Goal: Task Accomplishment & Management: Manage account settings

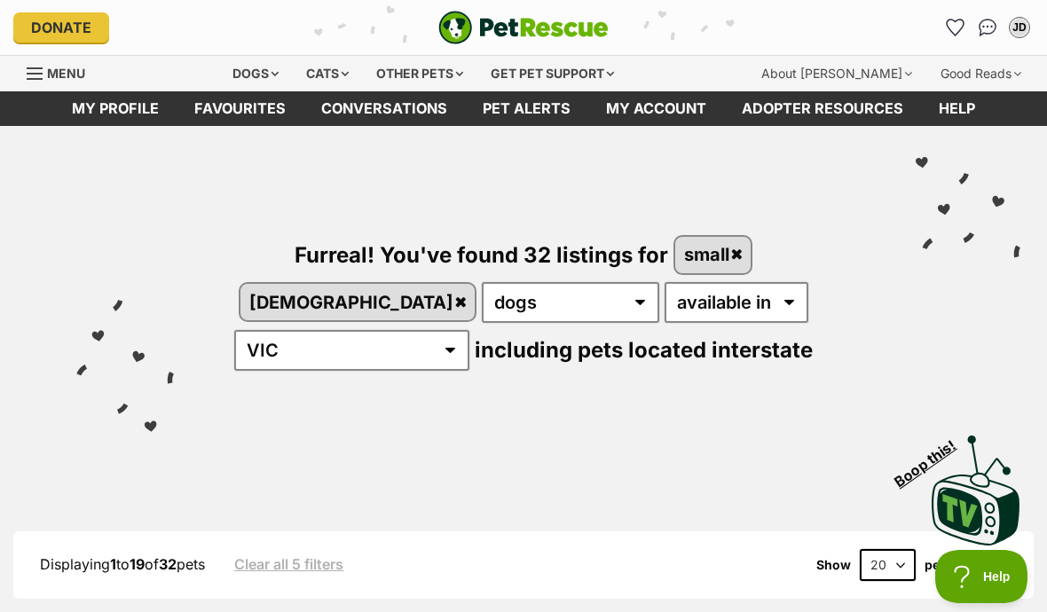
click at [232, 118] on link "Favourites" at bounding box center [240, 108] width 127 height 35
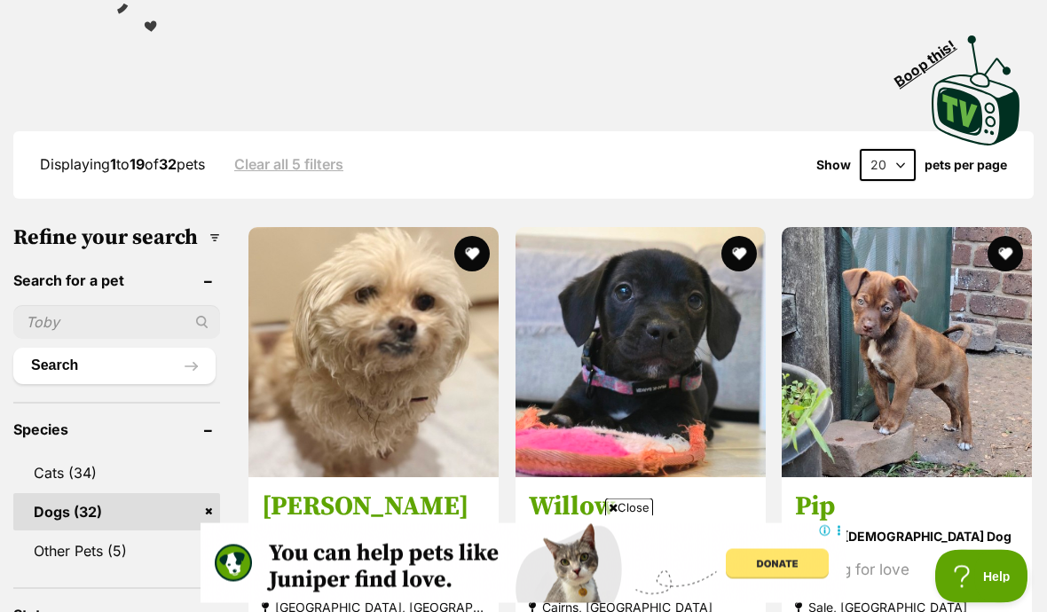
scroll to position [400, 0]
click at [454, 251] on button "favourite" at bounding box center [471, 253] width 35 height 35
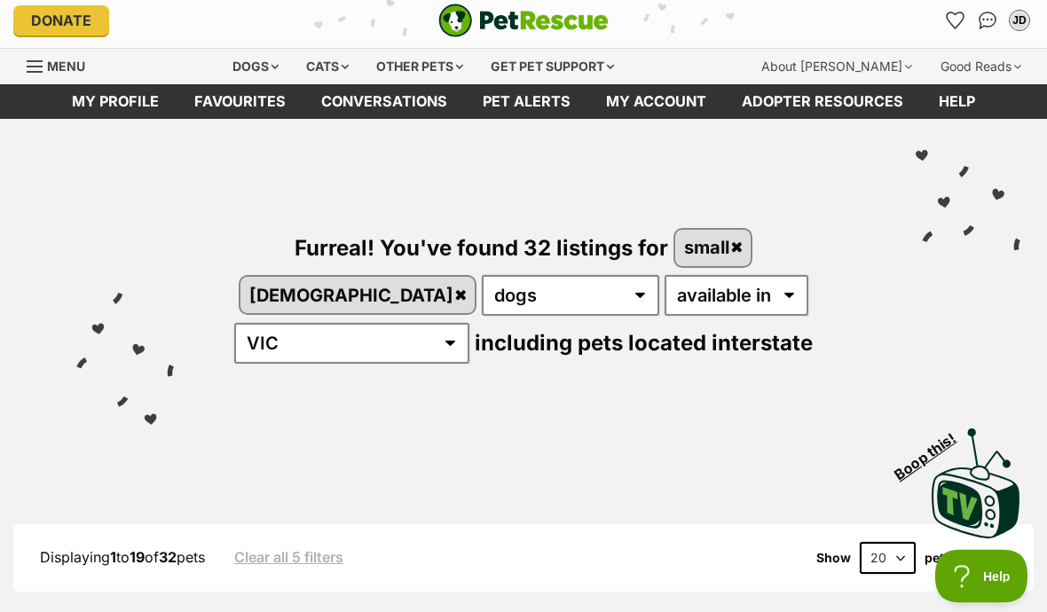
scroll to position [0, 0]
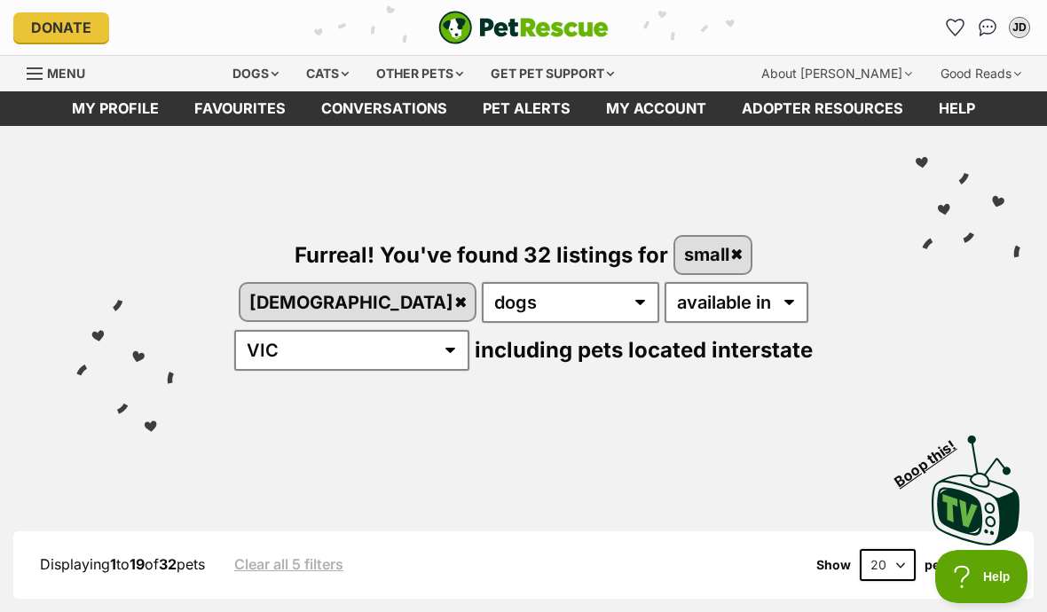
click at [255, 111] on link "Favourites" at bounding box center [240, 108] width 127 height 35
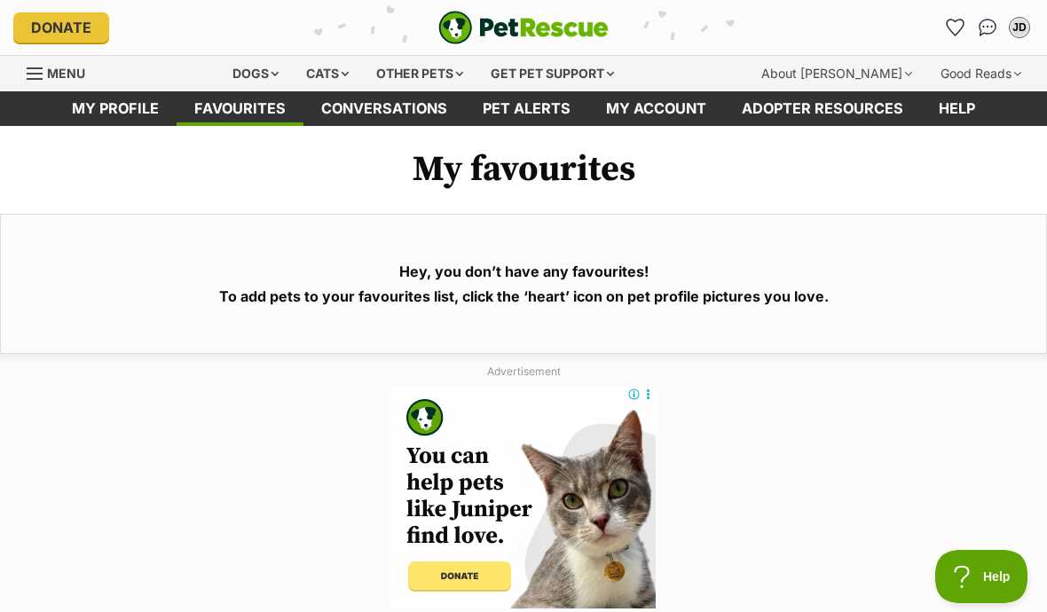
click at [696, 237] on section "Hey, you don’t have any favourites! To add pets to your favourites list, click …" at bounding box center [523, 284] width 1047 height 140
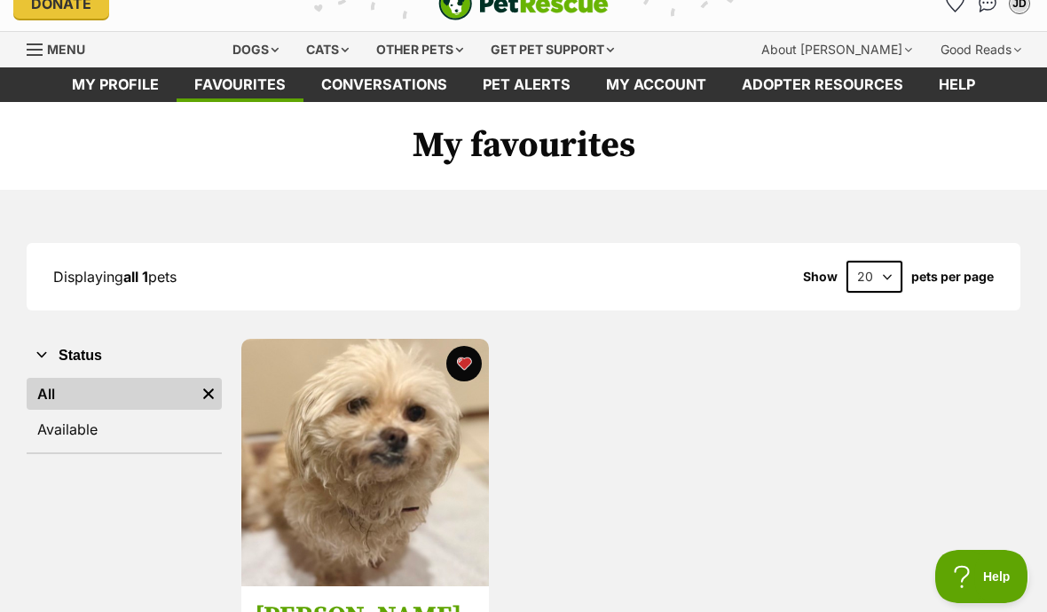
scroll to position [25, 0]
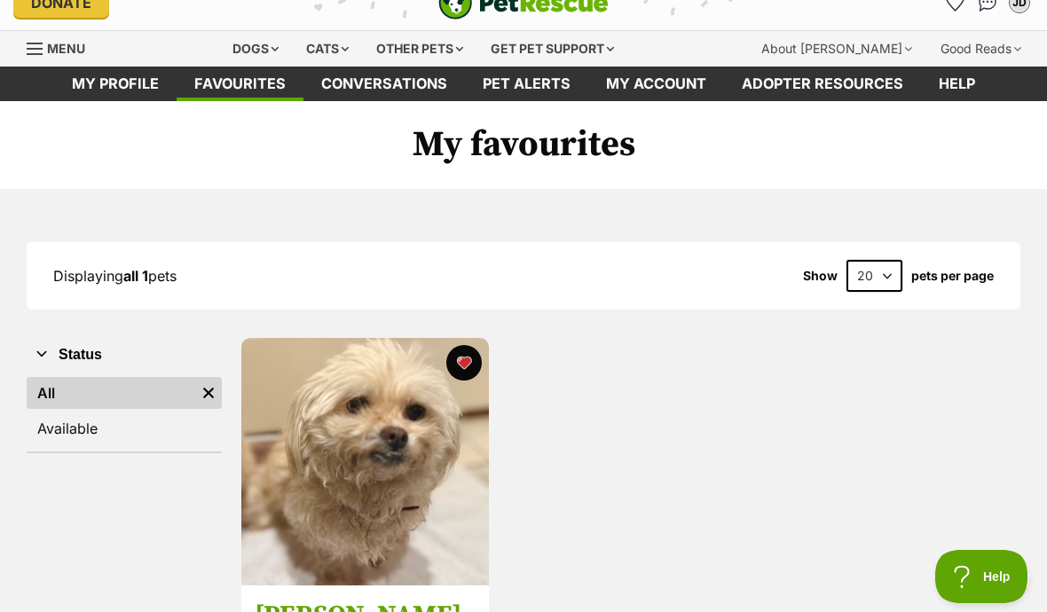
click at [128, 88] on link "My profile" at bounding box center [115, 84] width 122 height 35
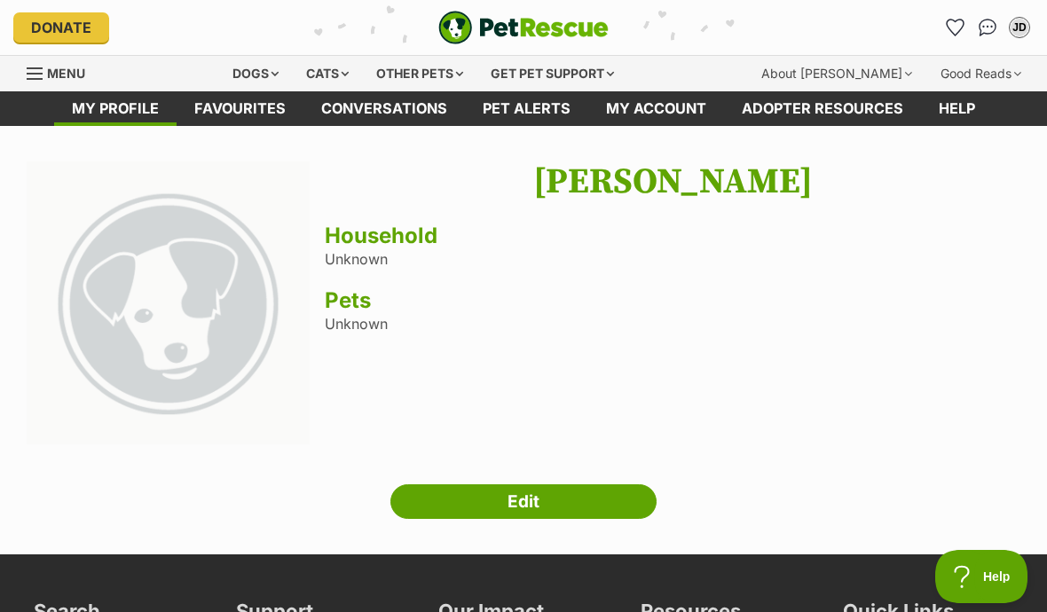
click at [567, 507] on link "Edit" at bounding box center [523, 501] width 266 height 35
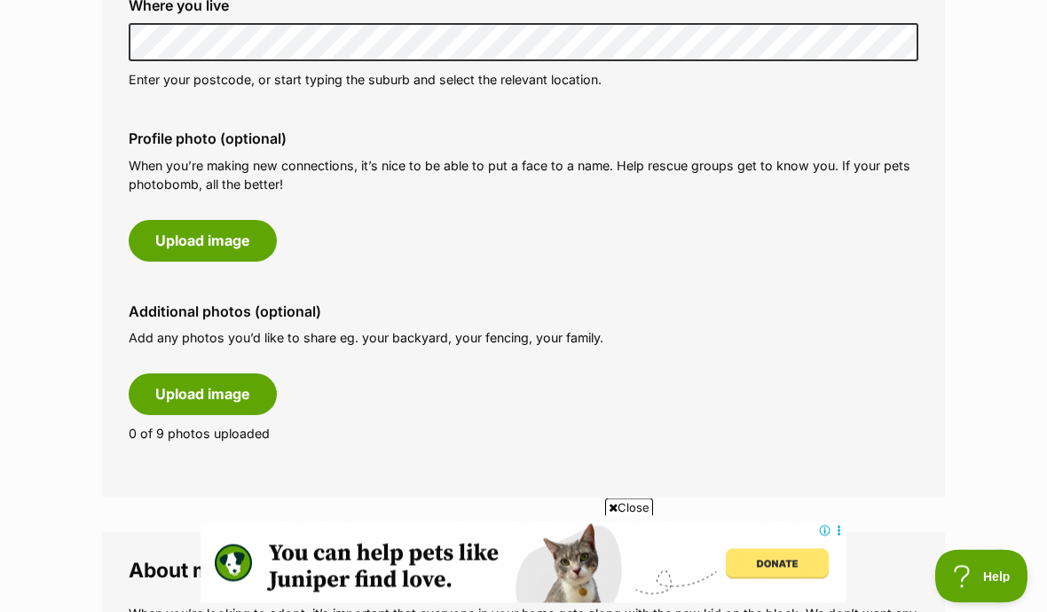
scroll to position [777, 0]
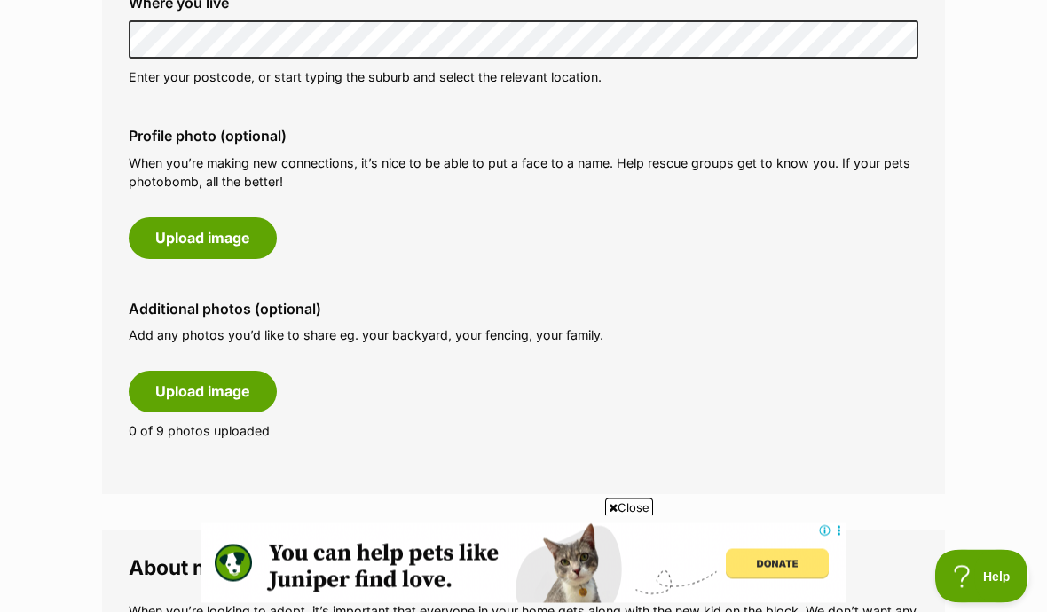
click at [248, 382] on button "Upload image" at bounding box center [203, 392] width 148 height 41
click at [244, 389] on button "Upload image" at bounding box center [203, 391] width 148 height 41
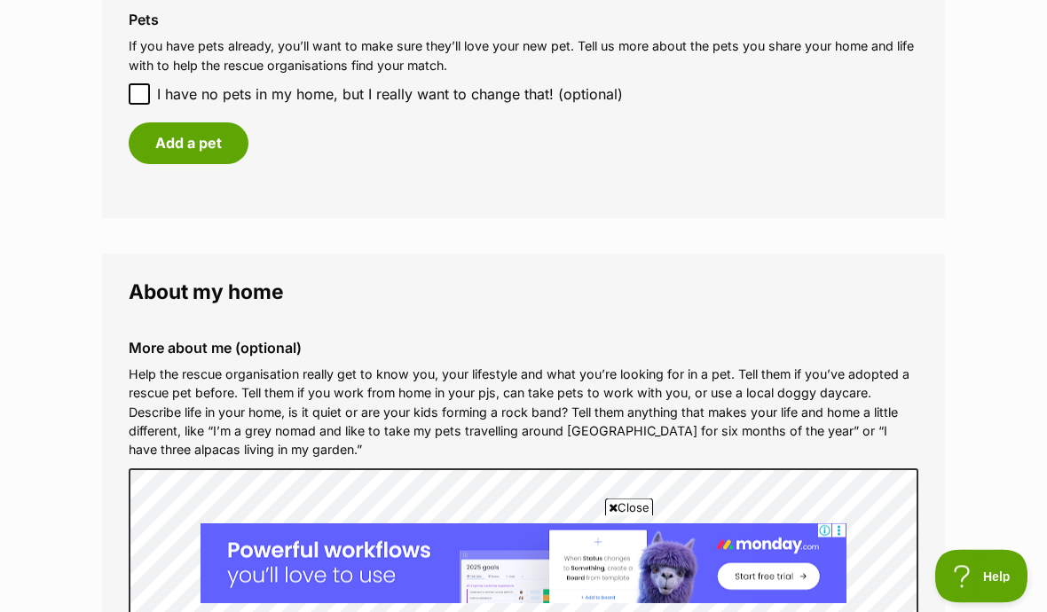
scroll to position [1739, 0]
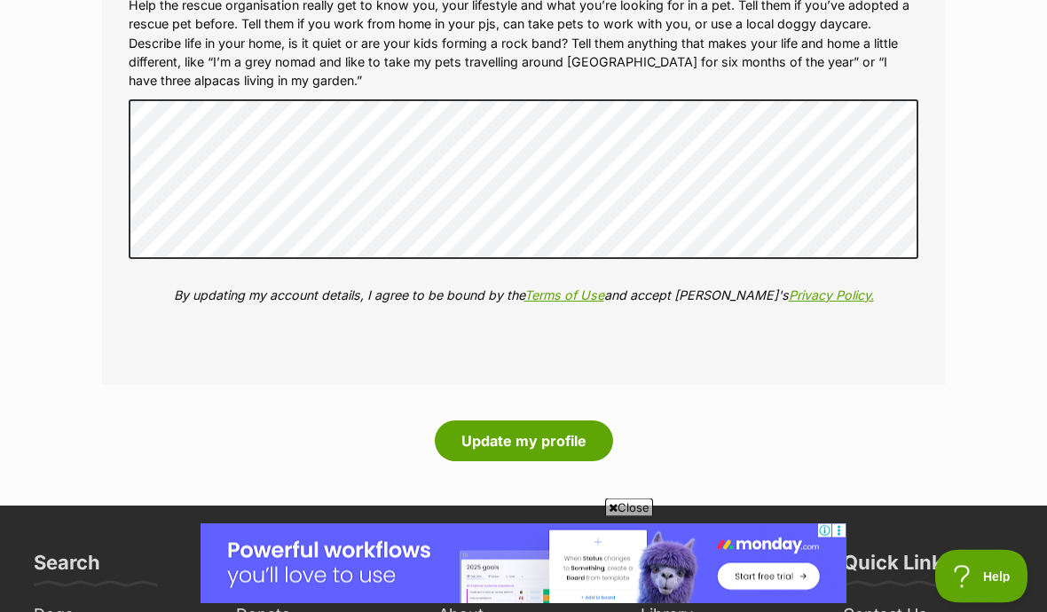
click at [549, 424] on button "Update my profile" at bounding box center [524, 441] width 178 height 41
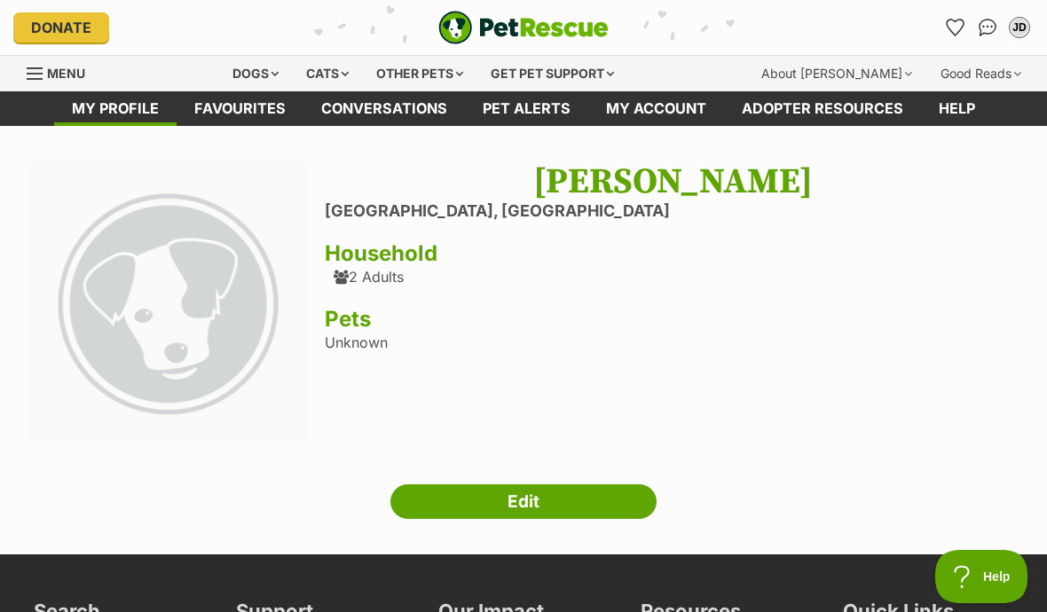
click at [574, 511] on link "Edit" at bounding box center [523, 501] width 266 height 35
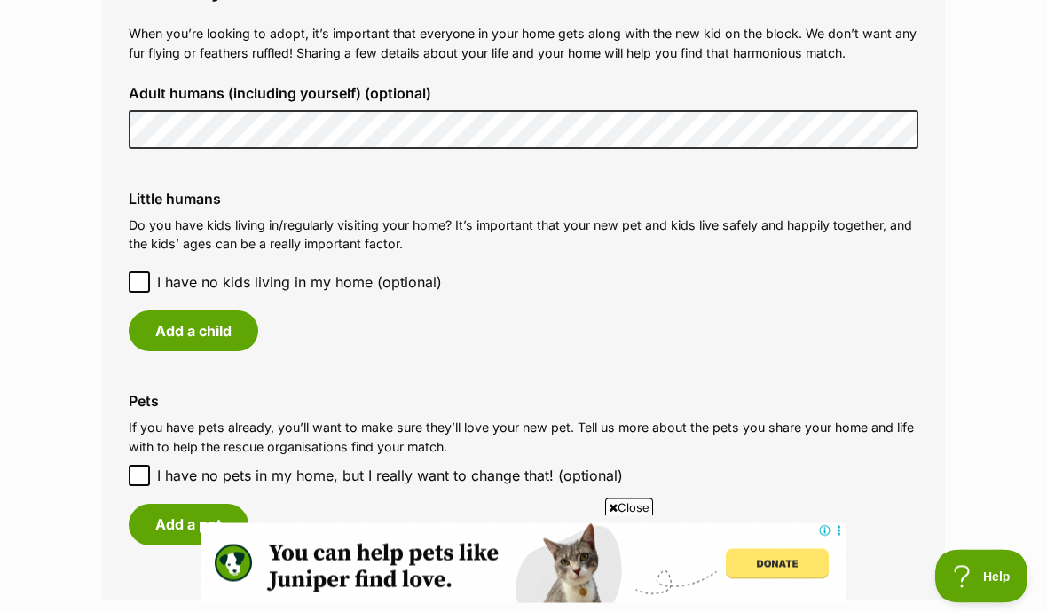
scroll to position [1356, 0]
click at [148, 465] on input "I have no pets in my home, but I really want to change that! (optional)" at bounding box center [139, 475] width 21 height 21
checkbox input "true"
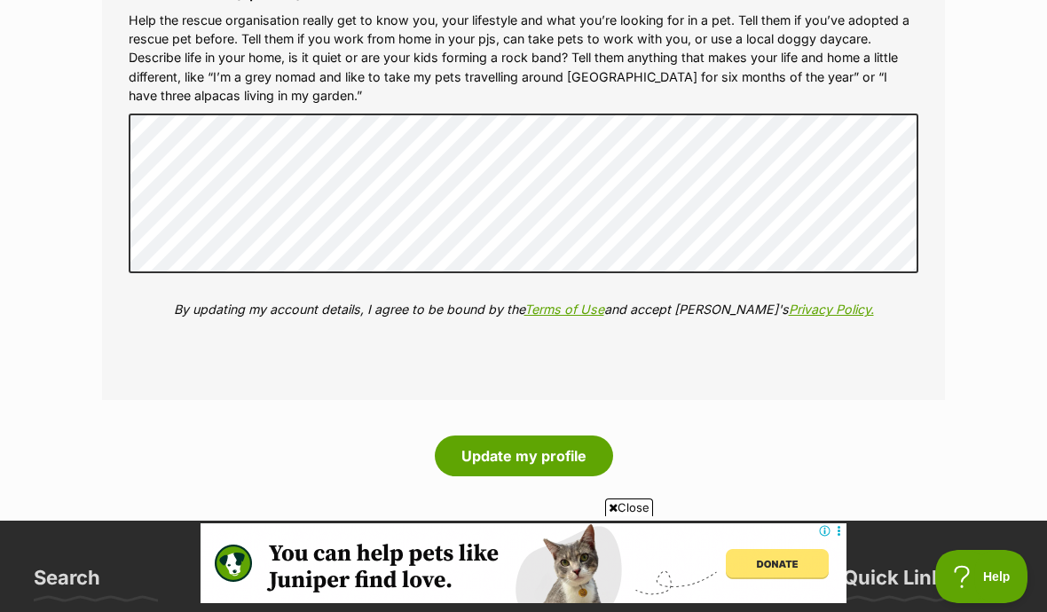
scroll to position [2038, 0]
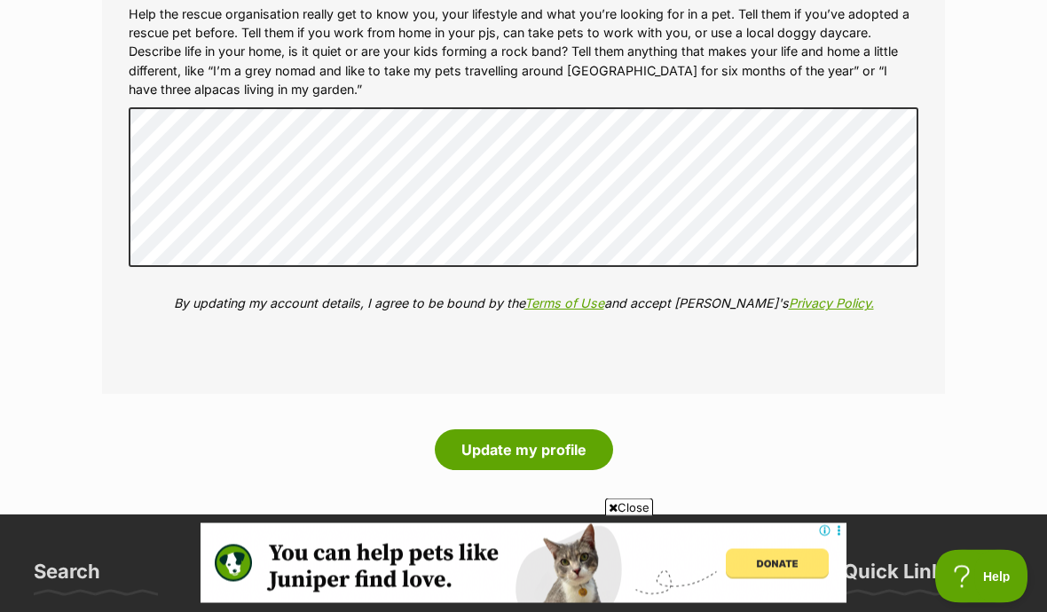
click at [562, 441] on button "Update my profile" at bounding box center [524, 450] width 178 height 41
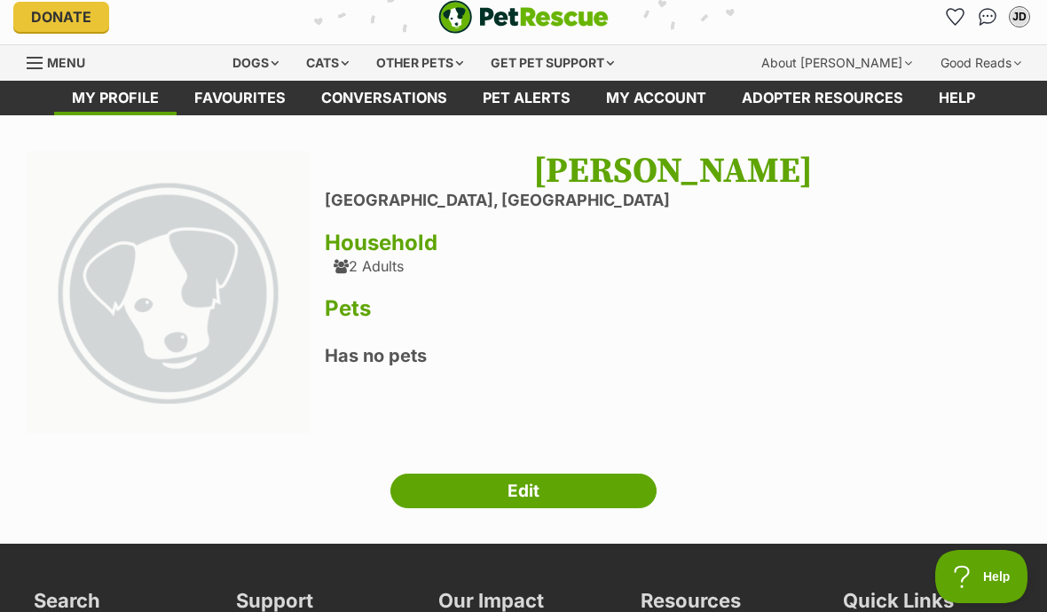
scroll to position [12, 0]
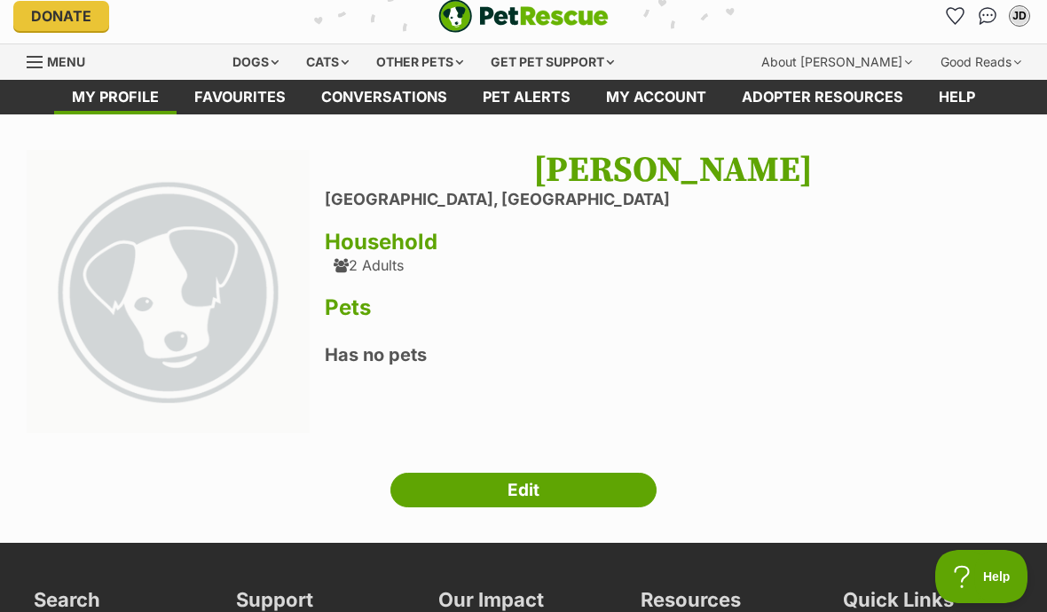
click at [542, 106] on link "Pet alerts" at bounding box center [526, 97] width 123 height 35
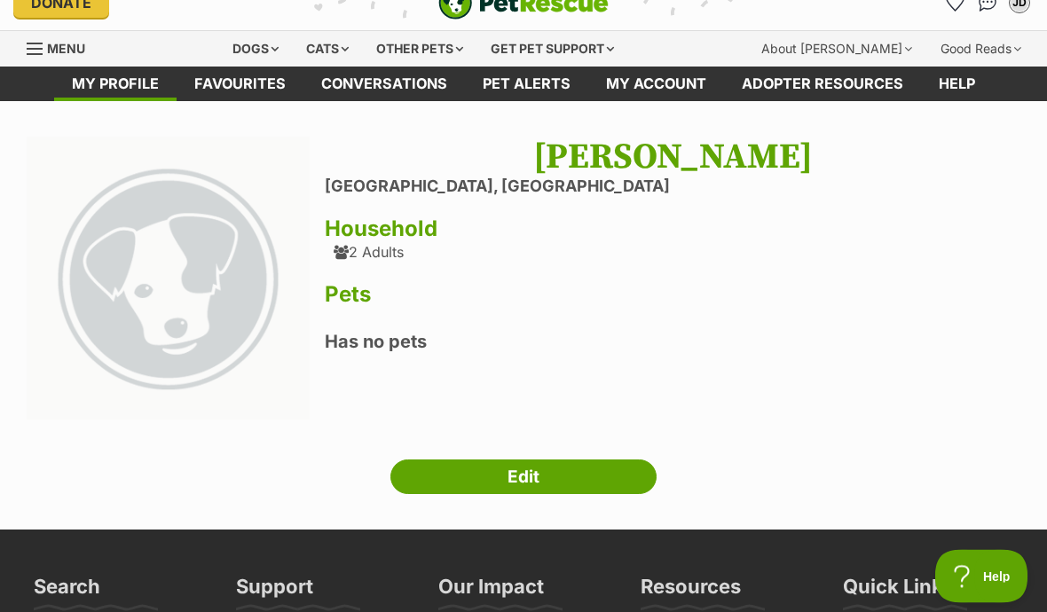
scroll to position [0, 0]
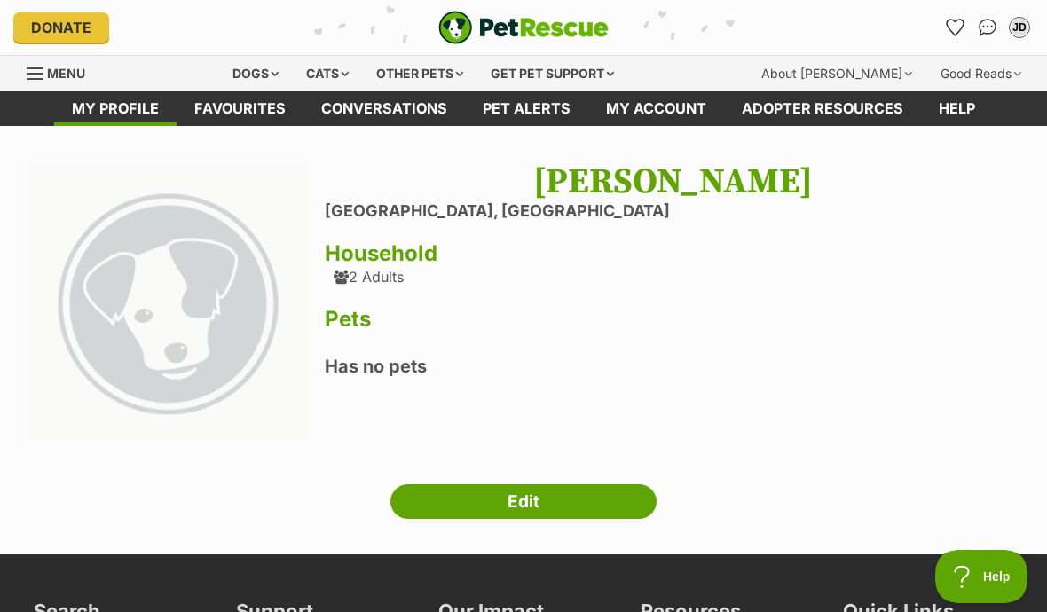
click at [235, 124] on link "Favourites" at bounding box center [240, 108] width 127 height 35
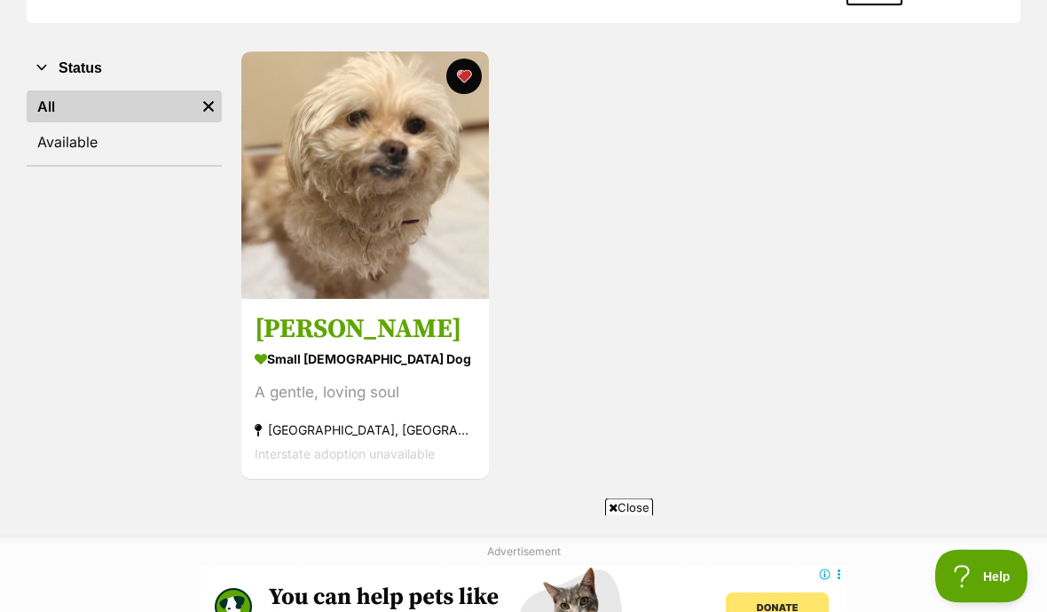
scroll to position [311, 0]
click at [311, 248] on img at bounding box center [365, 175] width 248 height 248
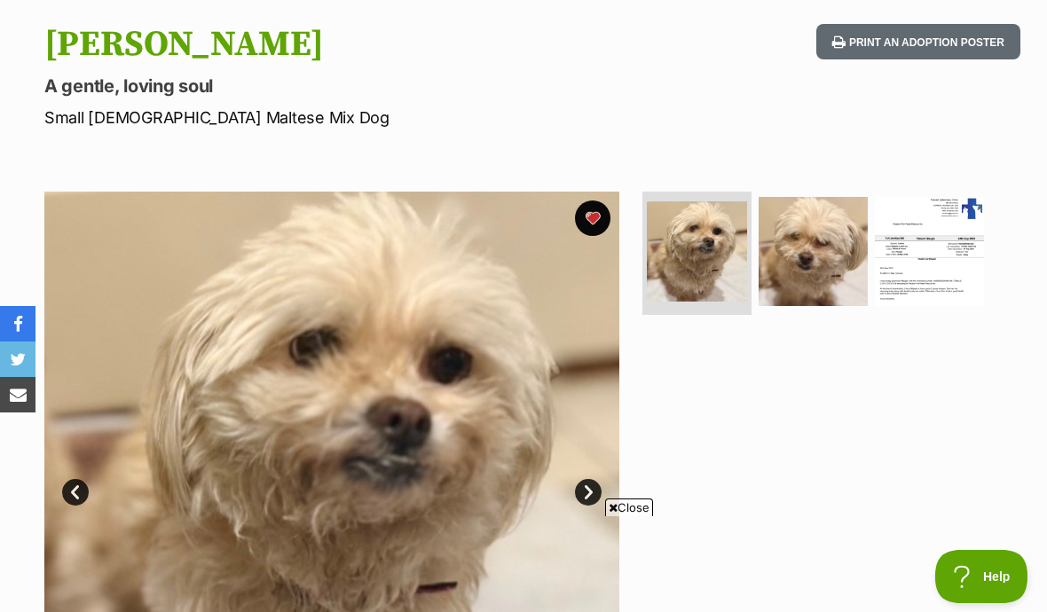
click at [590, 499] on link "Next" at bounding box center [588, 492] width 27 height 27
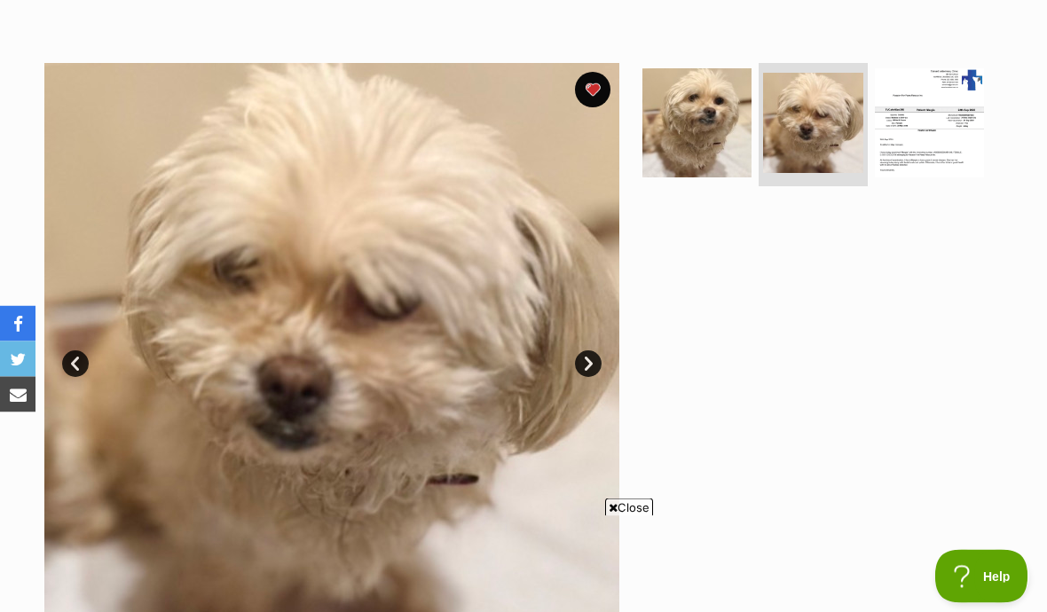
scroll to position [311, 0]
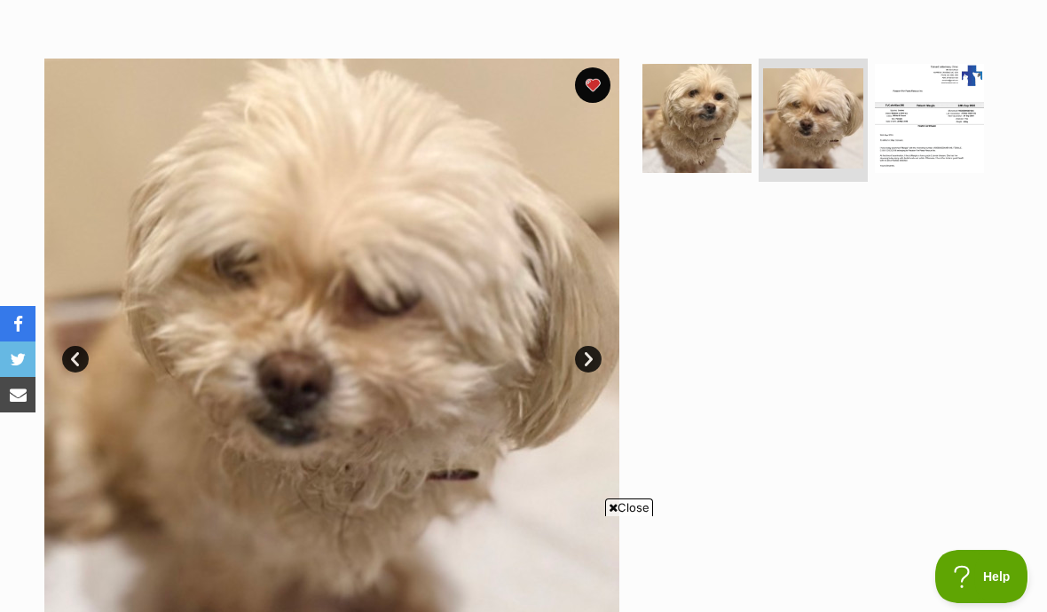
click at [594, 367] on link "Next" at bounding box center [588, 359] width 27 height 27
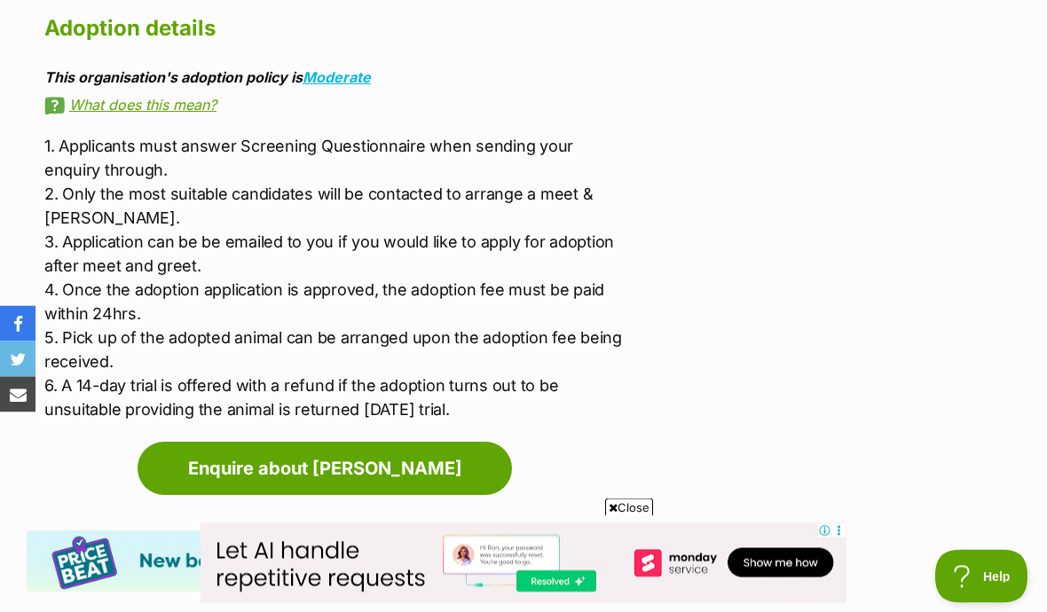
scroll to position [2828, 0]
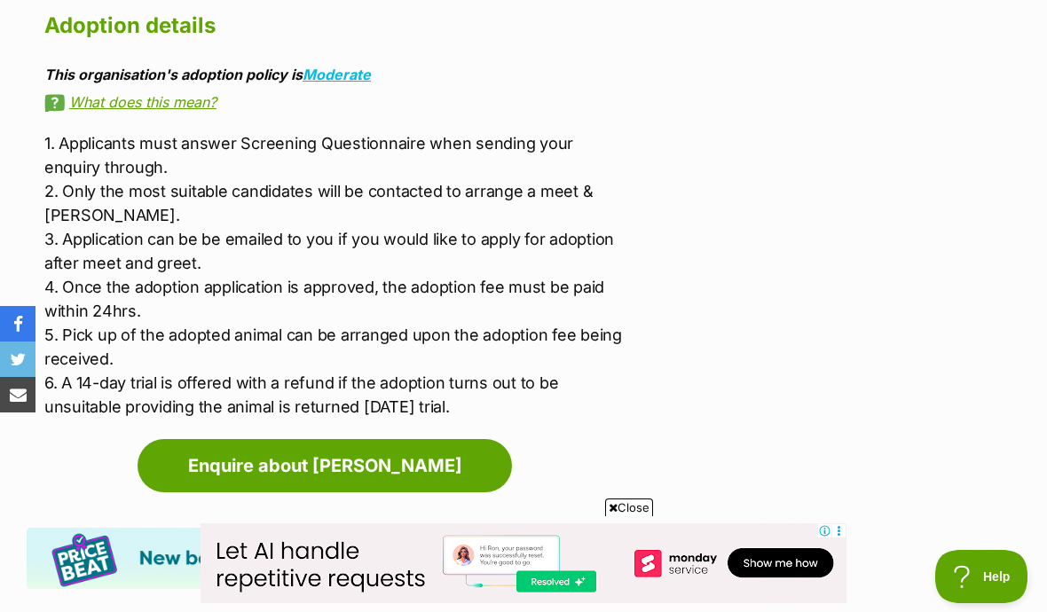
click at [377, 439] on link "Enquire about [PERSON_NAME]" at bounding box center [325, 465] width 374 height 53
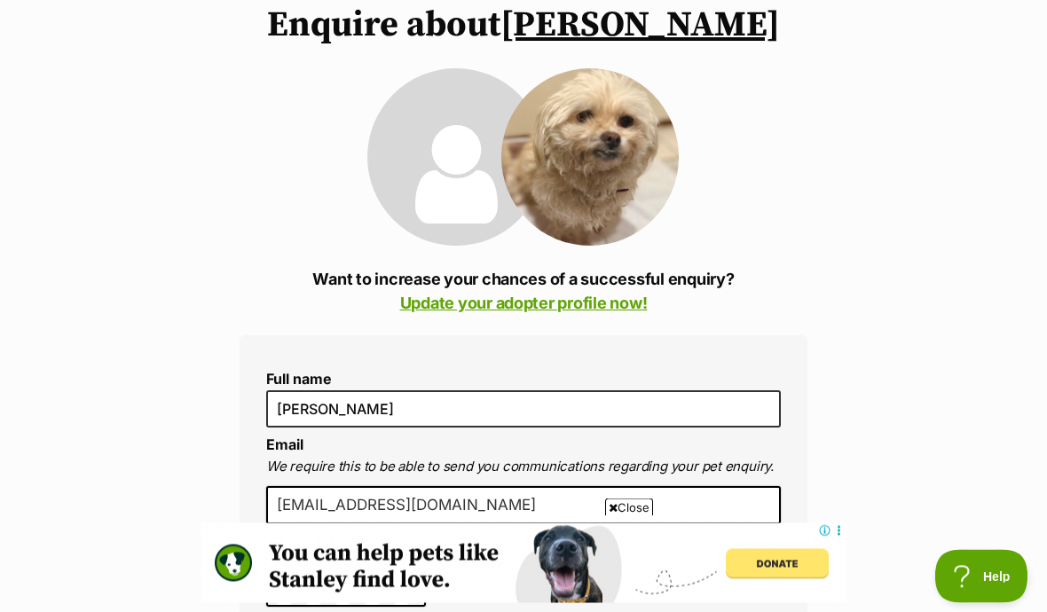
scroll to position [157, 0]
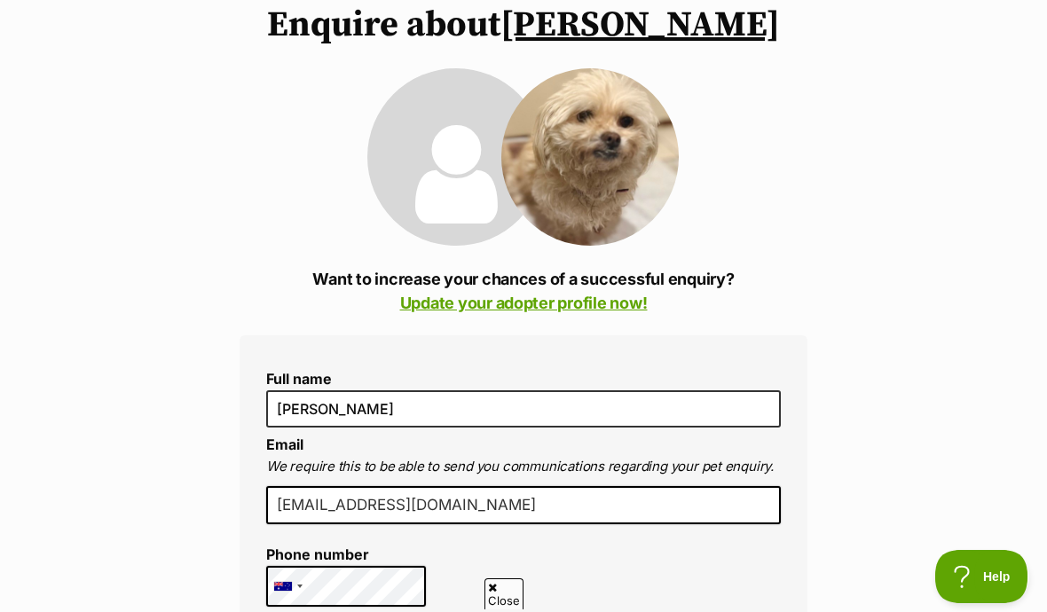
click at [429, 310] on link "Update your adopter profile now!" at bounding box center [524, 303] width 248 height 19
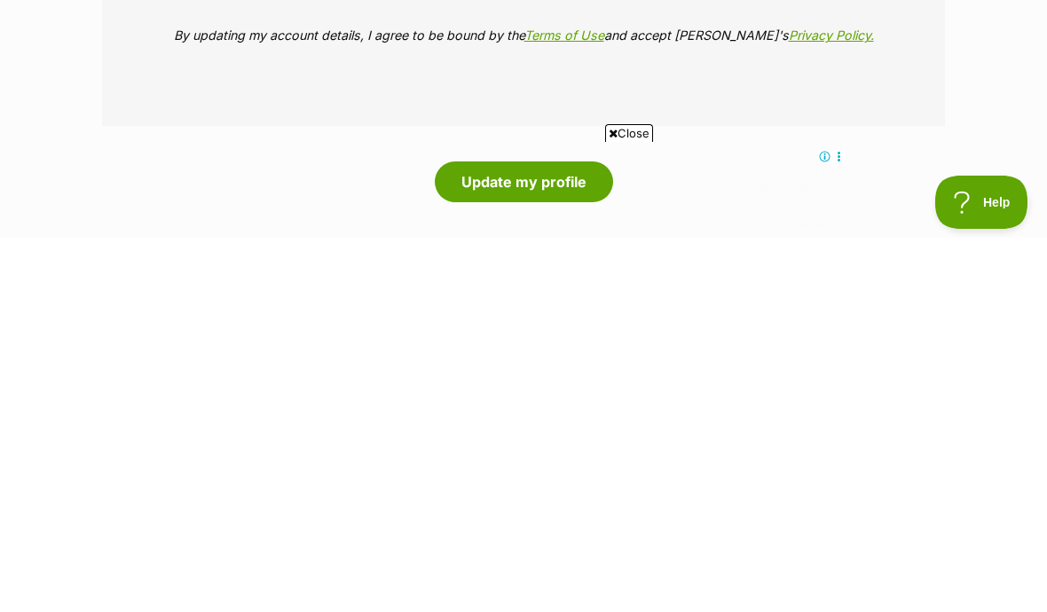
click at [991, 204] on span "Help" at bounding box center [981, 202] width 92 height 12
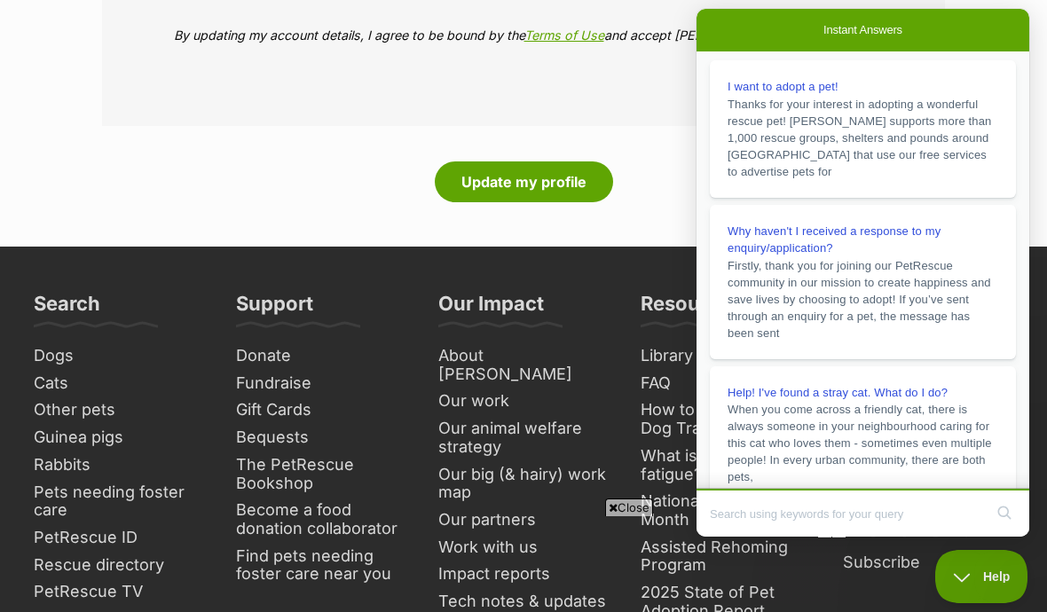
scroll to position [-2, 0]
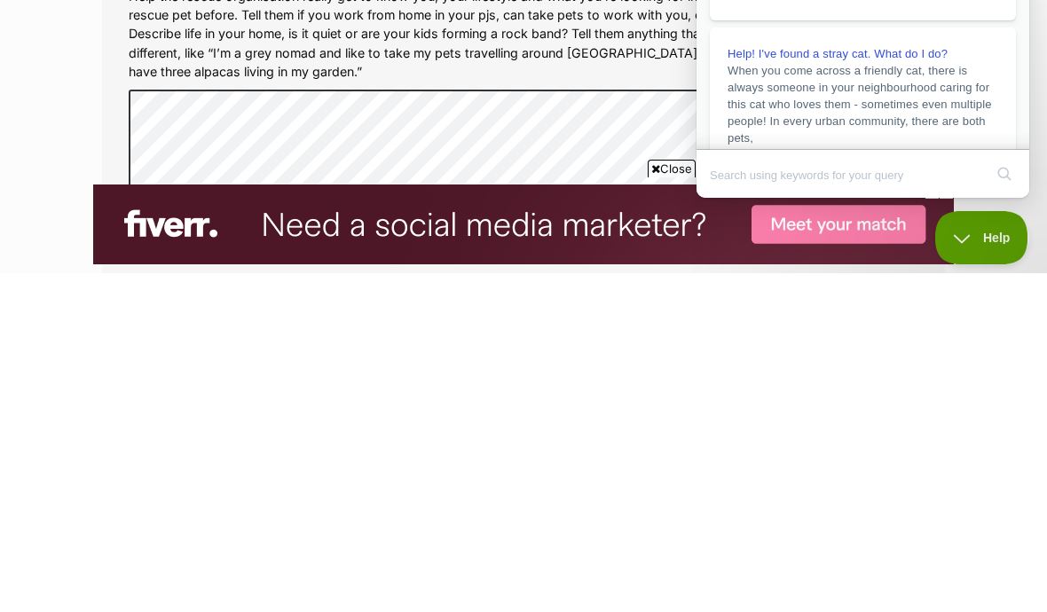
scroll to position [2057, 0]
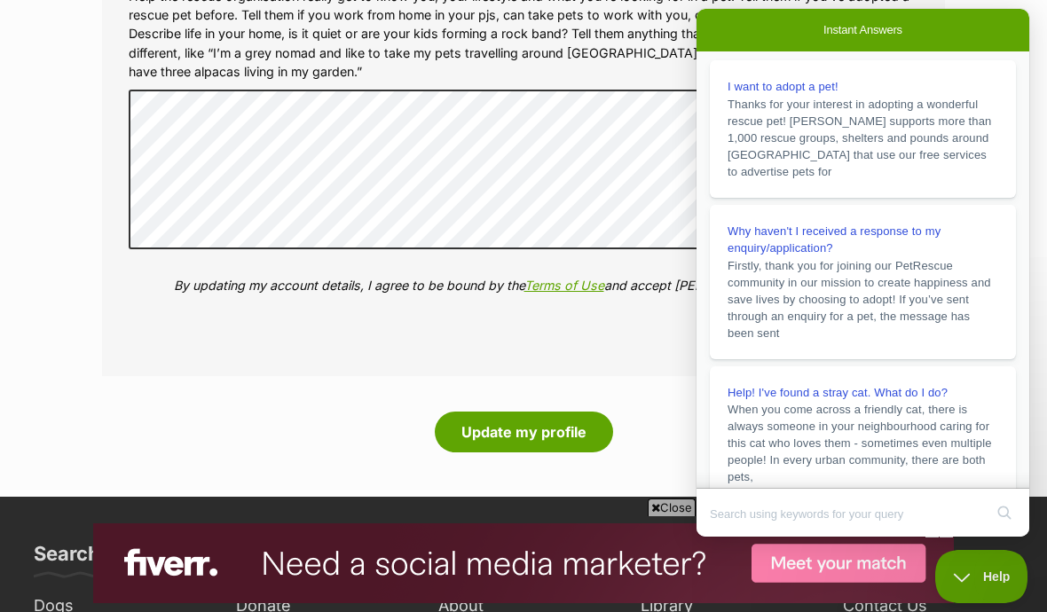
click at [596, 296] on div "More about me (optional) Help the rescue organisation really get to know you, y…" at bounding box center [523, 141] width 818 height 389
click at [543, 417] on button "Update my profile" at bounding box center [524, 432] width 178 height 41
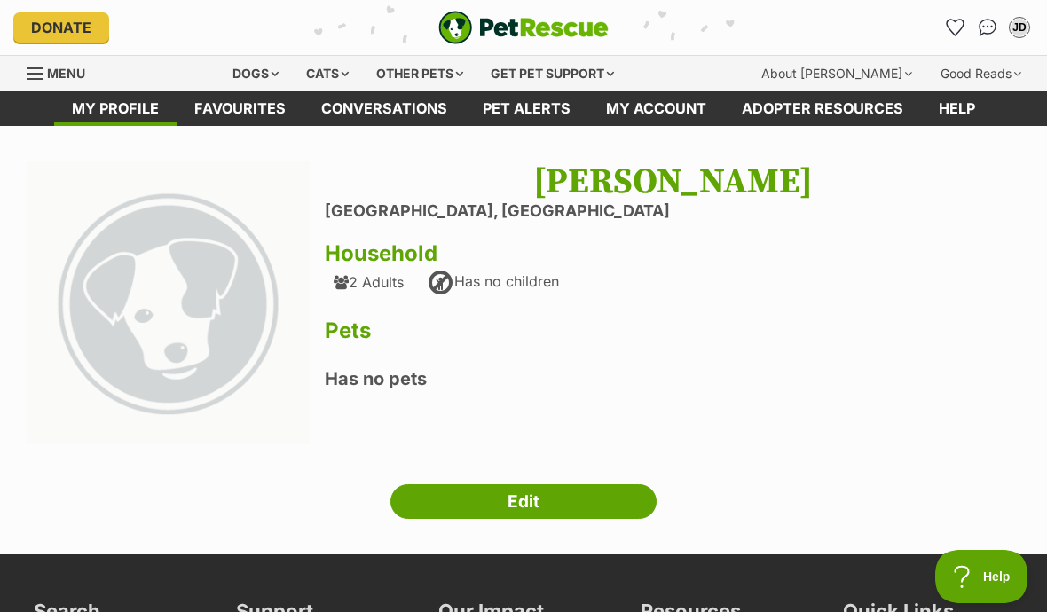
click at [596, 493] on link "Edit" at bounding box center [523, 501] width 266 height 35
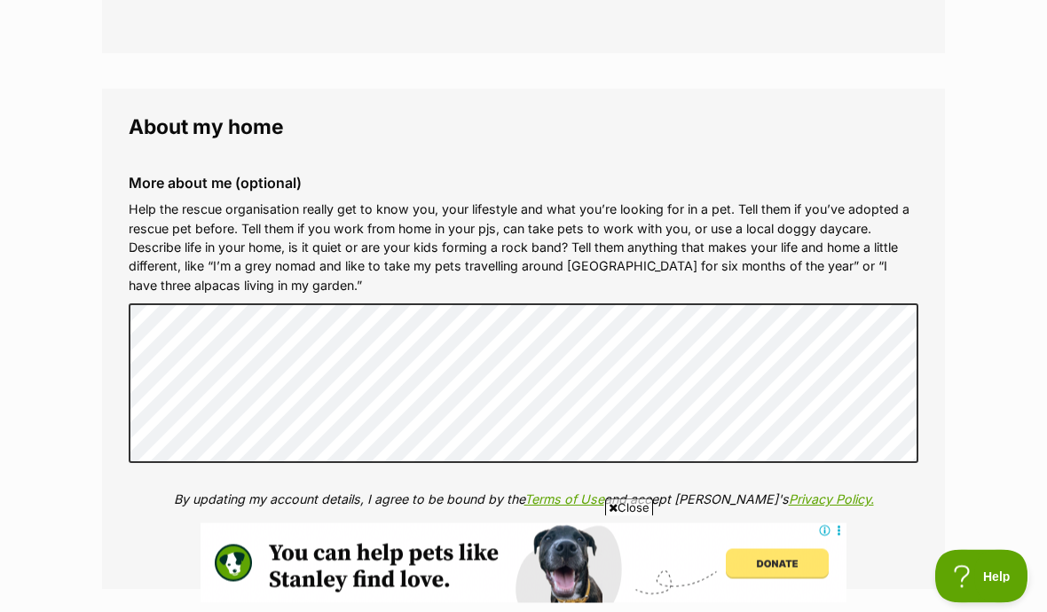
scroll to position [1788, 0]
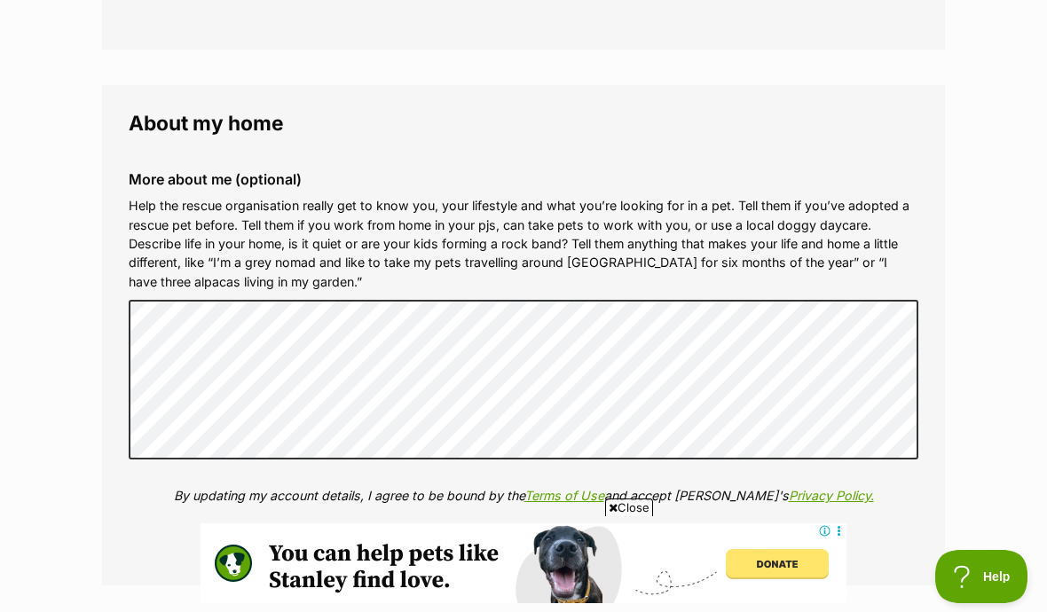
click at [605, 597] on div "Close" at bounding box center [524, 564] width 646 height 98
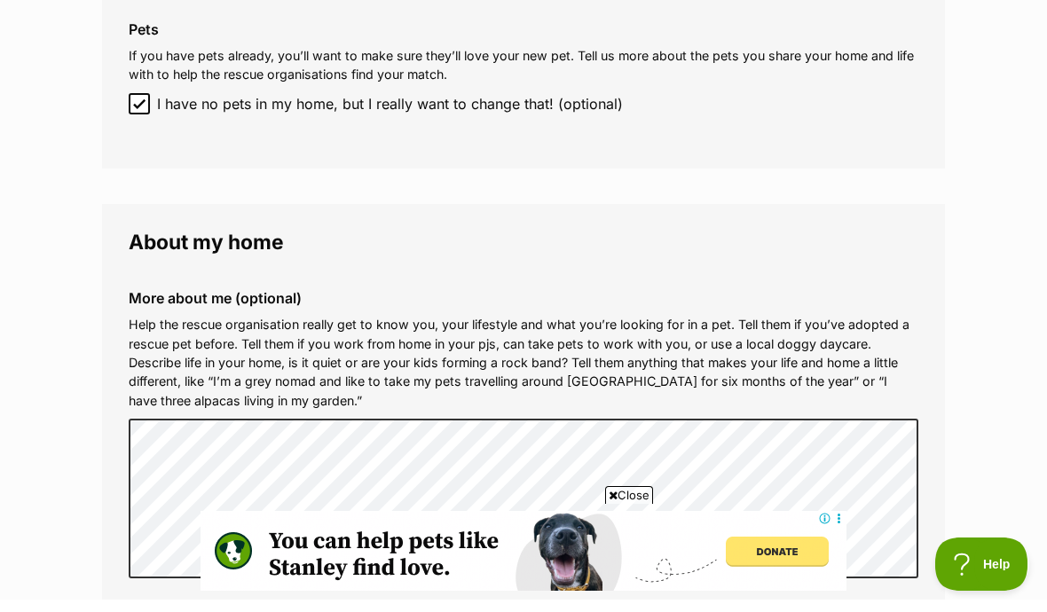
scroll to position [1669, 0]
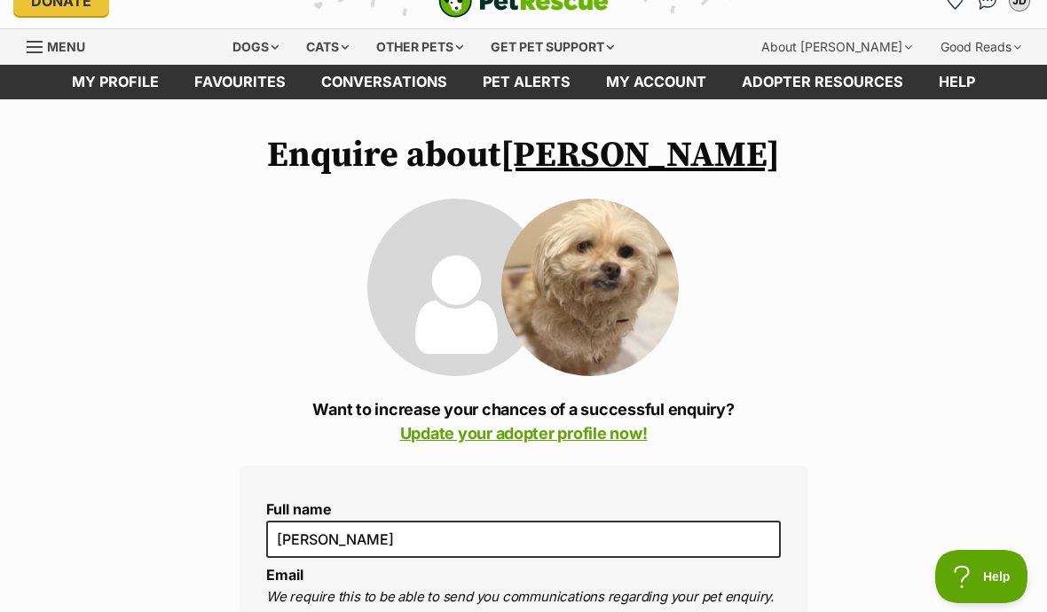
scroll to position [28, 0]
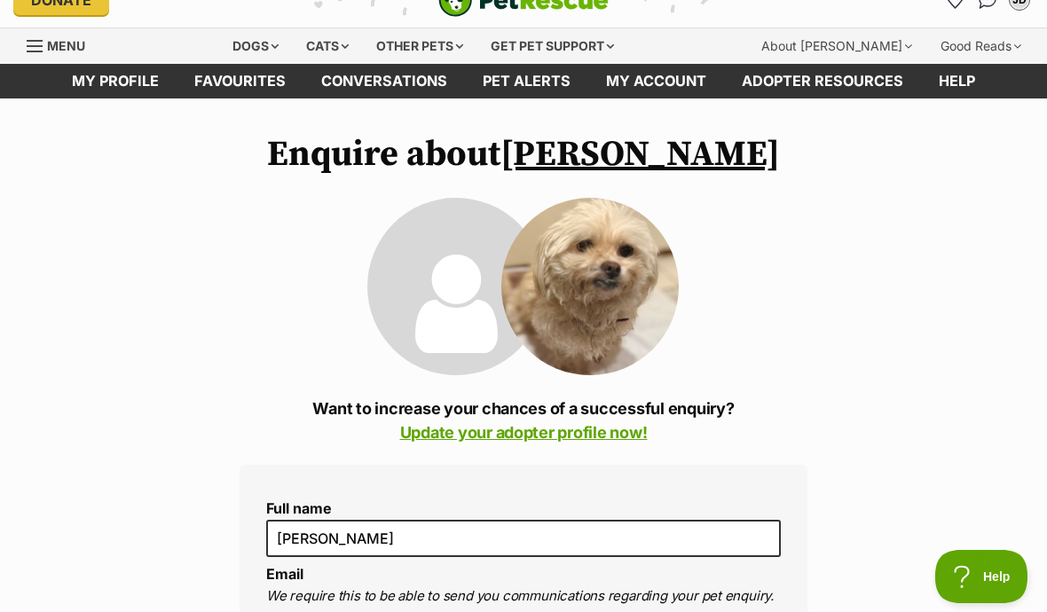
click at [240, 83] on link "Favourites" at bounding box center [240, 81] width 127 height 35
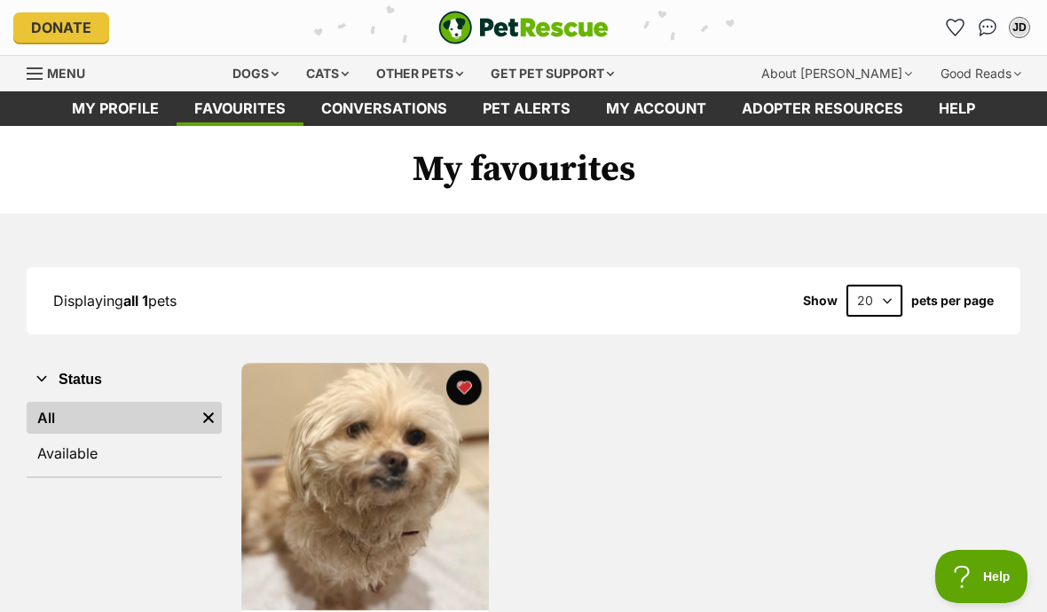
click at [104, 115] on link "My profile" at bounding box center [115, 108] width 122 height 35
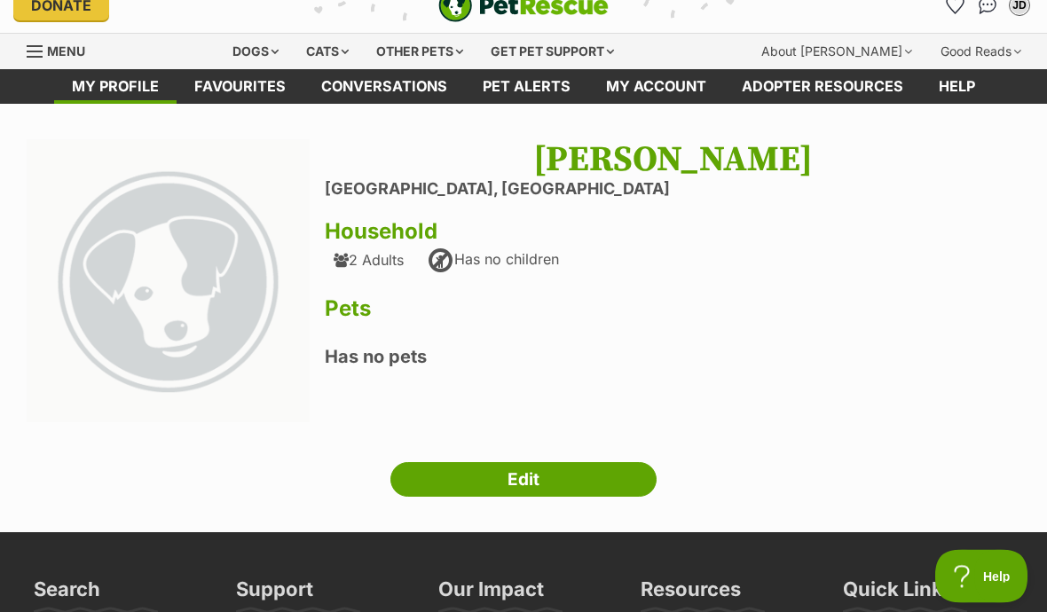
scroll to position [22, 0]
click at [609, 462] on link "Edit" at bounding box center [523, 479] width 266 height 35
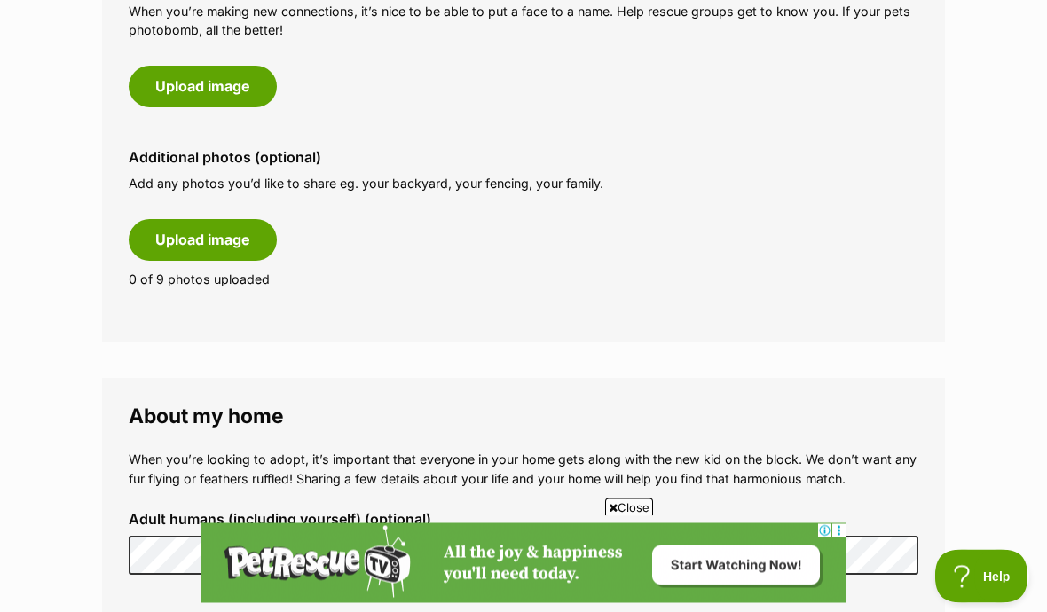
scroll to position [930, 0]
click at [238, 232] on button "Upload image" at bounding box center [203, 239] width 148 height 41
click at [219, 249] on button "Upload image" at bounding box center [203, 239] width 148 height 41
click at [208, 241] on button "Upload image" at bounding box center [203, 239] width 148 height 41
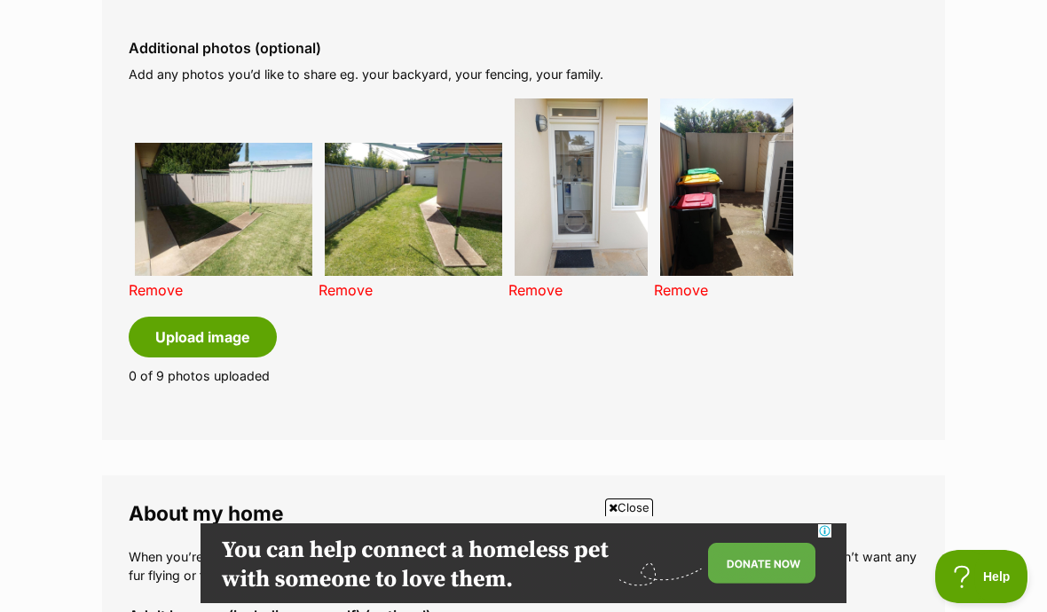
scroll to position [0, 0]
click at [230, 334] on button "Upload image" at bounding box center [203, 337] width 148 height 41
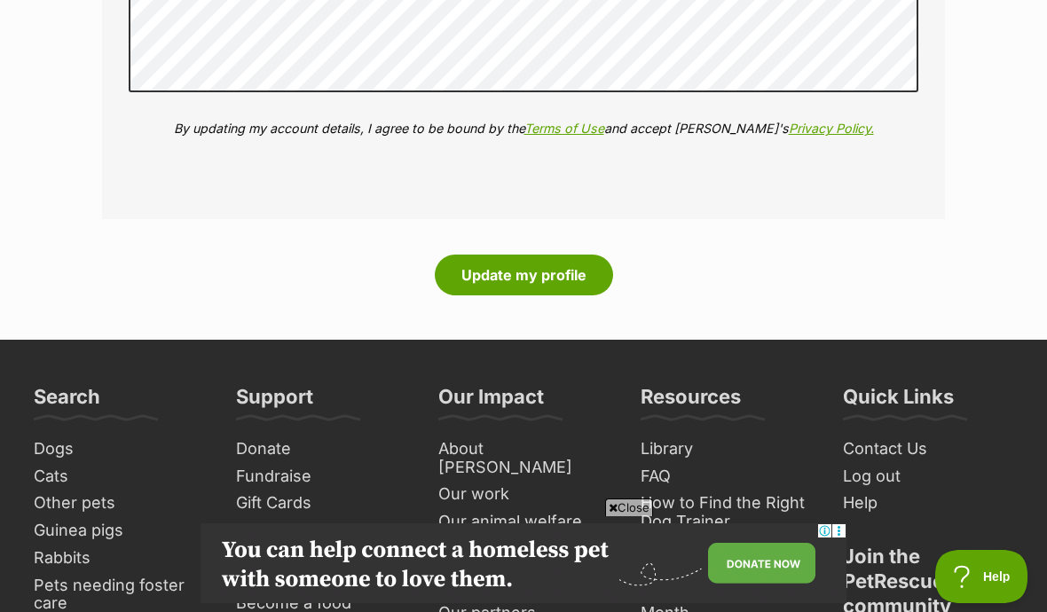
scroll to position [2360, 0]
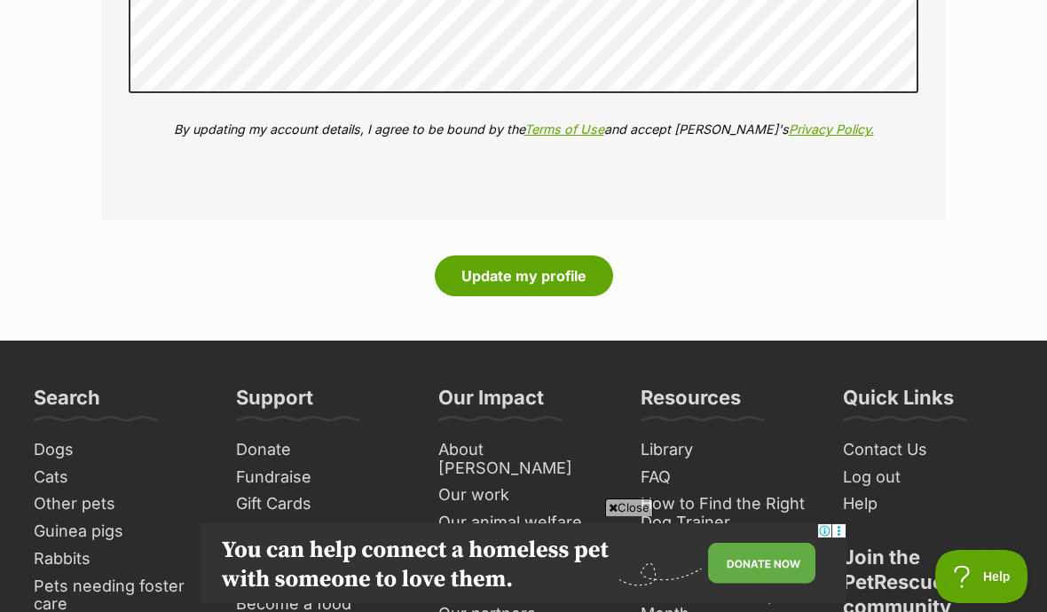
click at [553, 259] on button "Update my profile" at bounding box center [524, 276] width 178 height 41
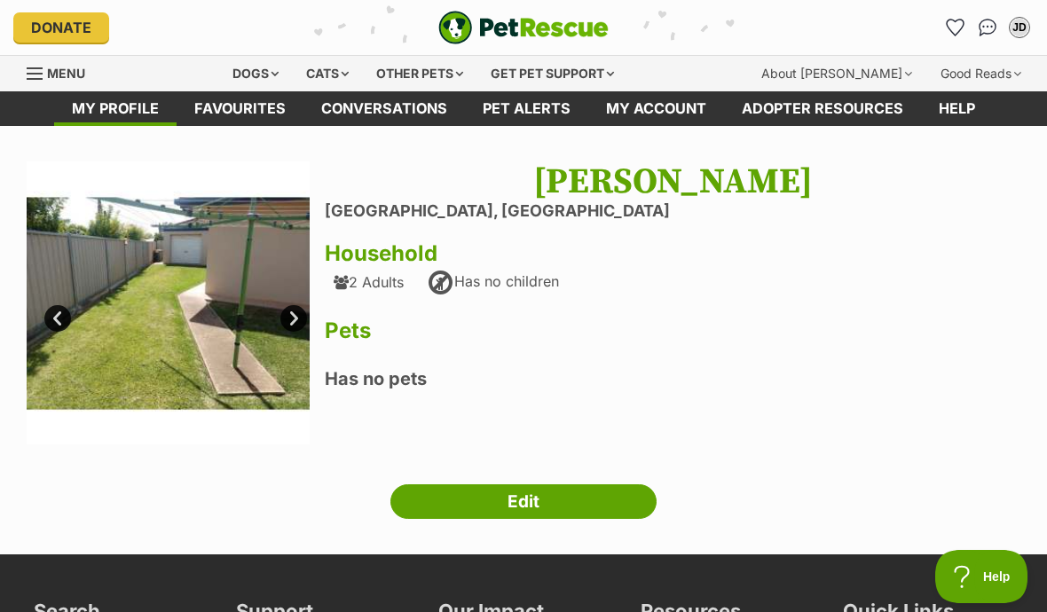
click at [308, 316] on img at bounding box center [168, 302] width 283 height 283
click at [302, 320] on link "Next" at bounding box center [293, 318] width 27 height 27
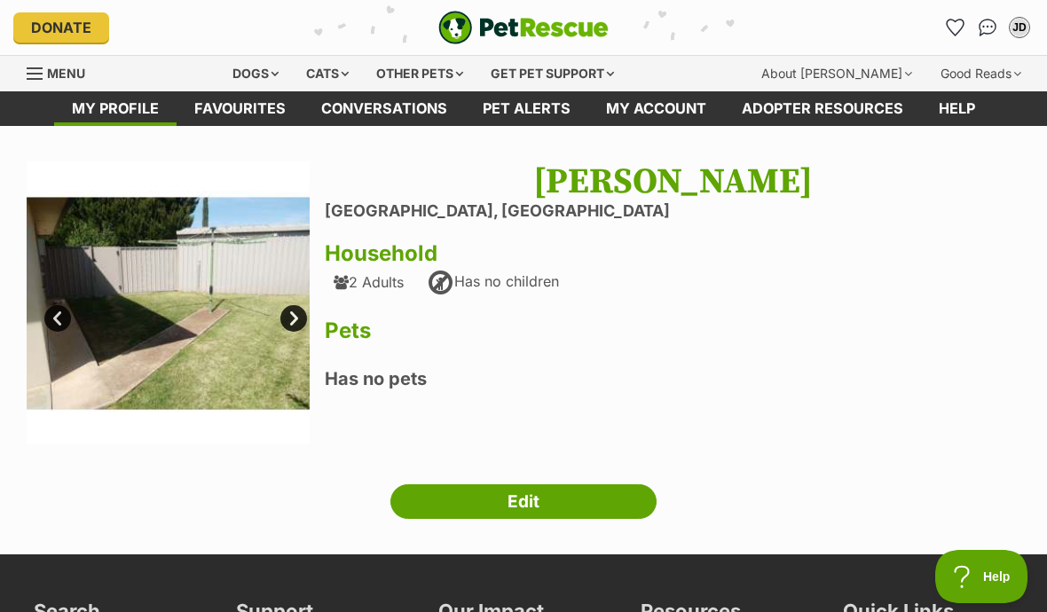
click at [296, 312] on link "Next" at bounding box center [293, 318] width 27 height 27
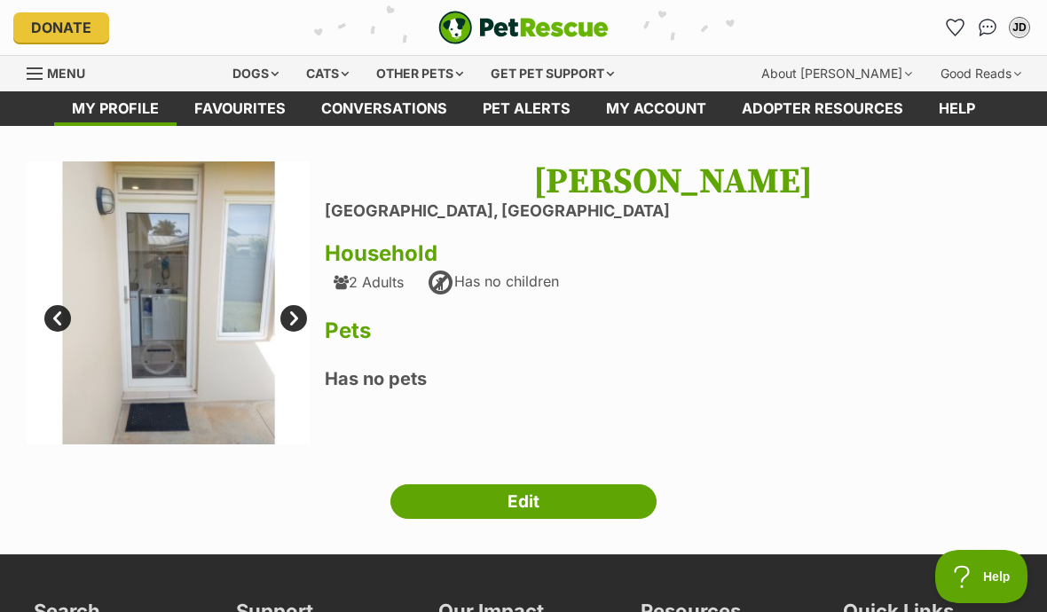
click at [297, 316] on link "Next" at bounding box center [293, 318] width 27 height 27
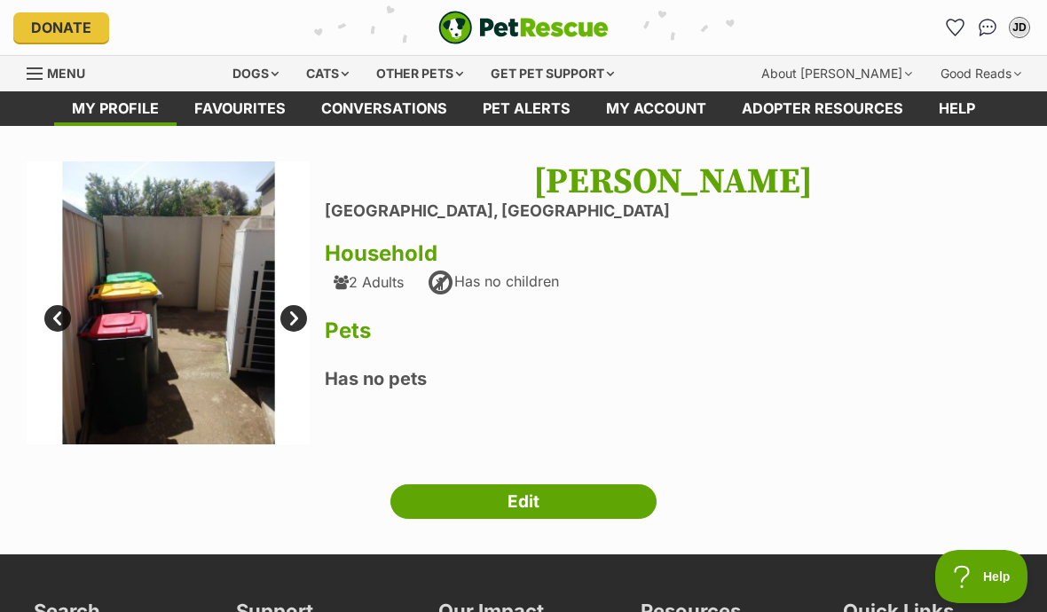
click at [298, 306] on link "Next" at bounding box center [293, 318] width 27 height 27
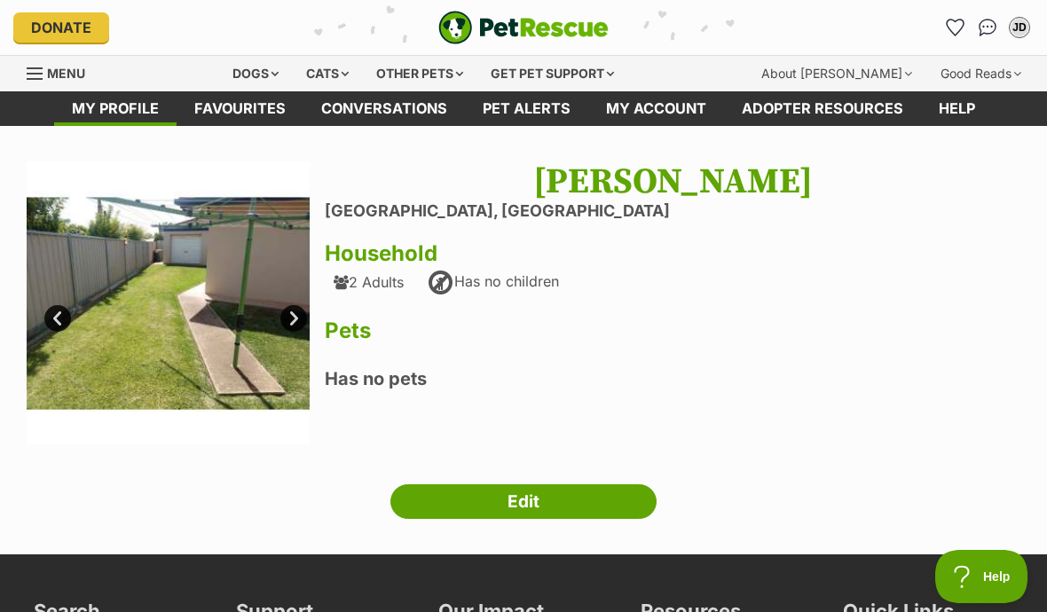
click at [71, 316] on link "Prev" at bounding box center [57, 318] width 27 height 27
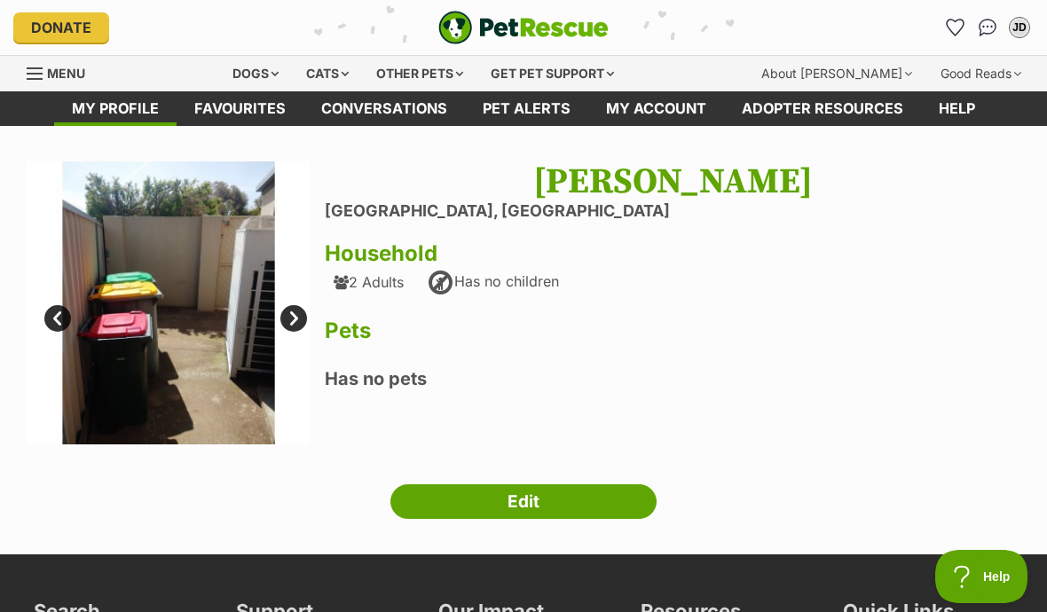
click at [298, 314] on link "Next" at bounding box center [293, 318] width 27 height 27
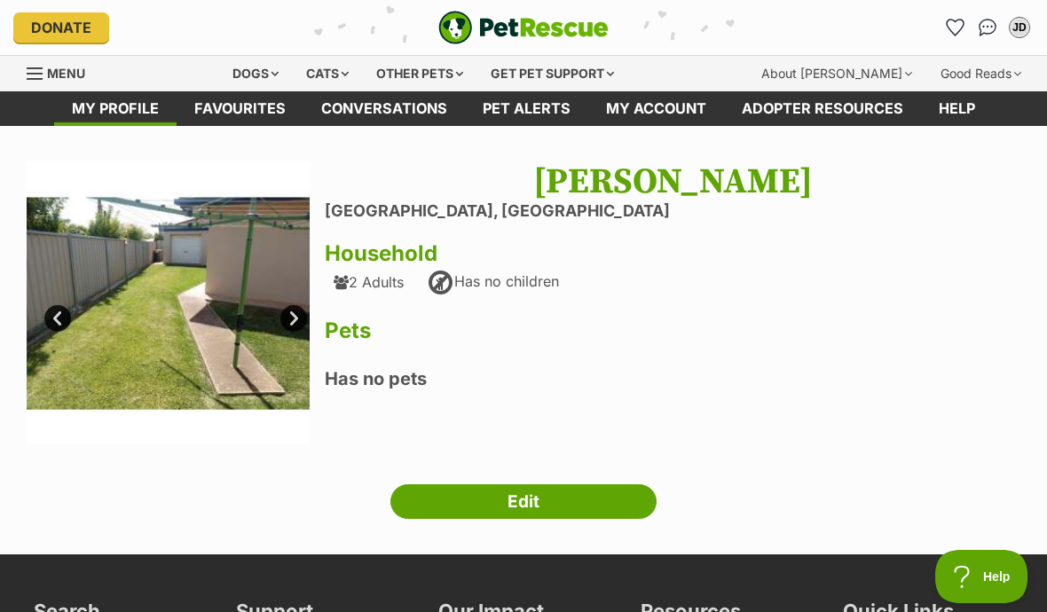
click at [66, 318] on link "Prev" at bounding box center [57, 318] width 27 height 27
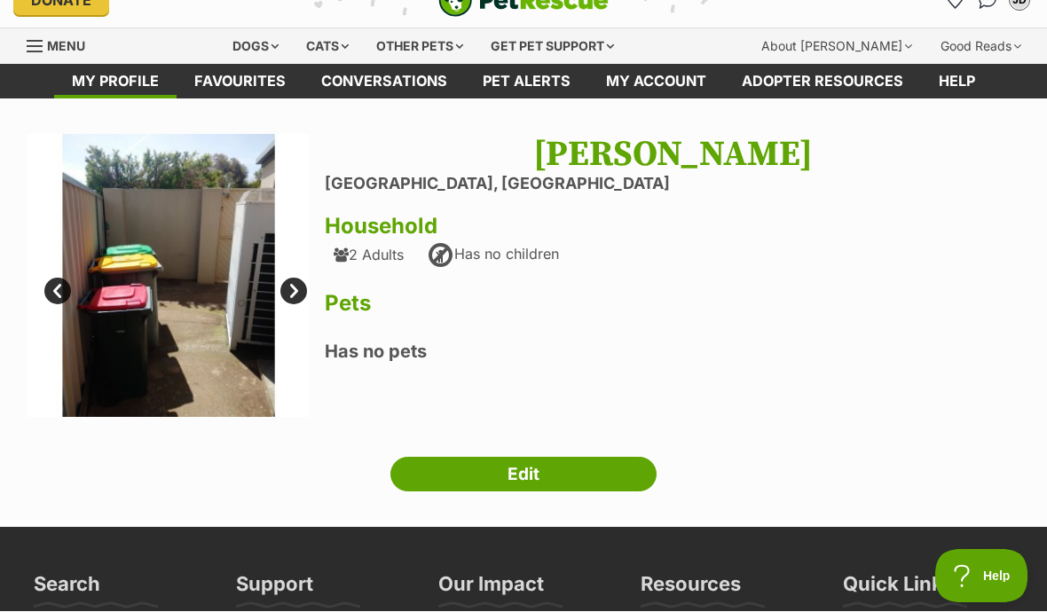
scroll to position [28, 0]
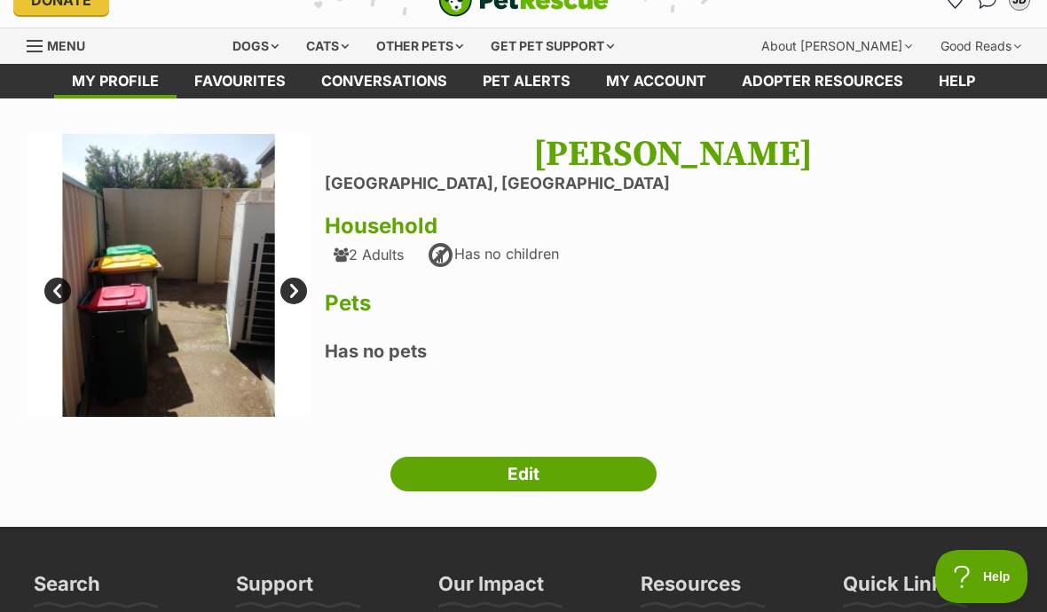
click at [537, 443] on div "Next Prev 1 2 3 4 John Dawes Mildura, Victoria Household 2 Adults Has no childr…" at bounding box center [523, 313] width 1047 height 358
click at [569, 466] on link "Edit" at bounding box center [523, 474] width 266 height 35
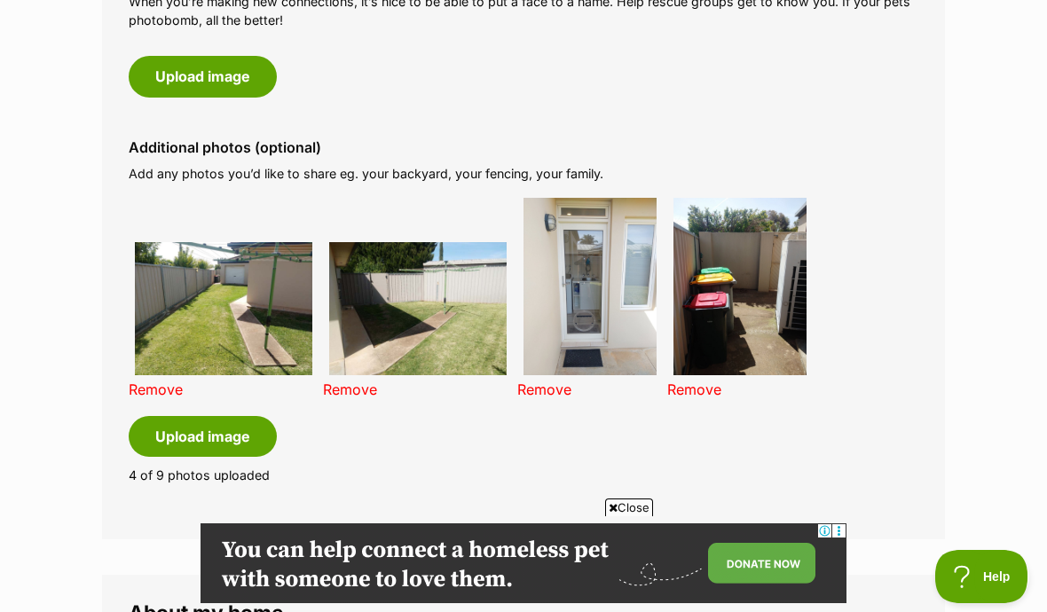
click at [248, 422] on button "Upload image" at bounding box center [203, 436] width 148 height 41
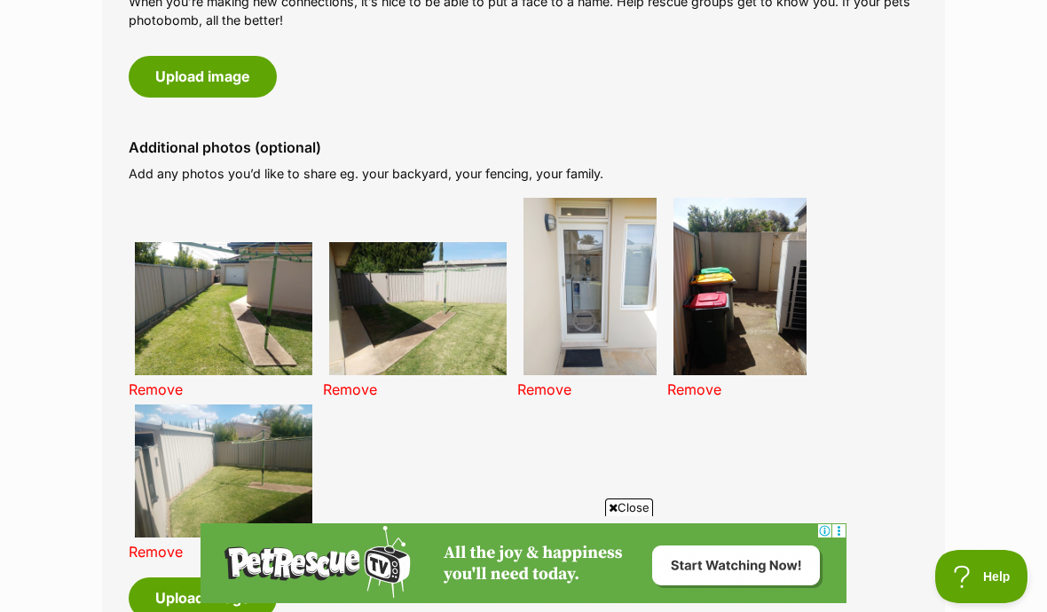
click at [633, 516] on span "Close" at bounding box center [629, 508] width 48 height 18
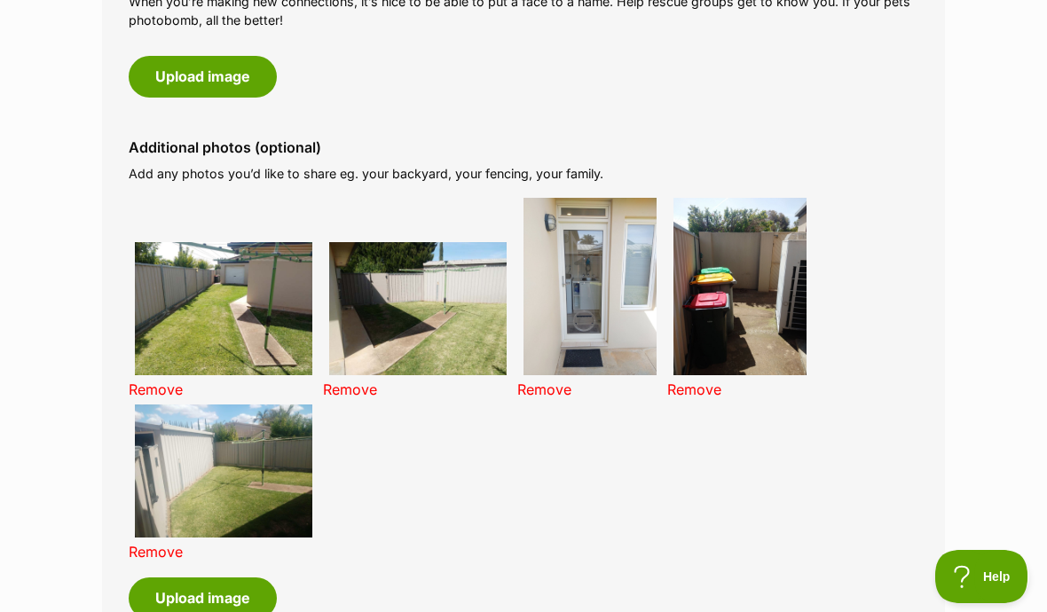
click at [217, 582] on button "Upload image" at bounding box center [203, 598] width 148 height 41
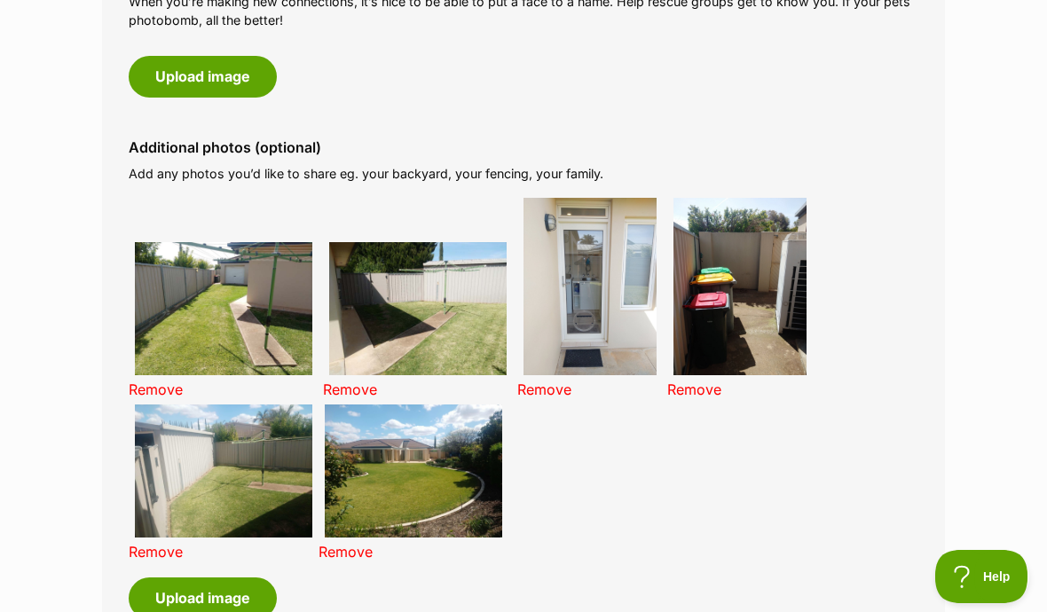
click at [220, 587] on button "Upload image" at bounding box center [203, 598] width 148 height 41
click at [415, 473] on img at bounding box center [413, 471] width 177 height 133
click at [446, 454] on img at bounding box center [413, 471] width 177 height 133
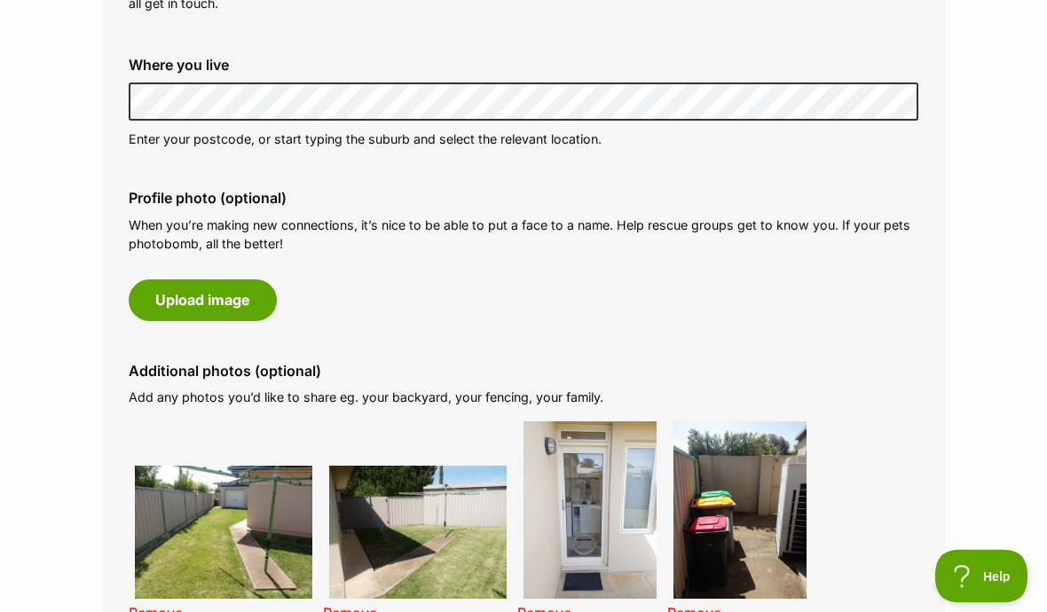
scroll to position [669, 0]
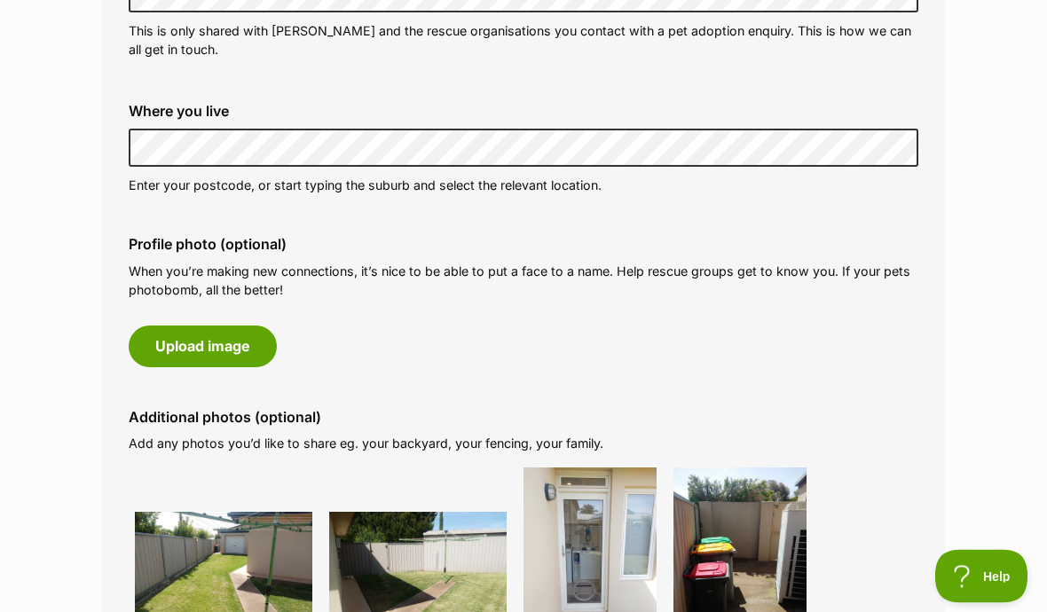
click at [234, 330] on button "Upload image" at bounding box center [203, 346] width 148 height 41
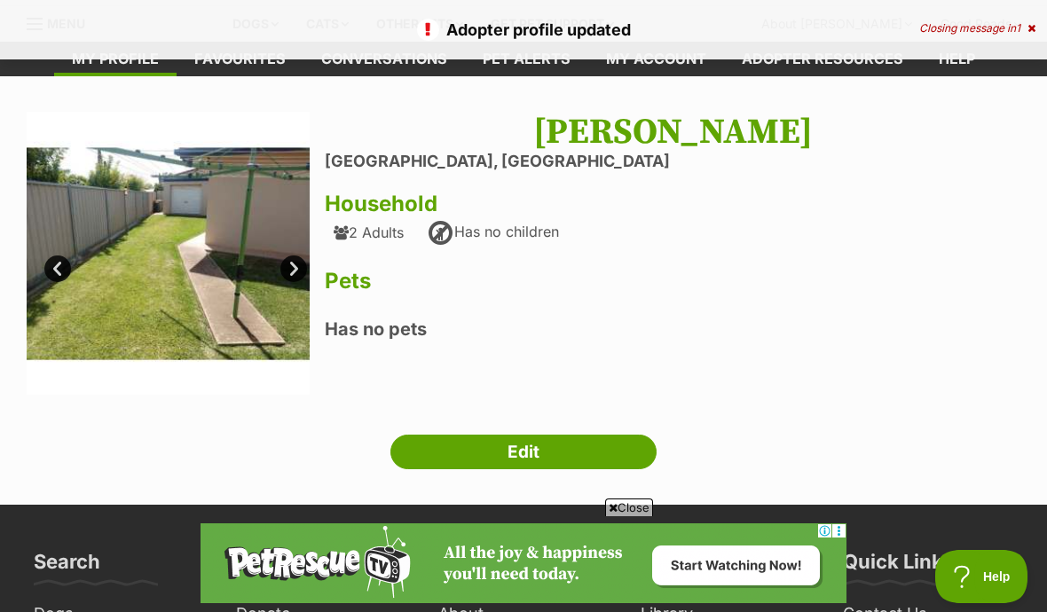
click at [297, 268] on link "Next" at bounding box center [293, 269] width 27 height 27
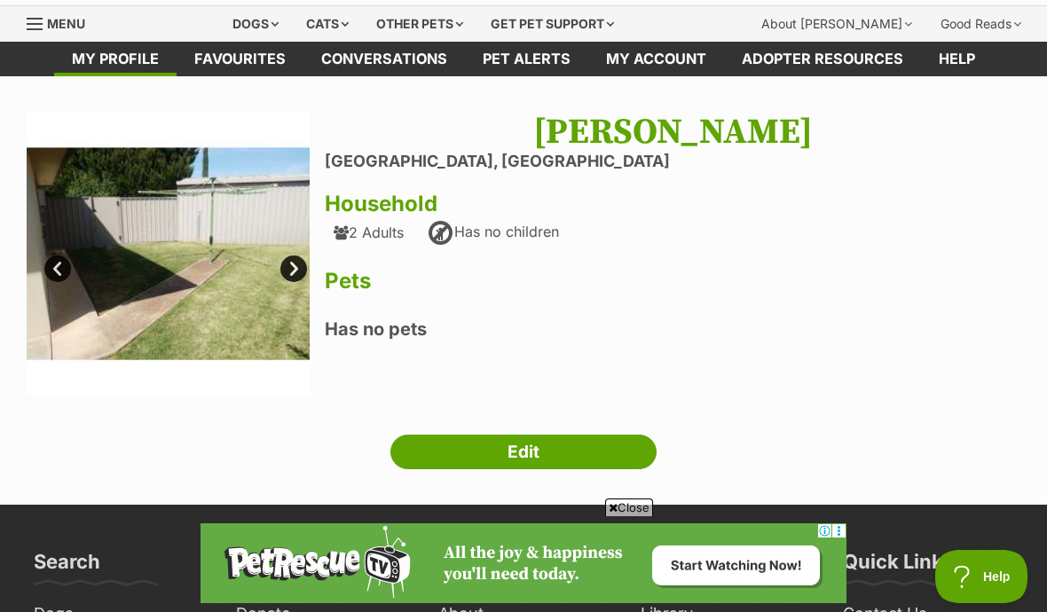
click at [594, 444] on link "Edit" at bounding box center [523, 452] width 266 height 35
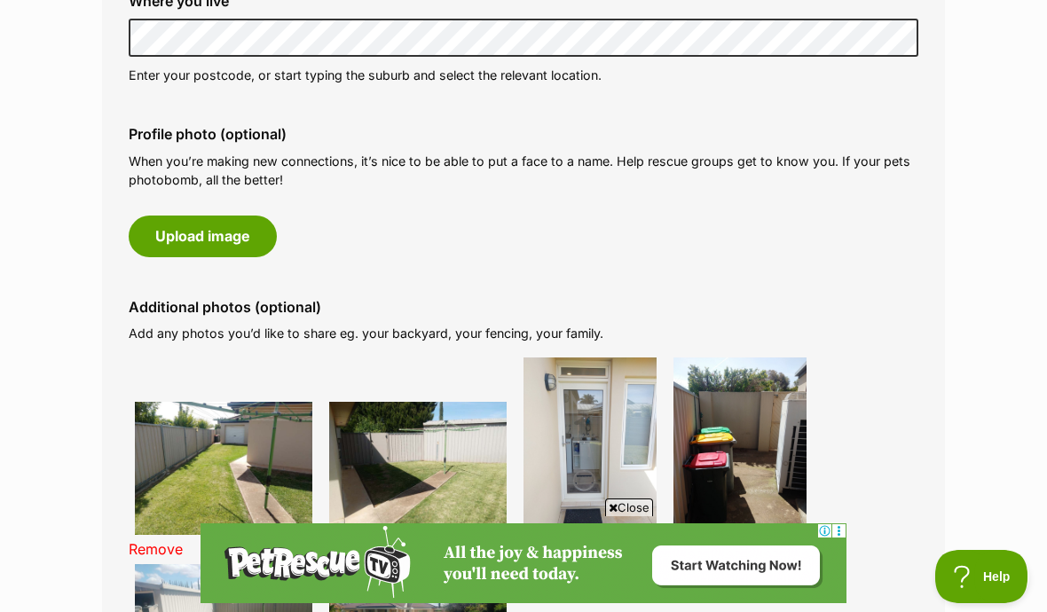
scroll to position [779, 0]
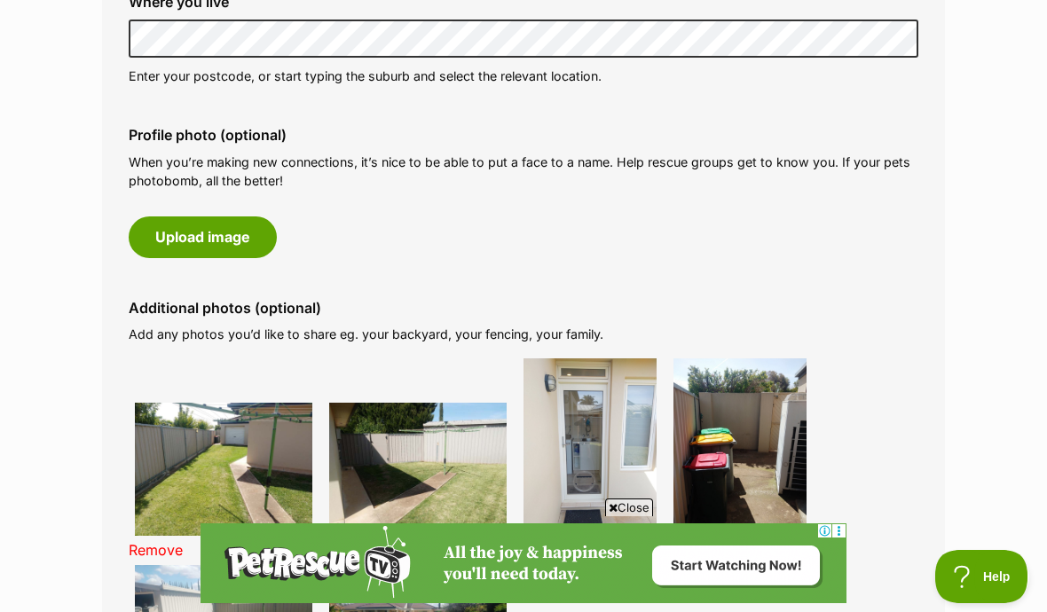
click at [240, 226] on button "Upload image" at bounding box center [203, 236] width 148 height 41
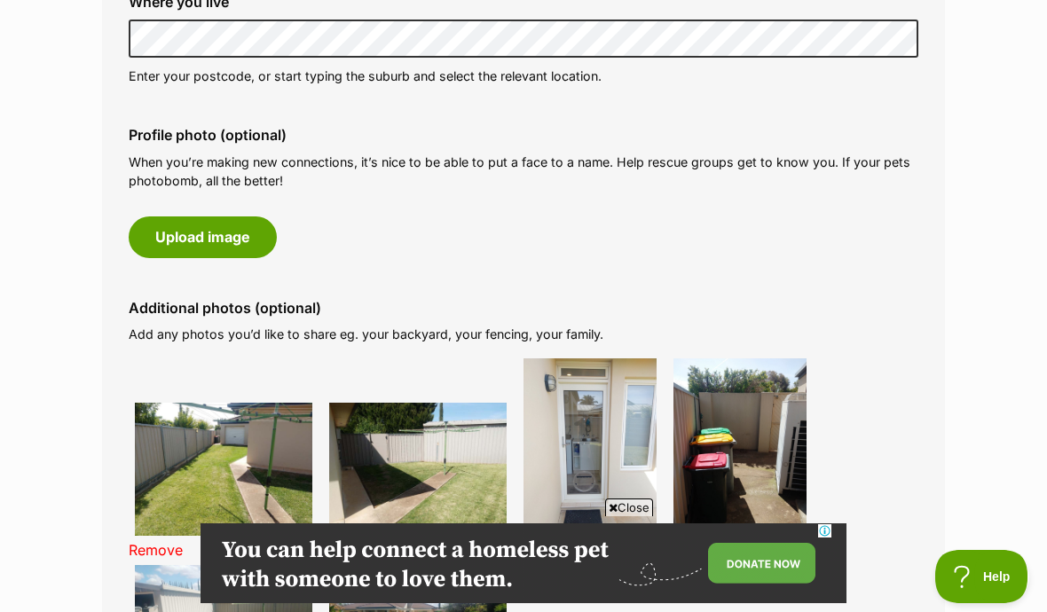
scroll to position [0, 0]
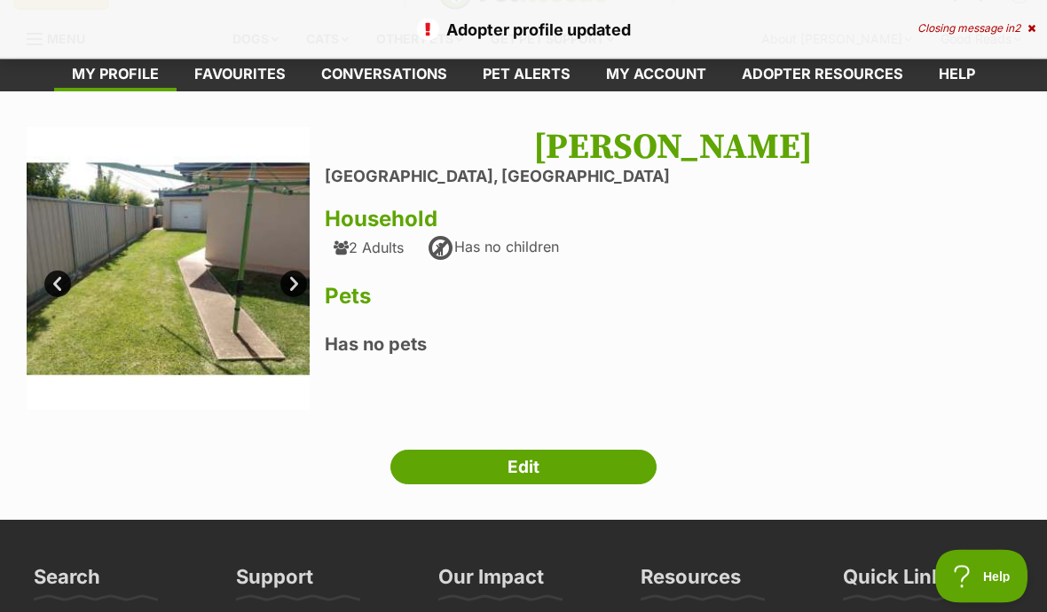
scroll to position [35, 0]
click at [598, 464] on link "Edit" at bounding box center [523, 467] width 266 height 35
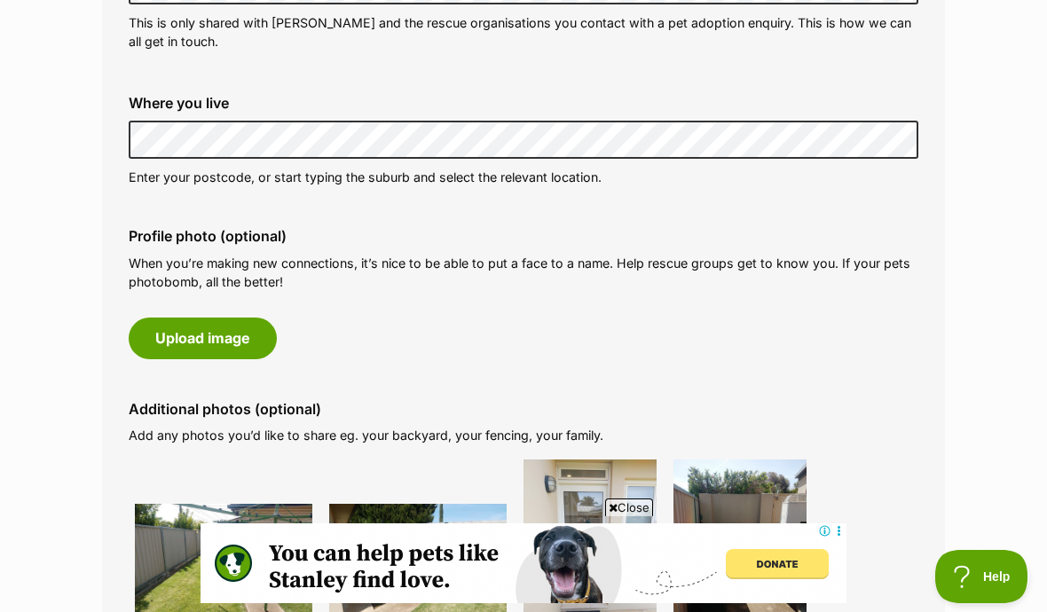
scroll to position [656, 0]
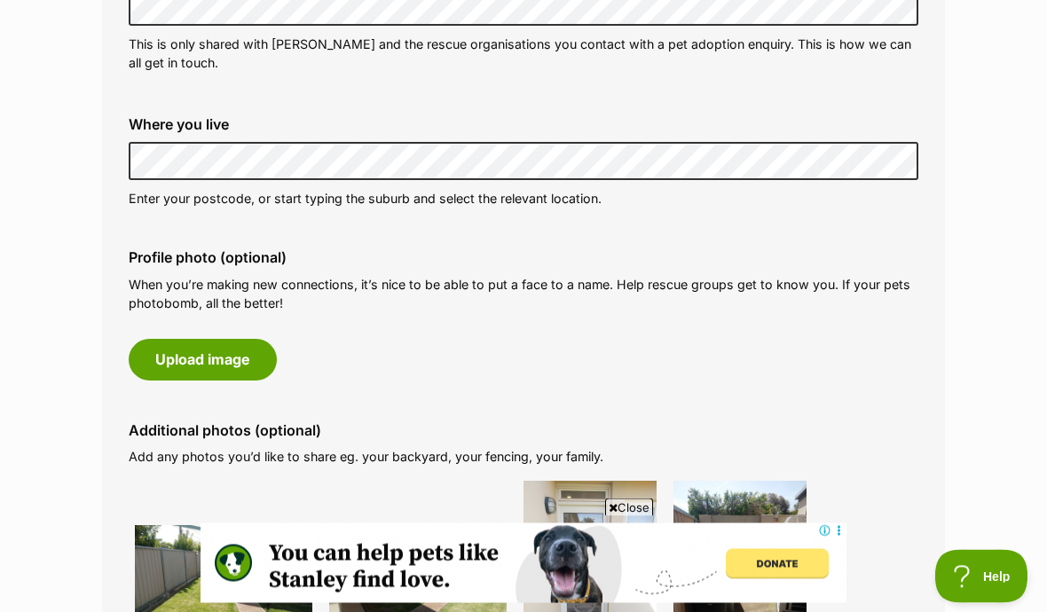
click at [228, 346] on button "Upload image" at bounding box center [203, 360] width 148 height 41
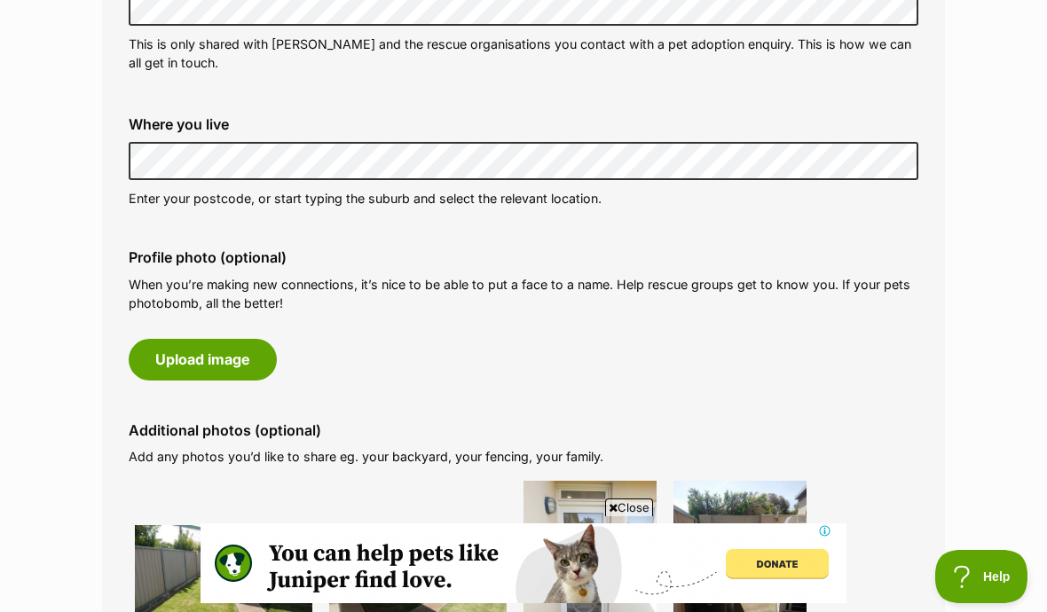
scroll to position [0, 0]
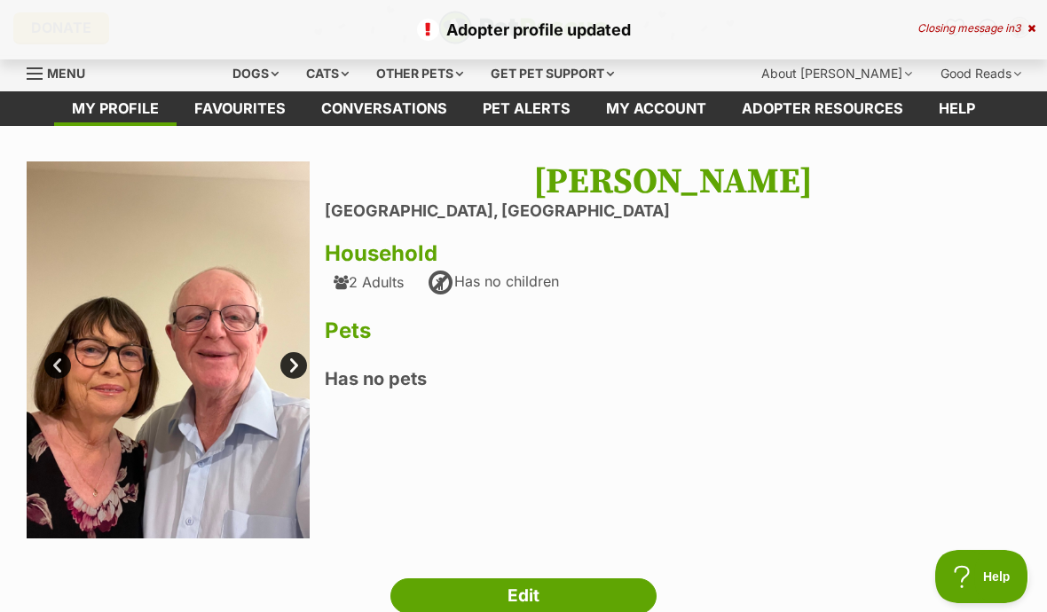
click at [241, 249] on img at bounding box center [168, 350] width 283 height 378
click at [303, 359] on link "Next" at bounding box center [293, 365] width 27 height 27
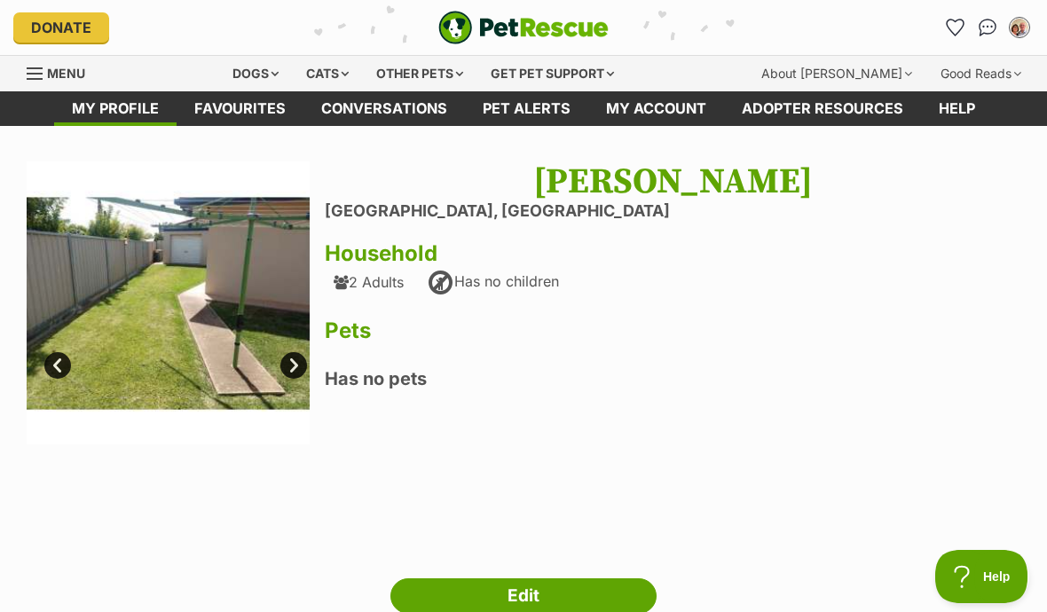
click at [307, 359] on img at bounding box center [168, 302] width 283 height 283
click at [59, 362] on link "Prev" at bounding box center [57, 365] width 27 height 27
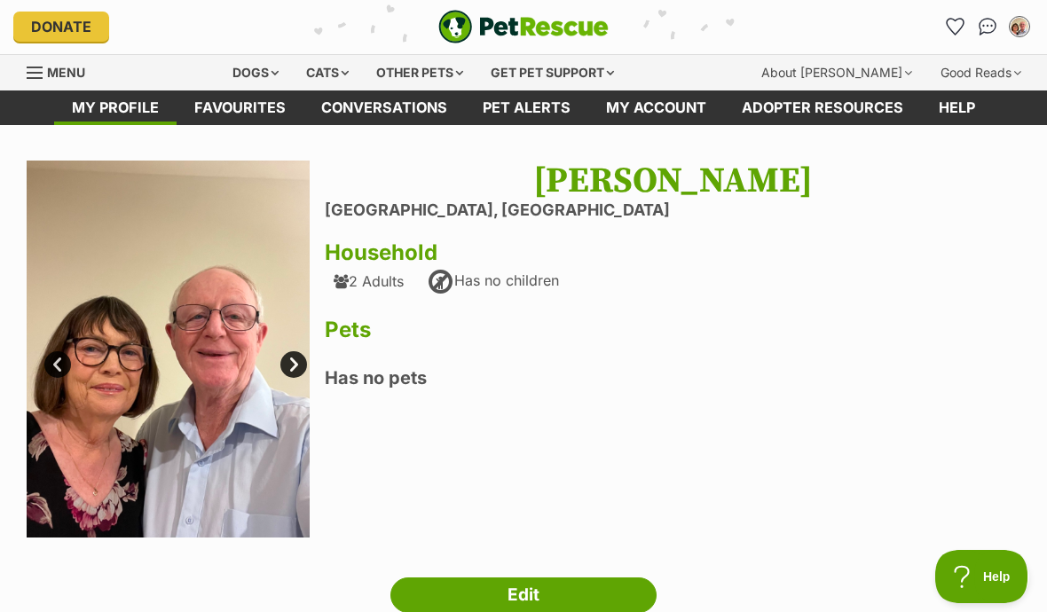
scroll to position [32, 0]
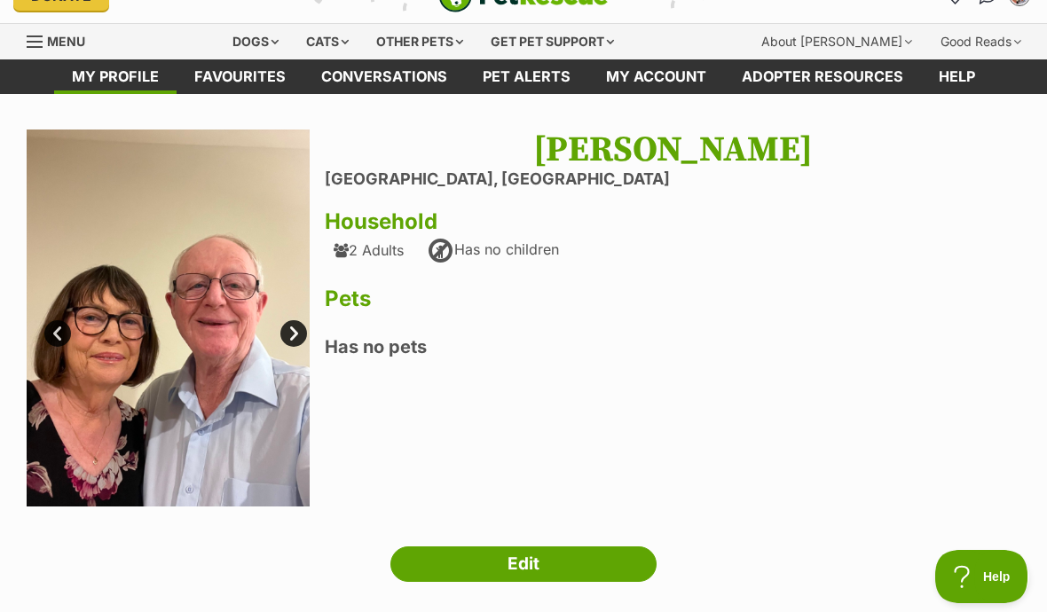
click at [576, 563] on link "Edit" at bounding box center [523, 564] width 266 height 35
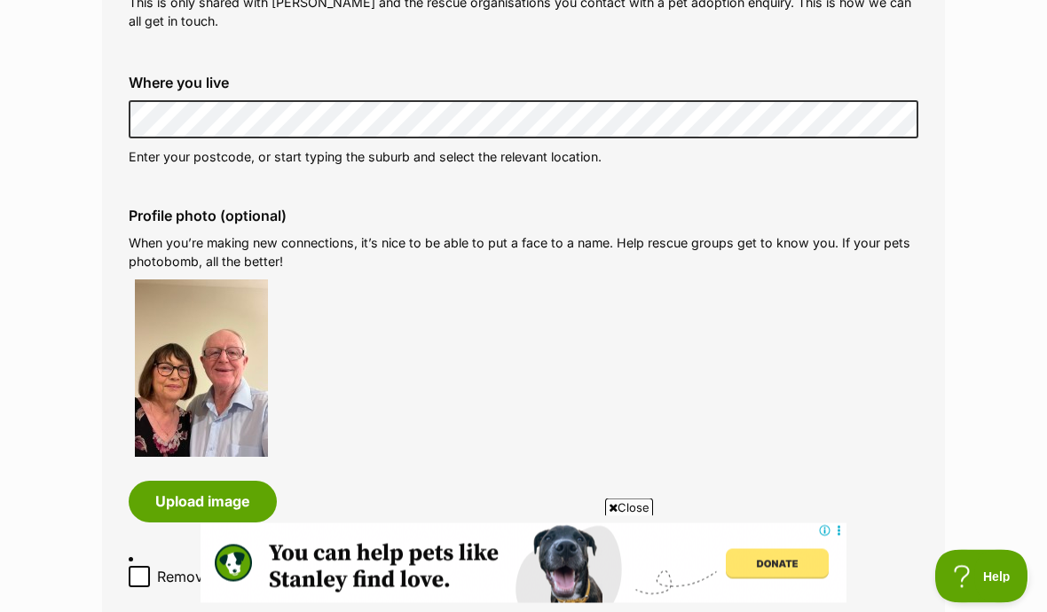
scroll to position [698, 0]
click at [218, 401] on img at bounding box center [201, 367] width 133 height 177
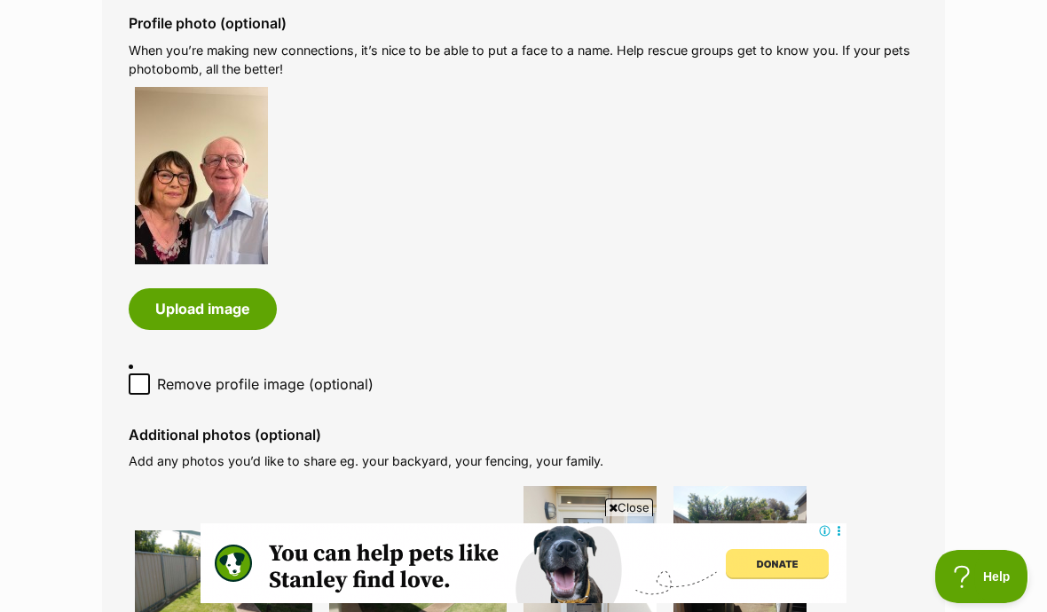
scroll to position [885, 0]
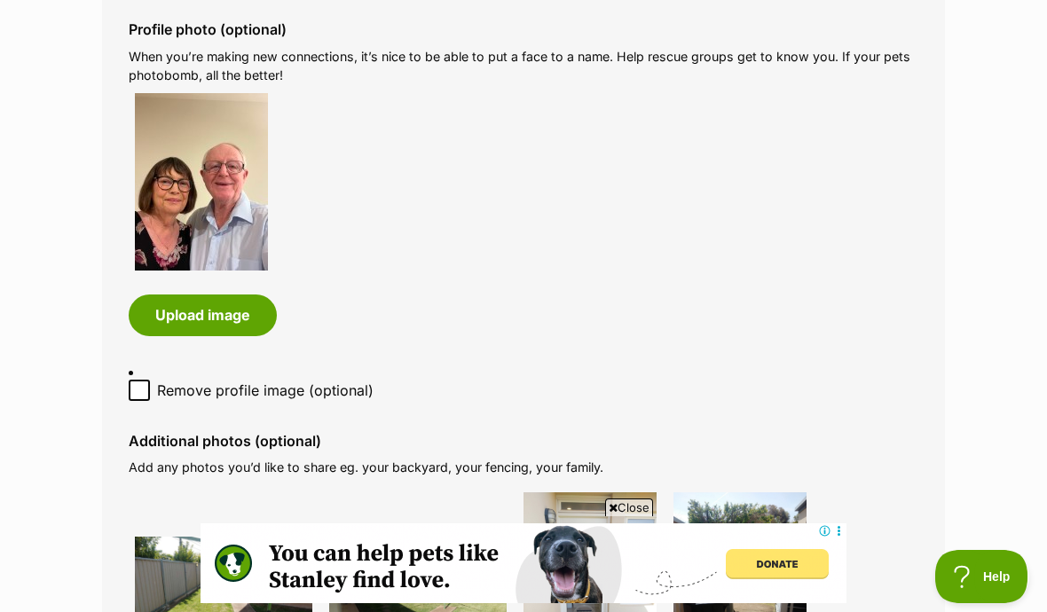
click at [244, 234] on img at bounding box center [201, 181] width 133 height 177
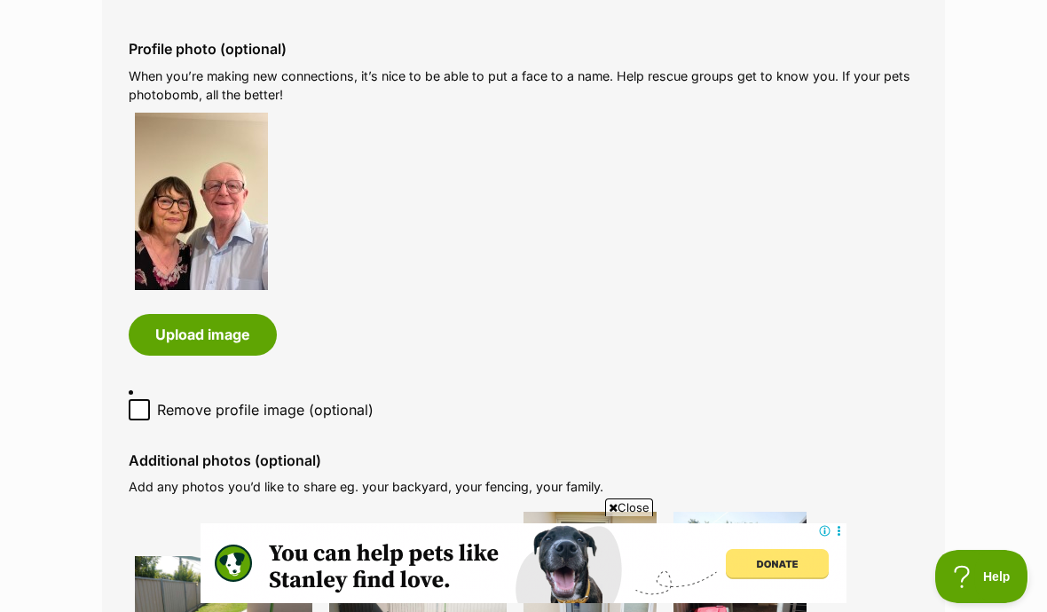
scroll to position [864, 0]
click at [216, 206] on img at bounding box center [201, 202] width 133 height 177
click at [232, 326] on button "Upload image" at bounding box center [203, 335] width 148 height 41
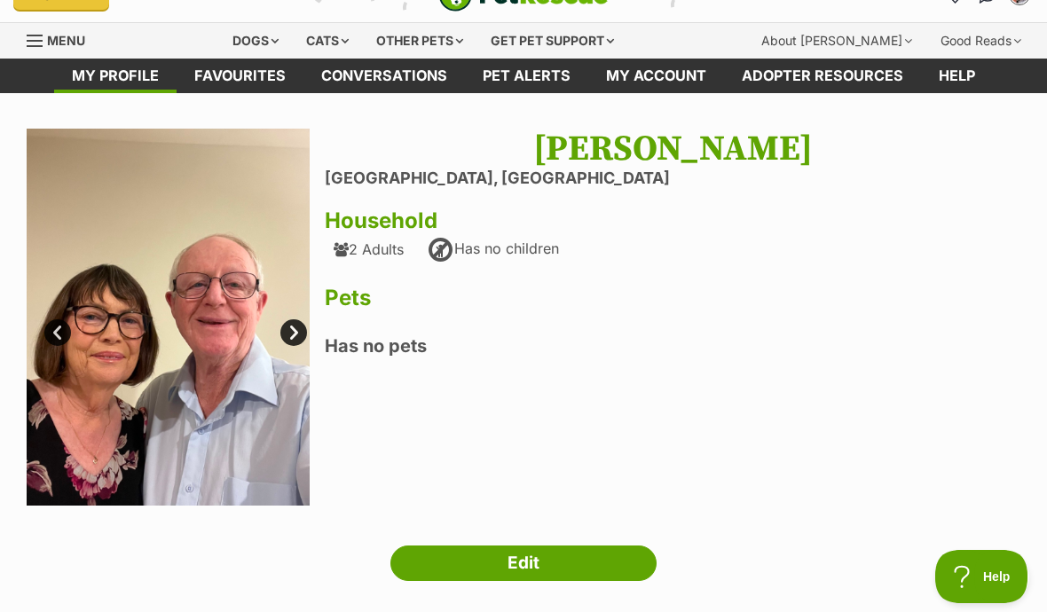
scroll to position [43, 0]
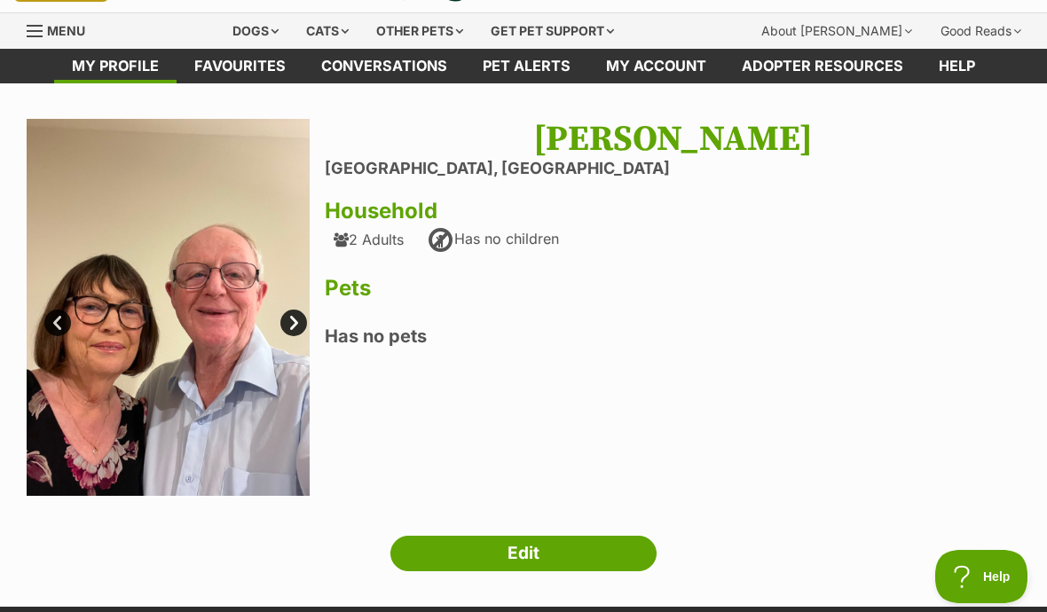
click at [120, 55] on link "My profile" at bounding box center [115, 66] width 122 height 35
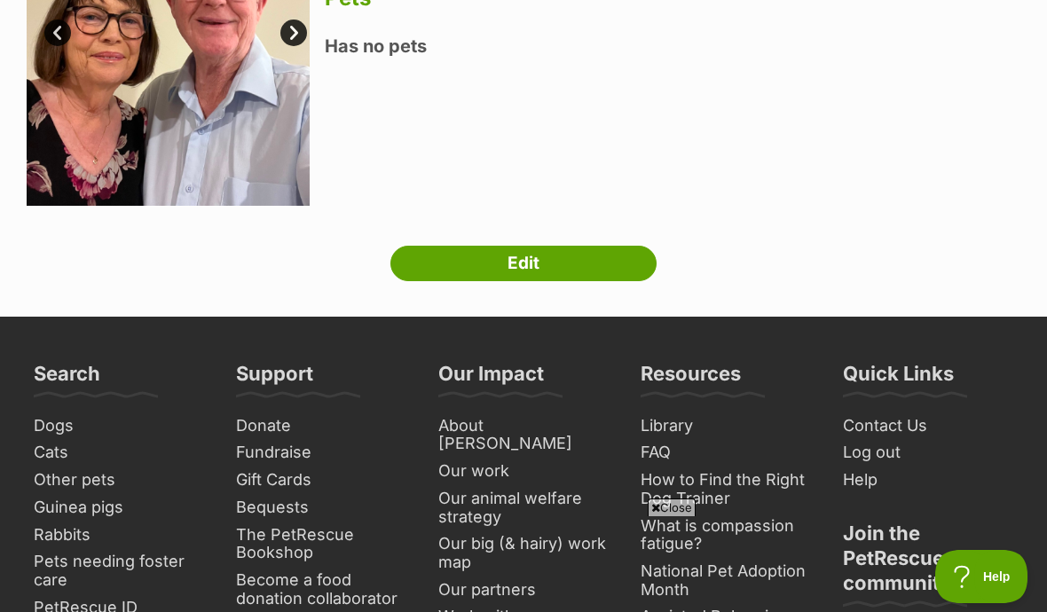
scroll to position [306, 0]
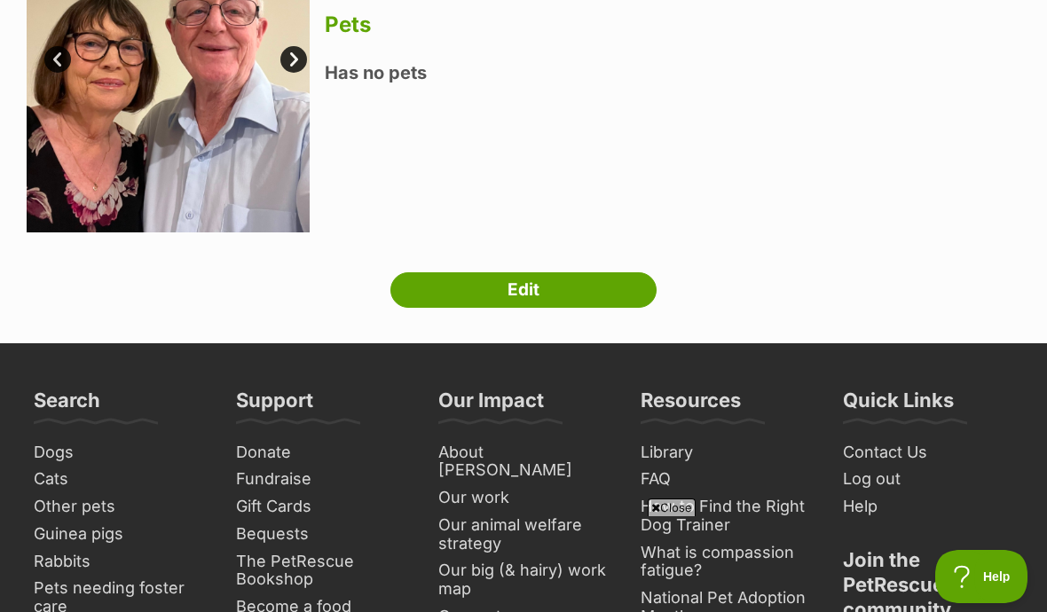
click at [579, 285] on link "Edit" at bounding box center [523, 289] width 266 height 35
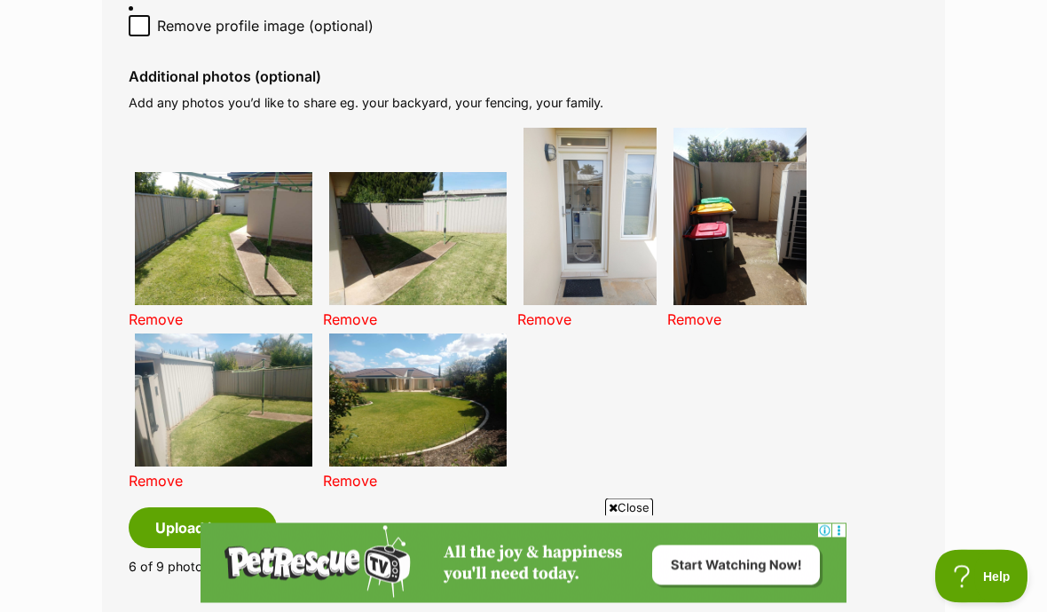
scroll to position [1249, 0]
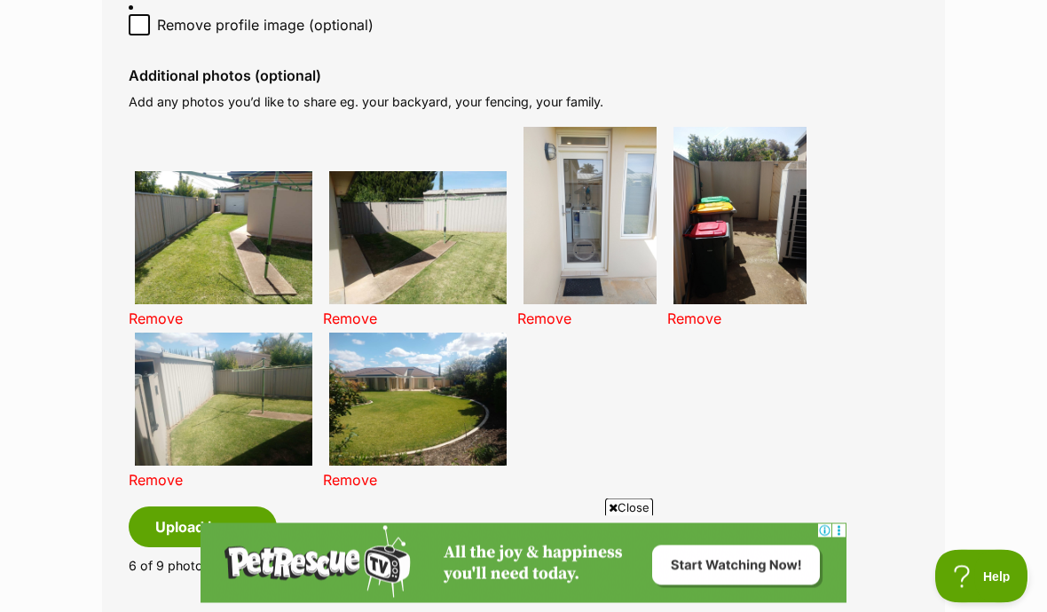
click at [447, 397] on img at bounding box center [417, 400] width 177 height 133
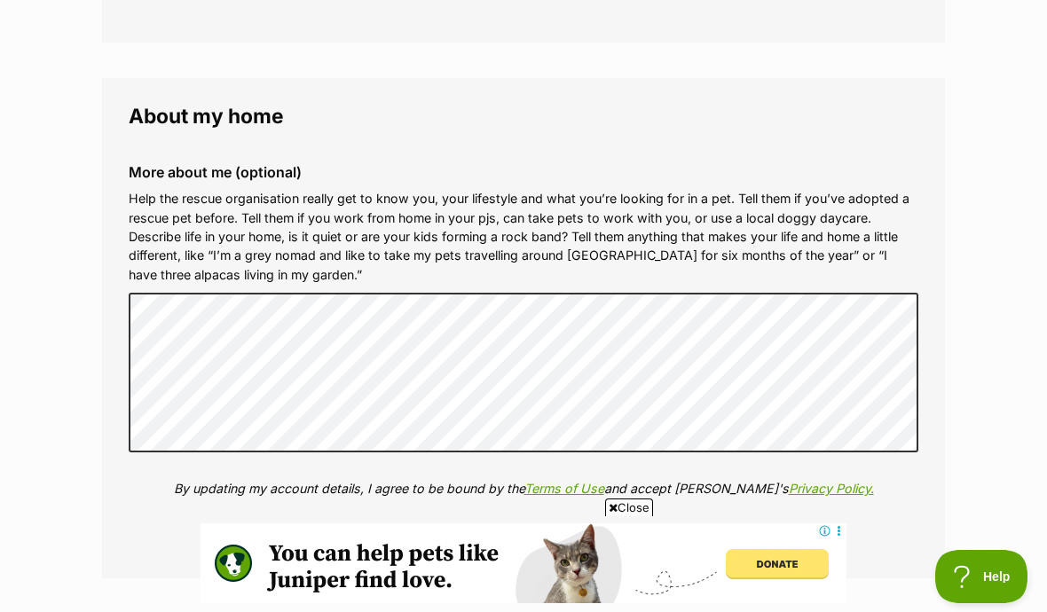
scroll to position [0, 0]
click at [501, 602] on img at bounding box center [524, 563] width 646 height 80
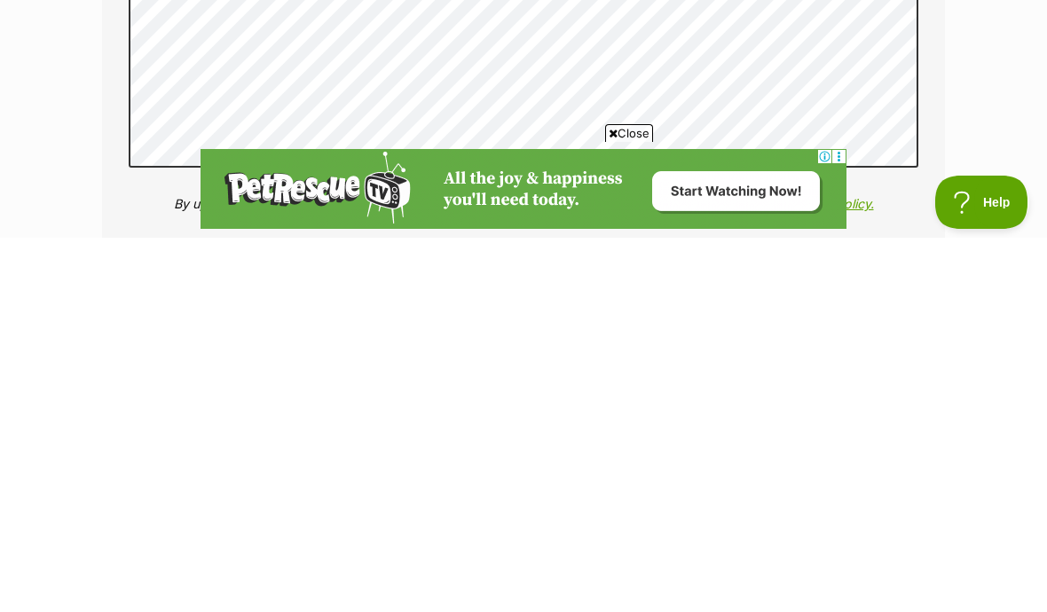
scroll to position [2948, 0]
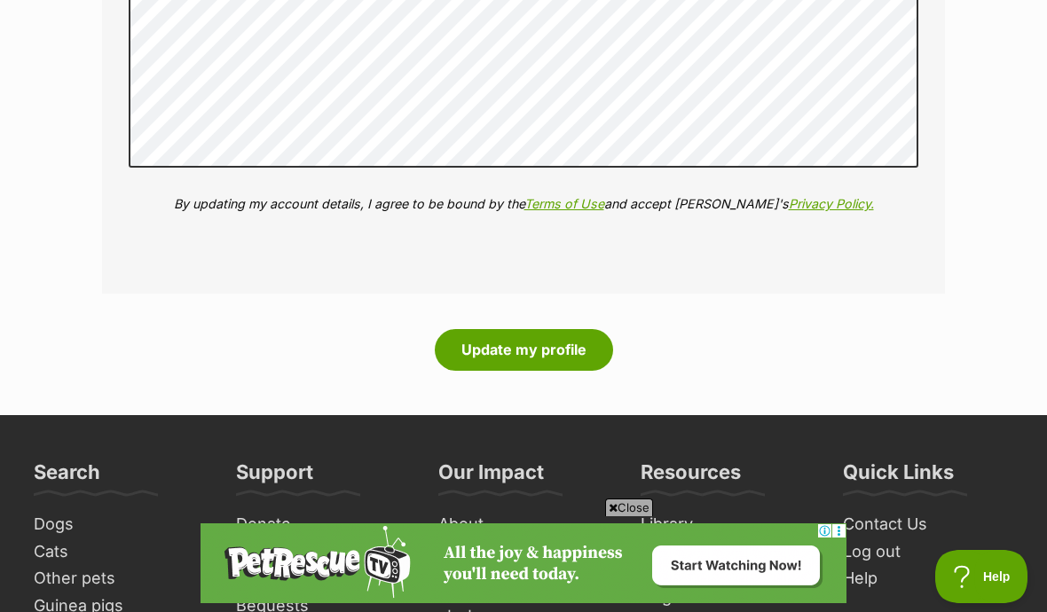
click at [567, 329] on button "Update my profile" at bounding box center [524, 349] width 178 height 41
click at [550, 329] on button "Update my profile" at bounding box center [524, 349] width 178 height 41
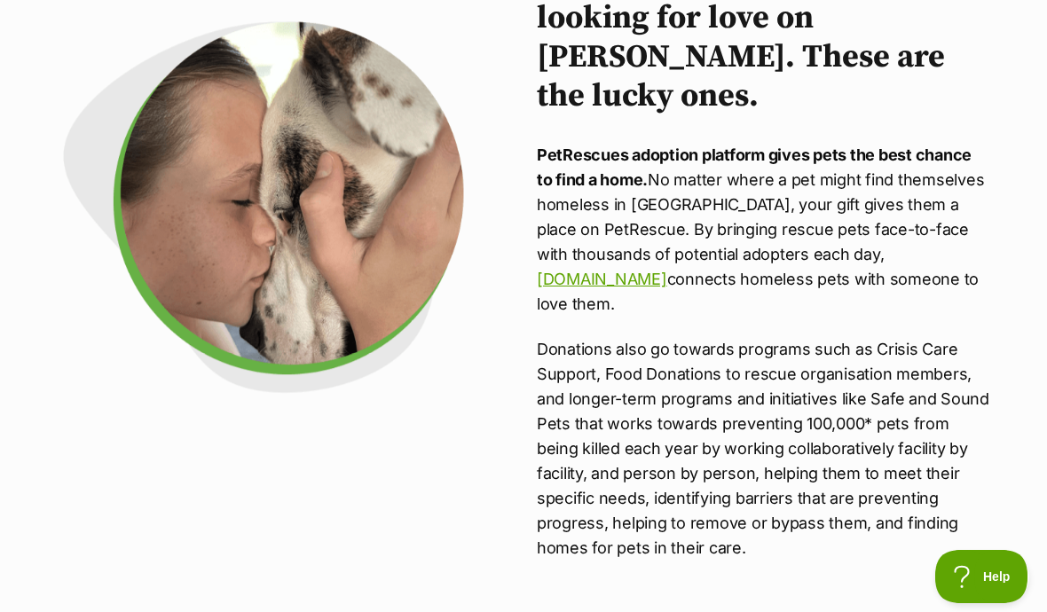
scroll to position [50, 0]
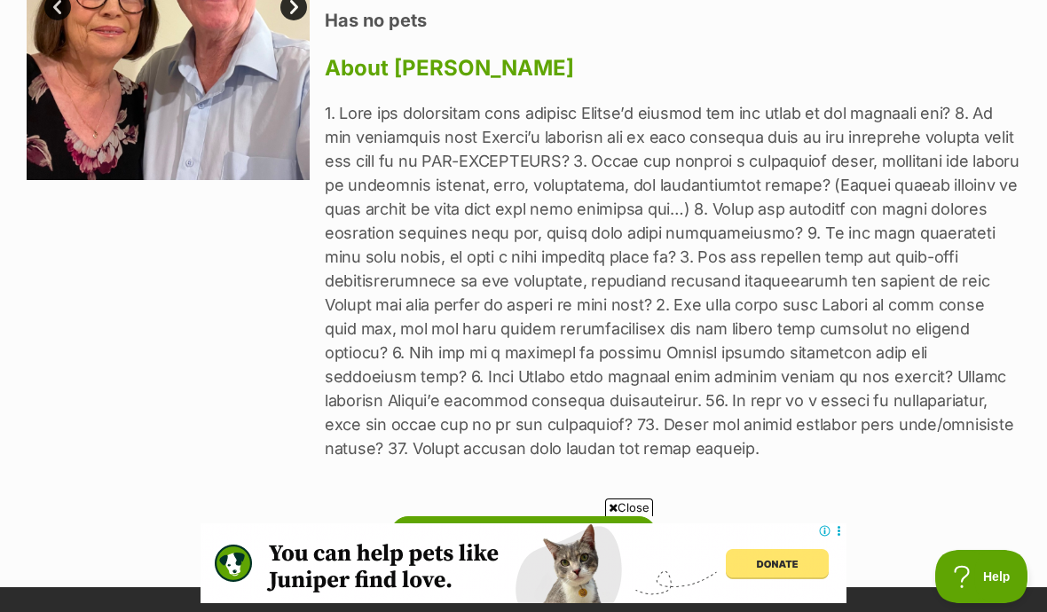
scroll to position [367, 0]
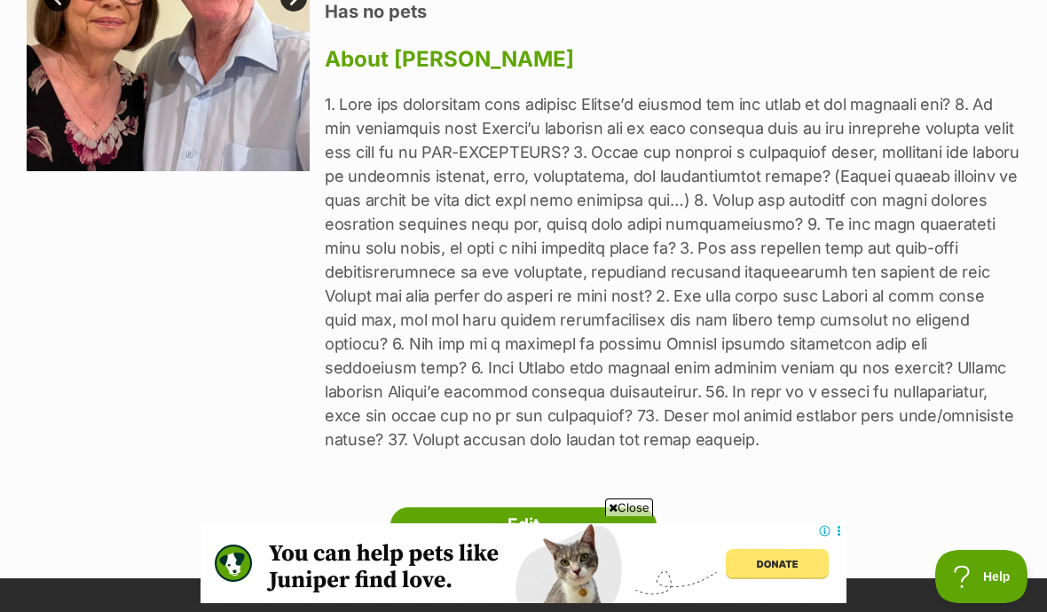
click at [586, 519] on link "Edit" at bounding box center [523, 524] width 266 height 35
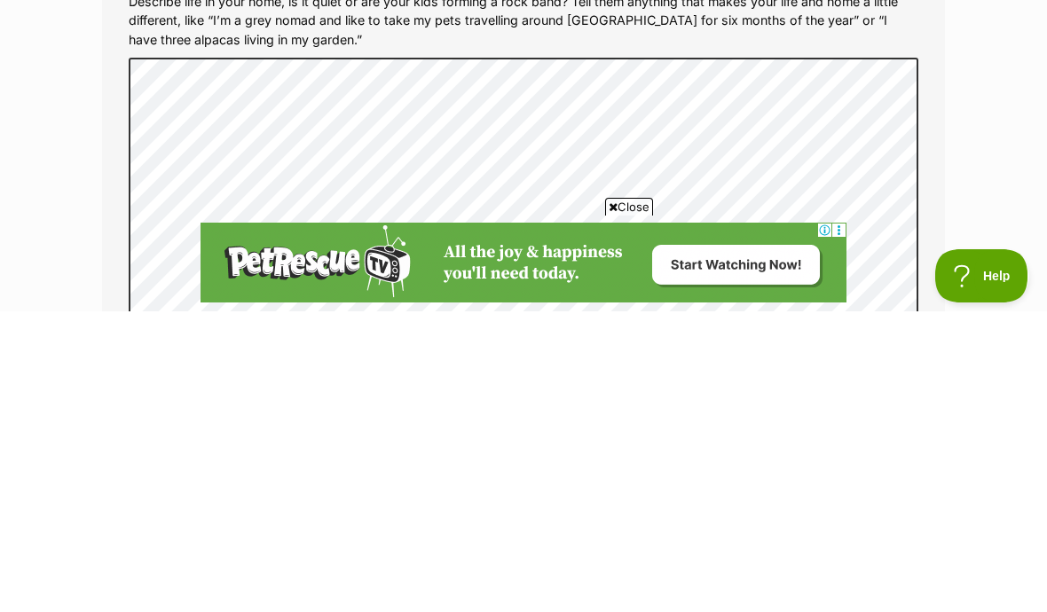
click at [612, 499] on span "Close" at bounding box center [629, 508] width 48 height 18
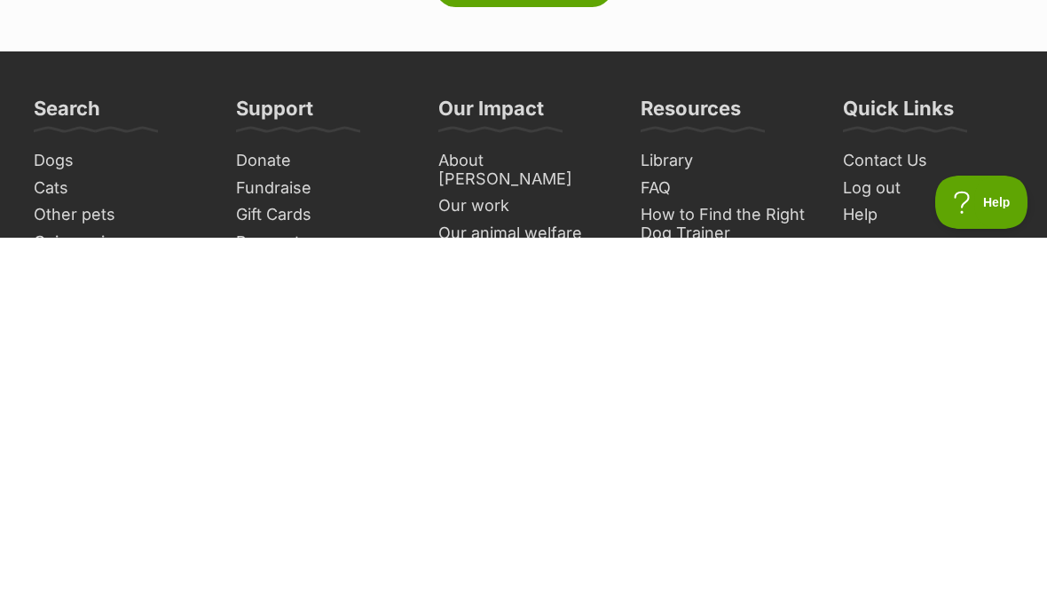
scroll to position [3145, 0]
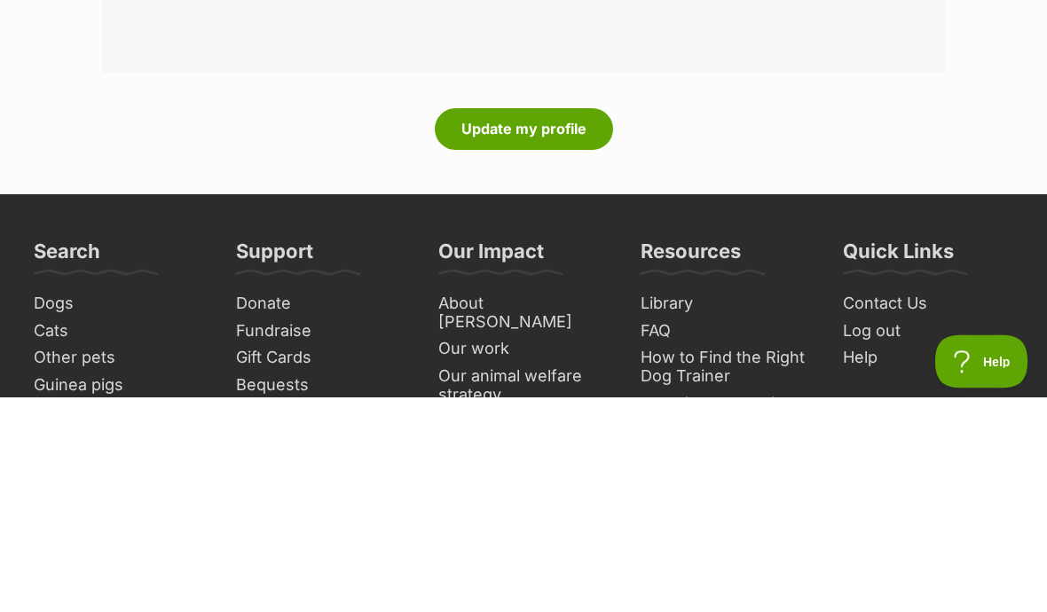
click at [565, 324] on button "Update my profile" at bounding box center [524, 344] width 178 height 41
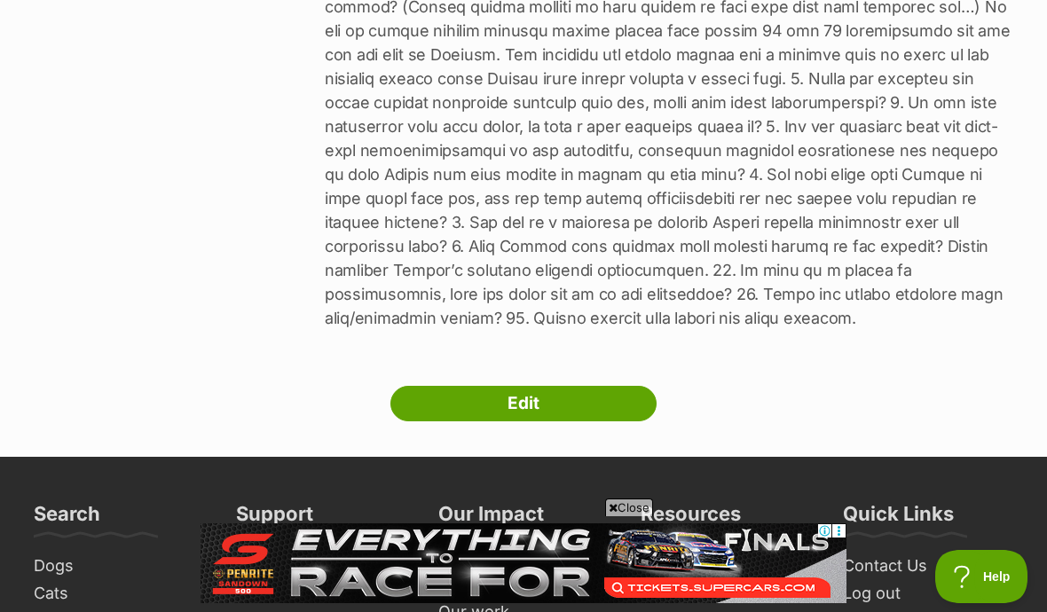
scroll to position [633, 0]
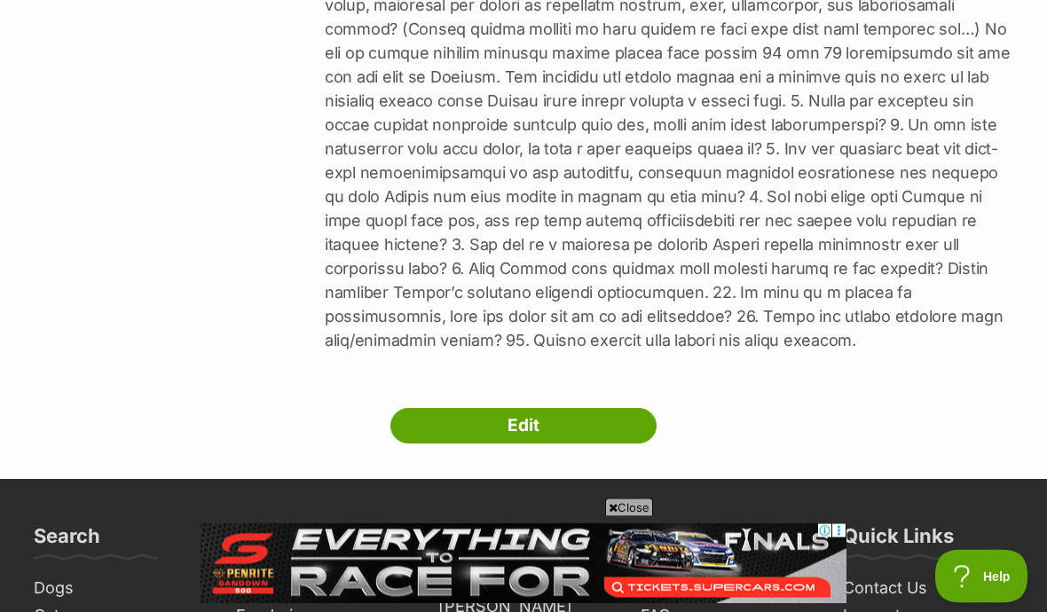
click at [592, 417] on link "Edit" at bounding box center [523, 426] width 266 height 35
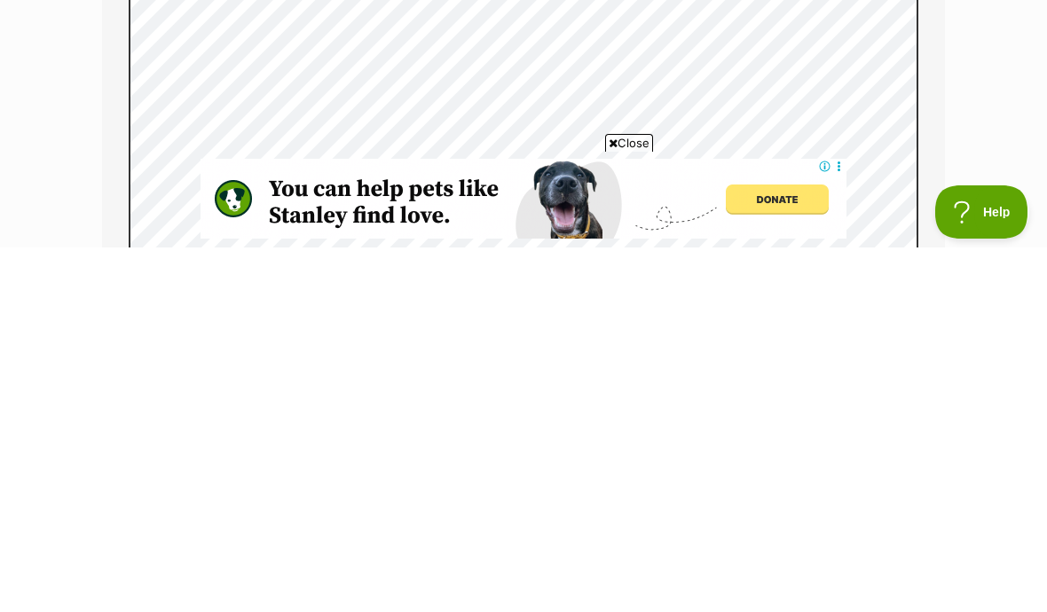
scroll to position [3097, 0]
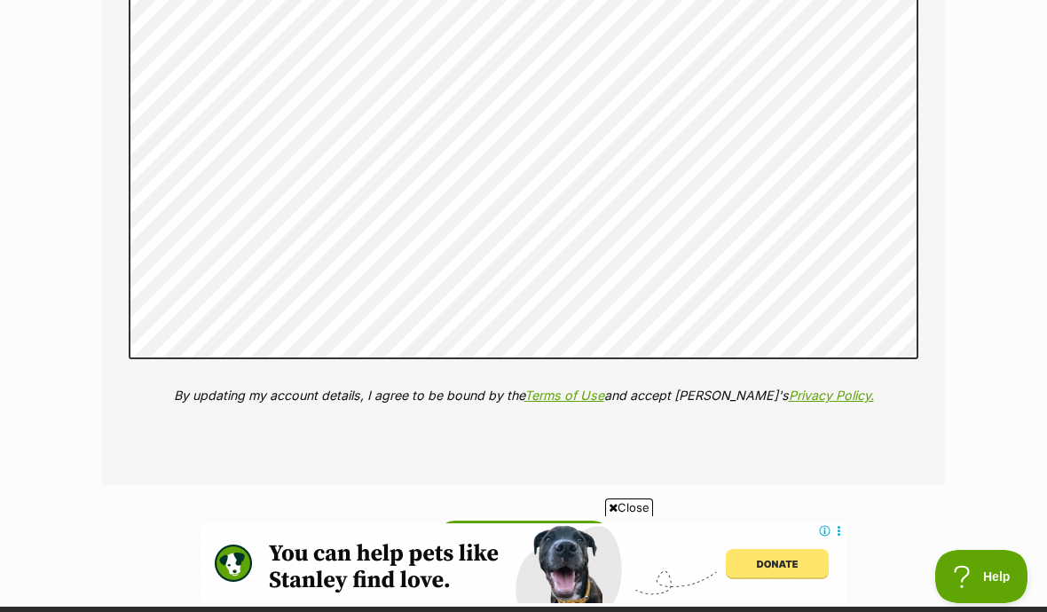
click at [564, 523] on button "Update my profile" at bounding box center [524, 541] width 178 height 41
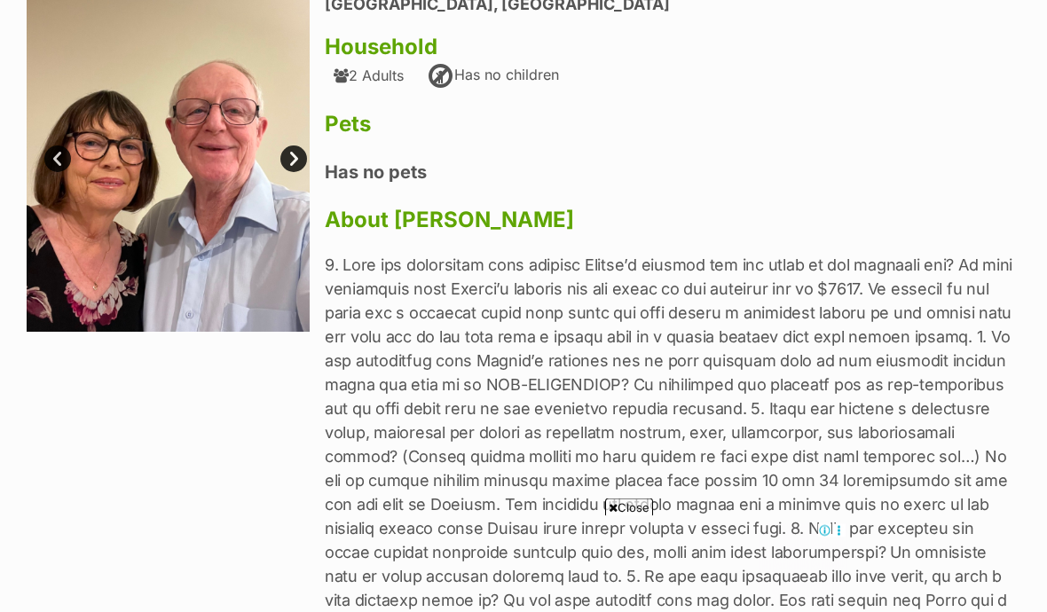
scroll to position [233, 0]
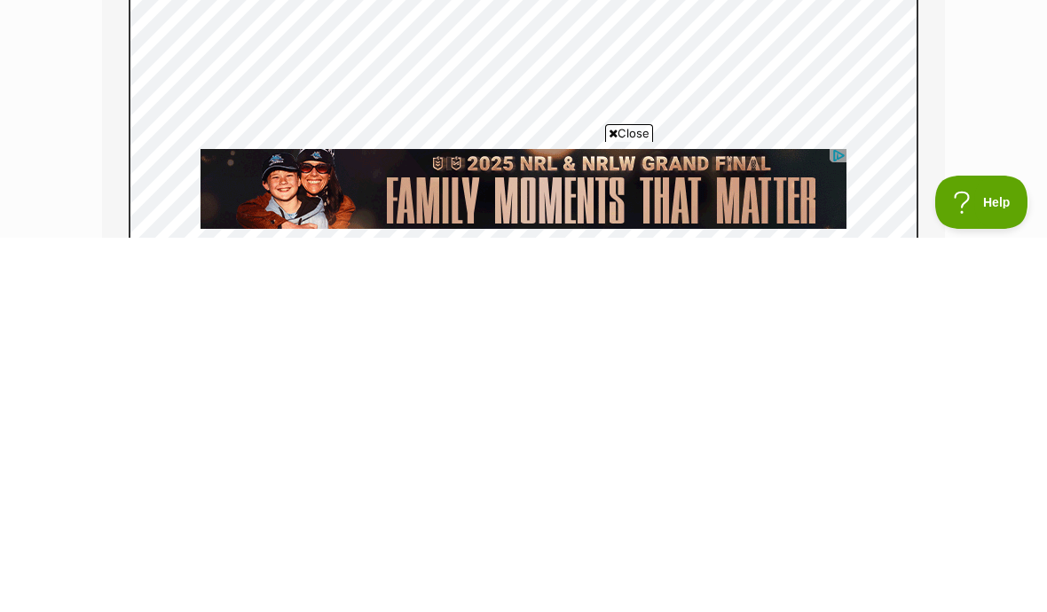
scroll to position [3212, 0]
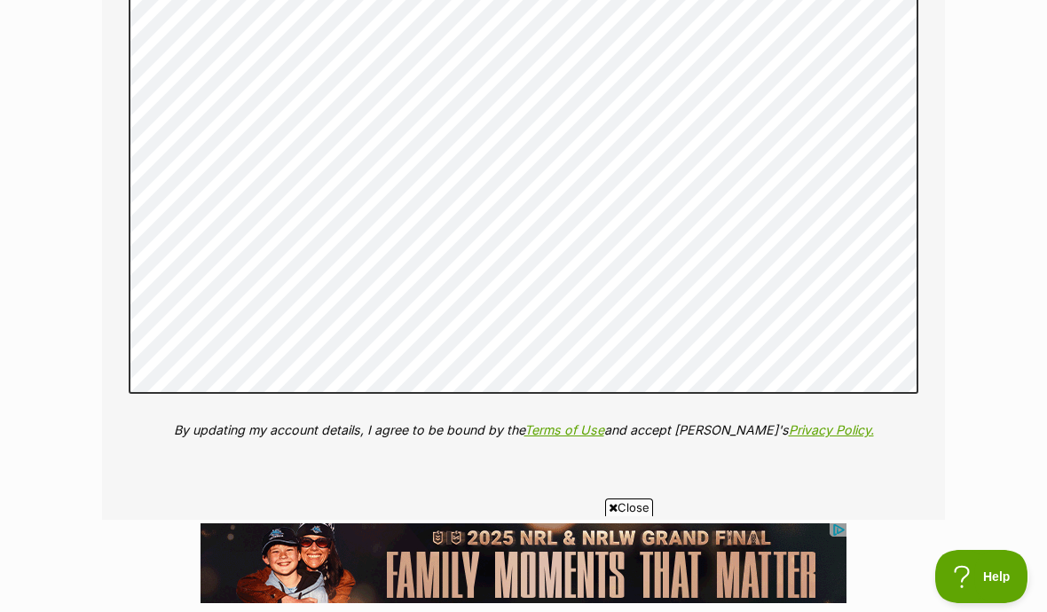
click at [561, 555] on button "Update my profile" at bounding box center [524, 575] width 178 height 41
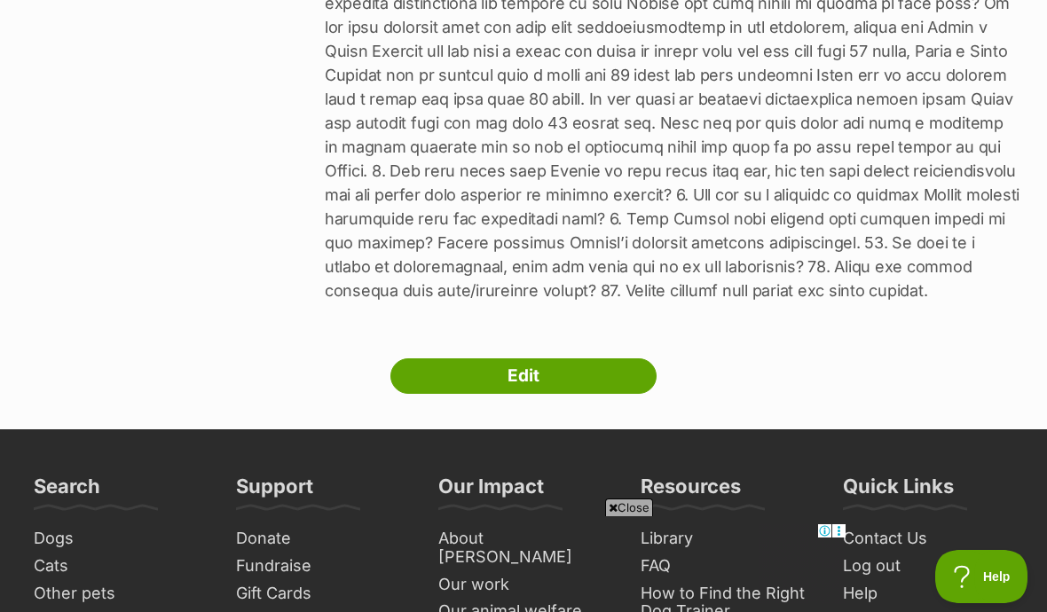
scroll to position [908, 0]
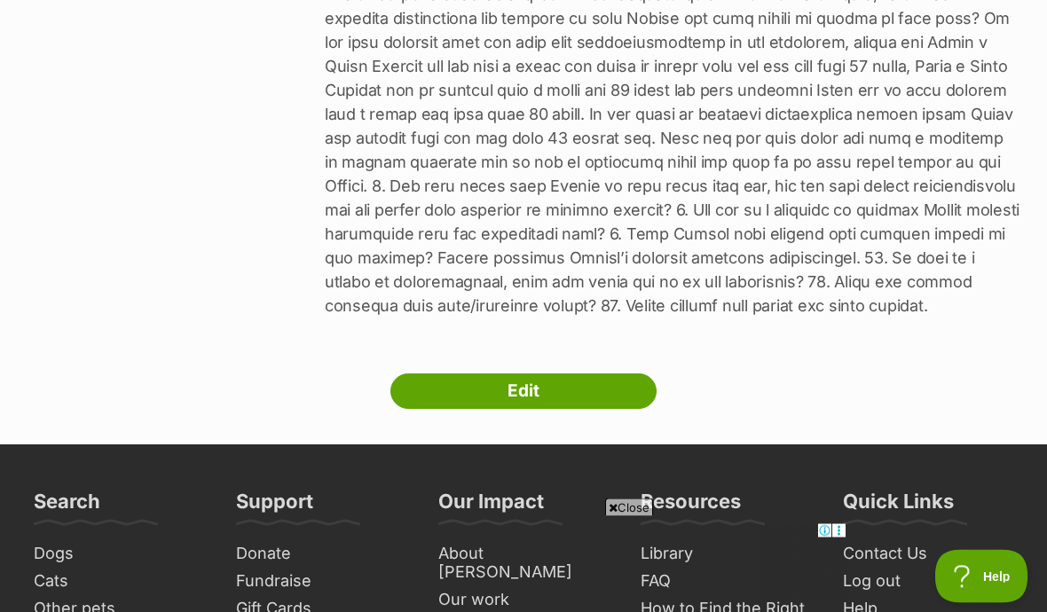
click at [617, 410] on link "Edit" at bounding box center [523, 391] width 266 height 35
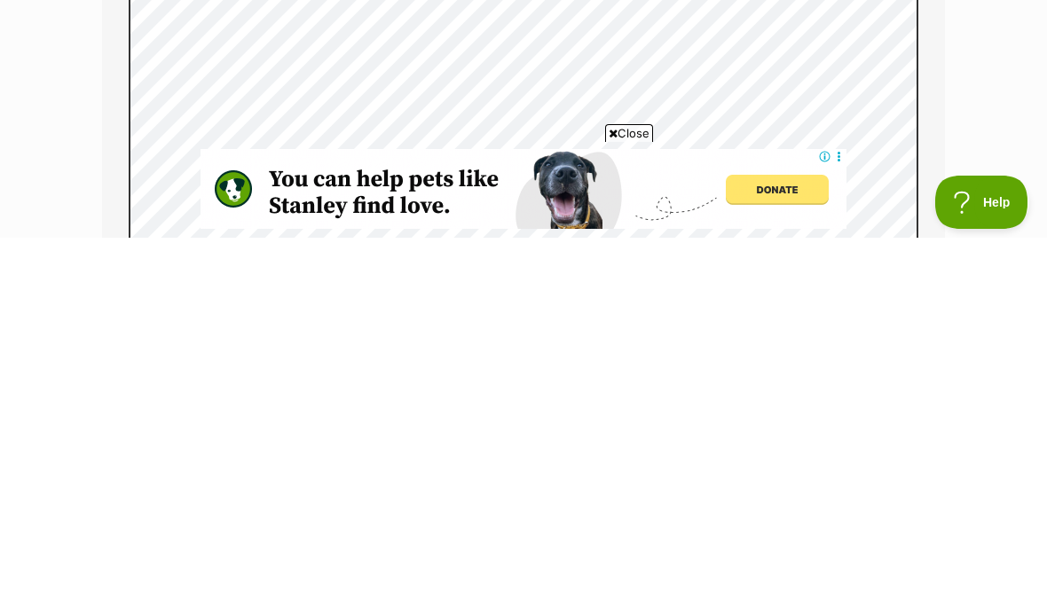
click at [625, 499] on span "Close" at bounding box center [629, 508] width 48 height 18
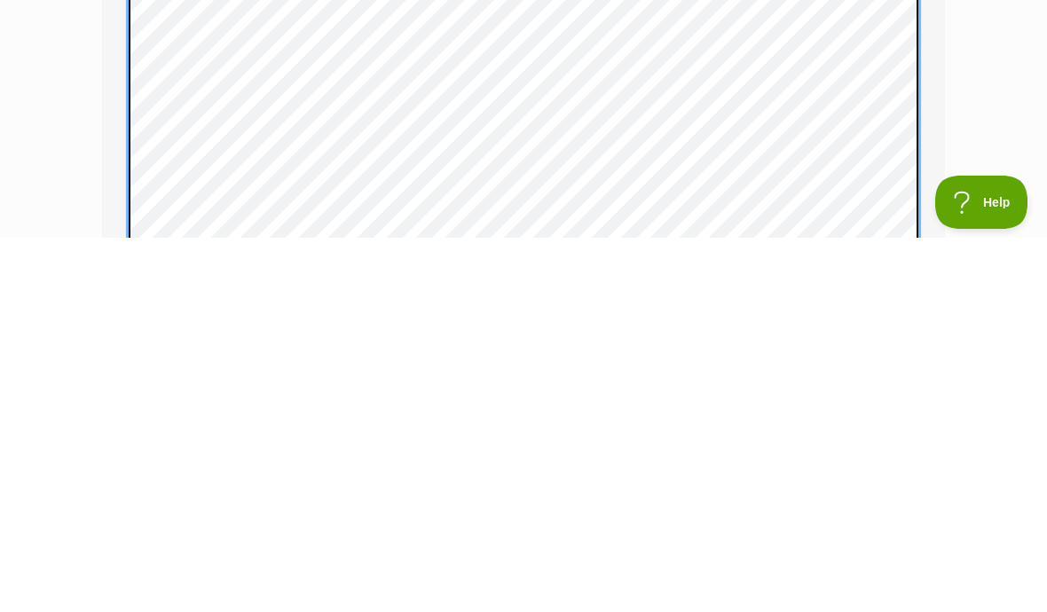
scroll to position [3571, 0]
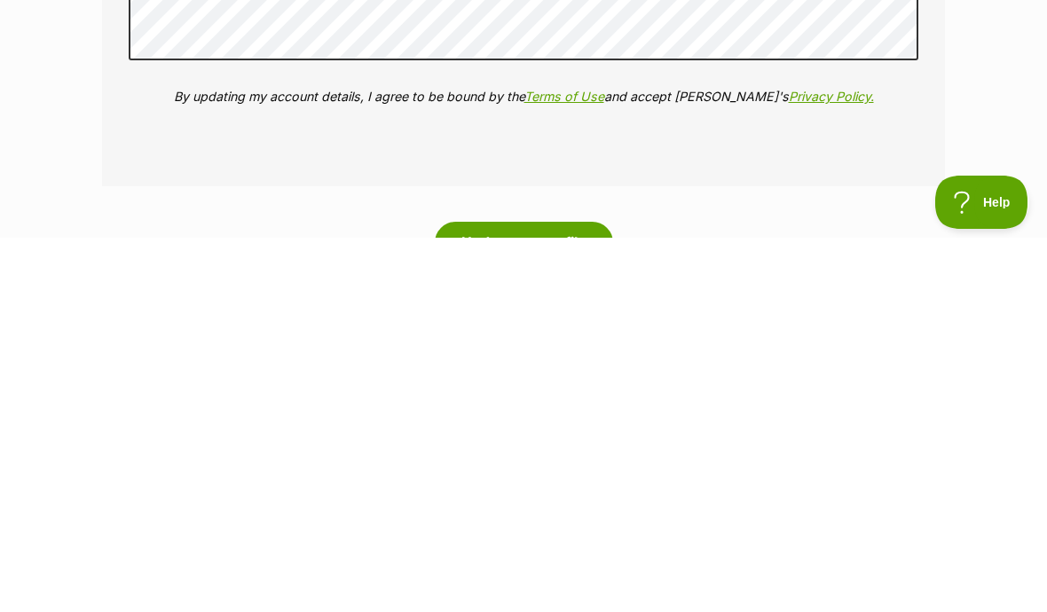
click at [573, 596] on button "Update my profile" at bounding box center [524, 616] width 178 height 41
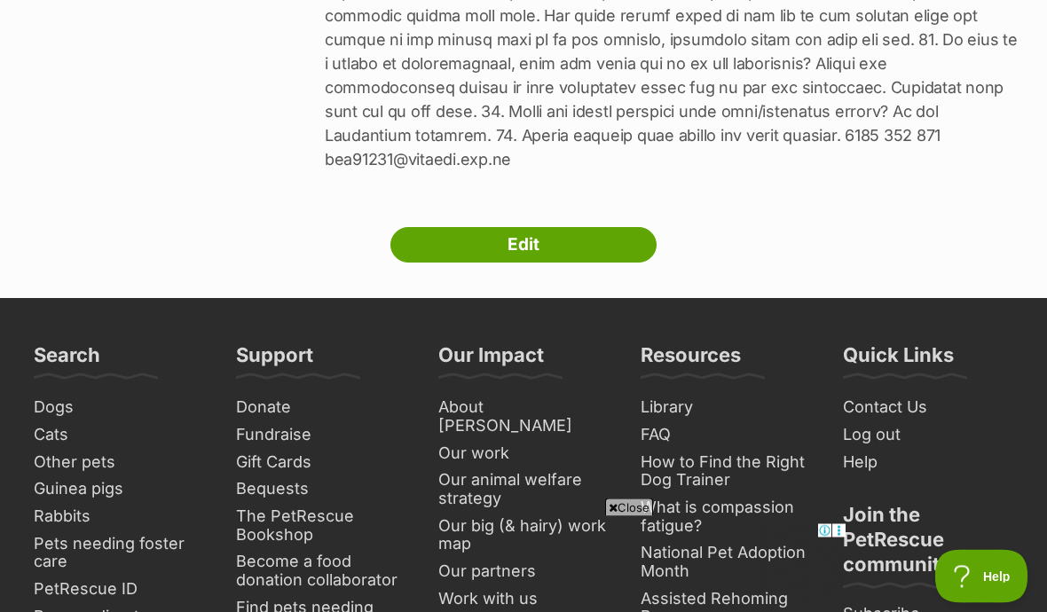
scroll to position [1342, 0]
click at [587, 251] on link "Edit" at bounding box center [523, 244] width 266 height 35
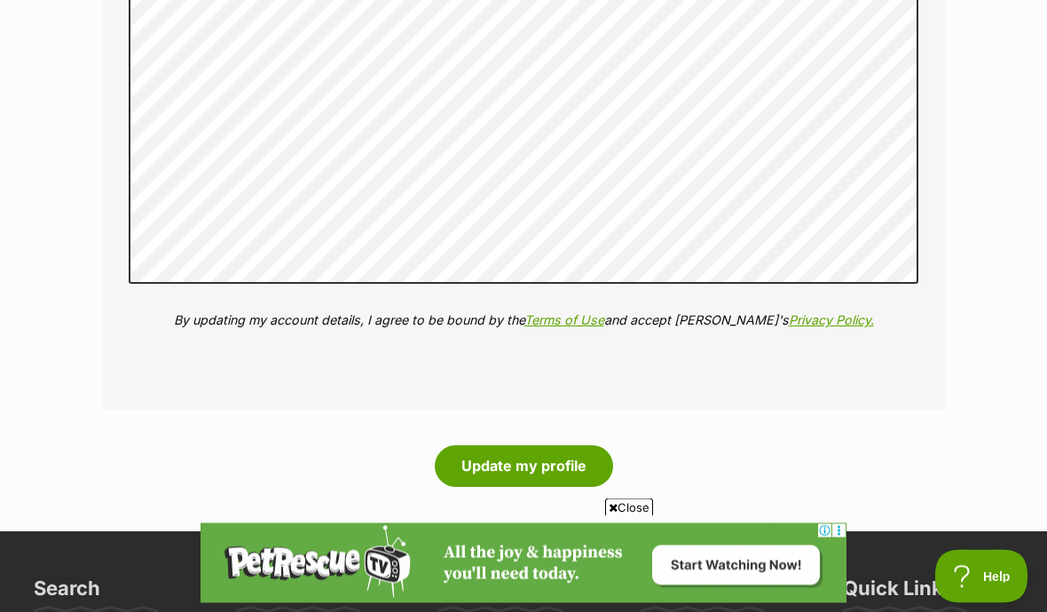
scroll to position [3994, 0]
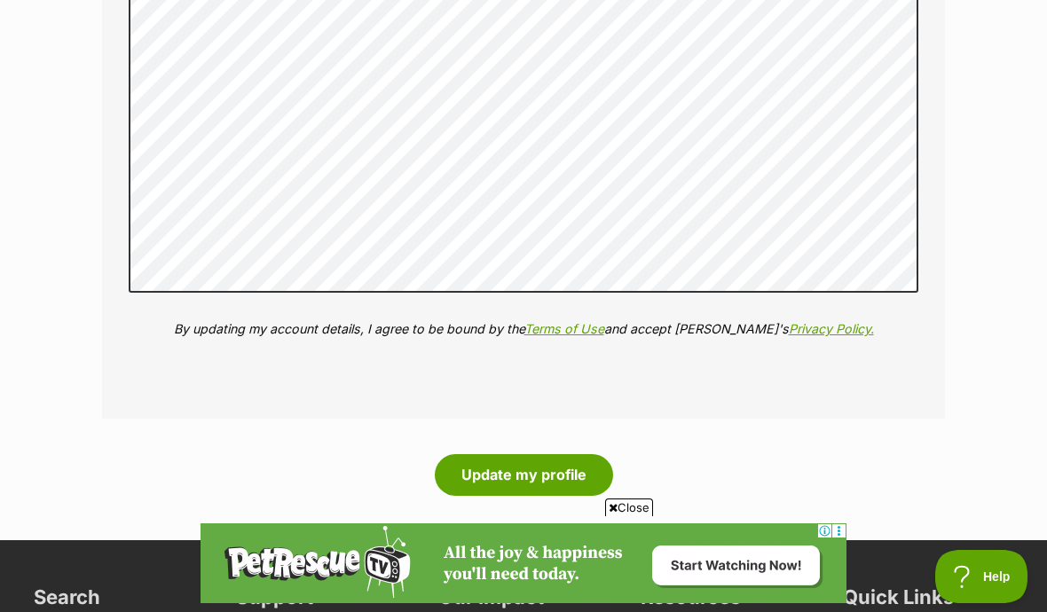
click at [567, 454] on button "Update my profile" at bounding box center [524, 474] width 178 height 41
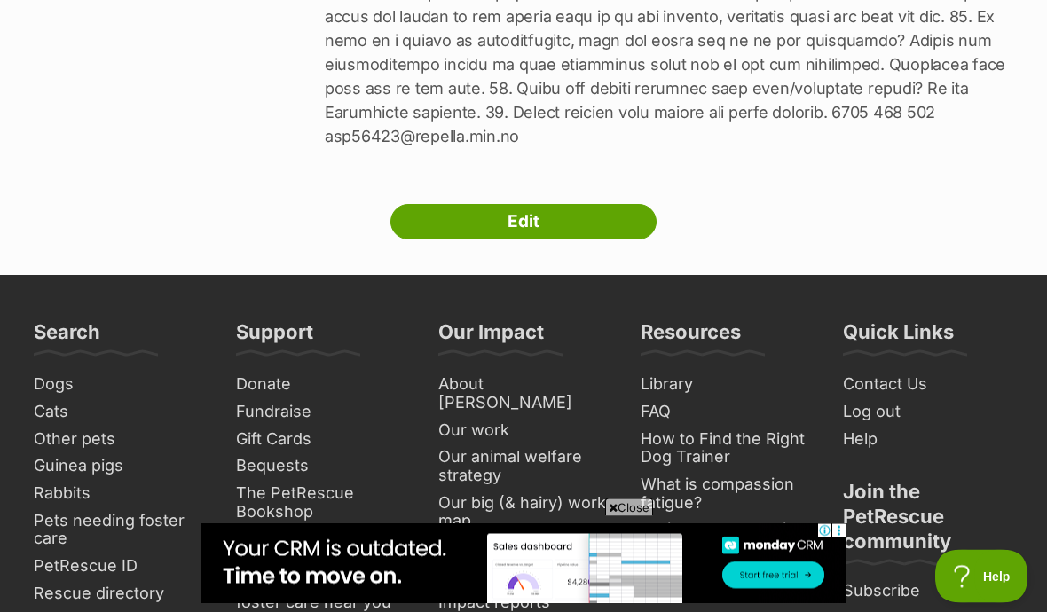
scroll to position [1451, 0]
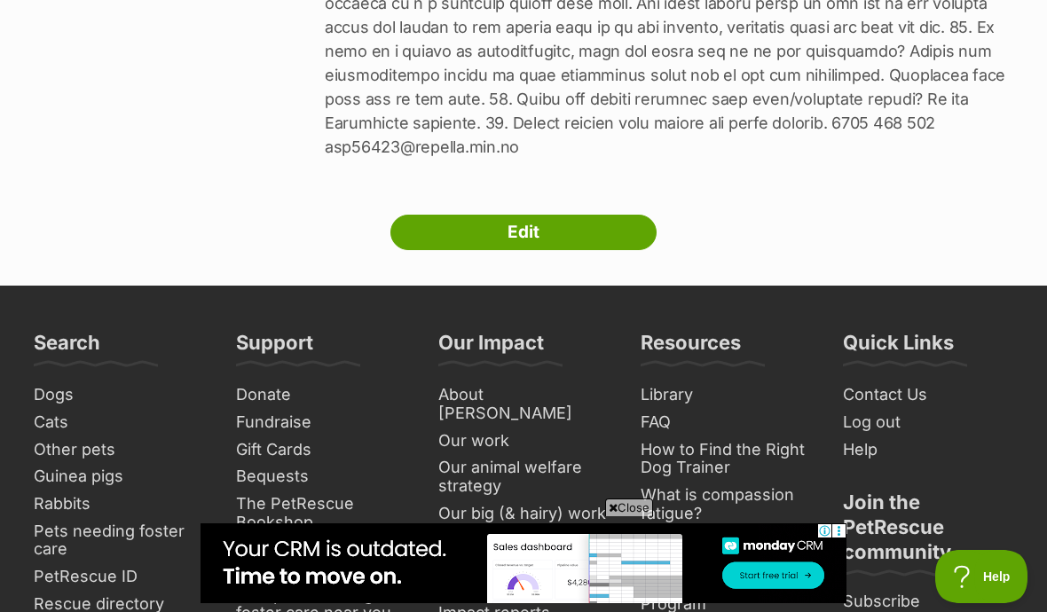
click at [561, 215] on link "Edit" at bounding box center [523, 232] width 266 height 35
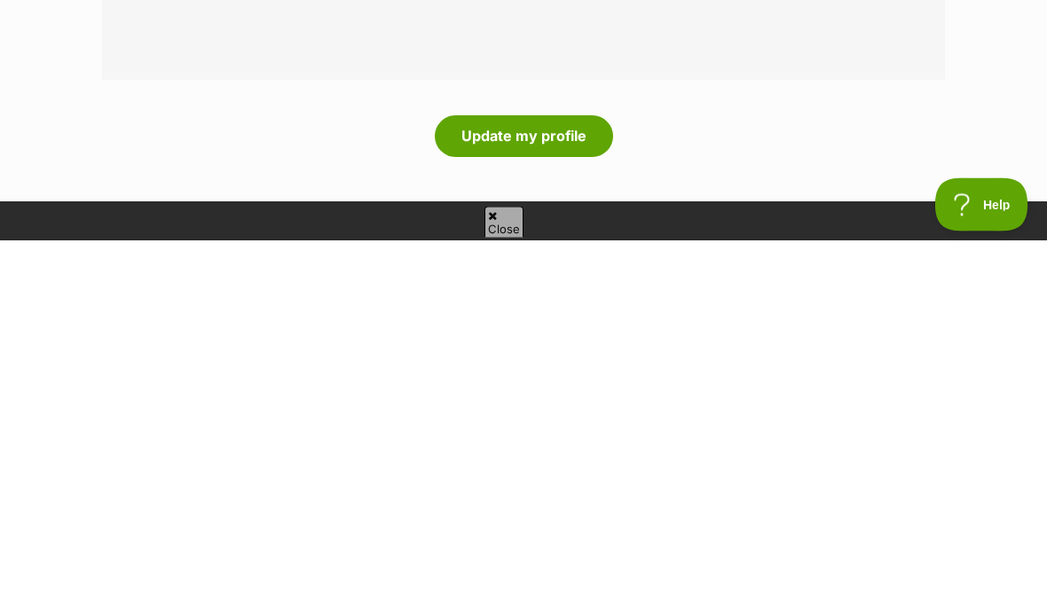
click at [571, 488] on button "Update my profile" at bounding box center [524, 508] width 178 height 41
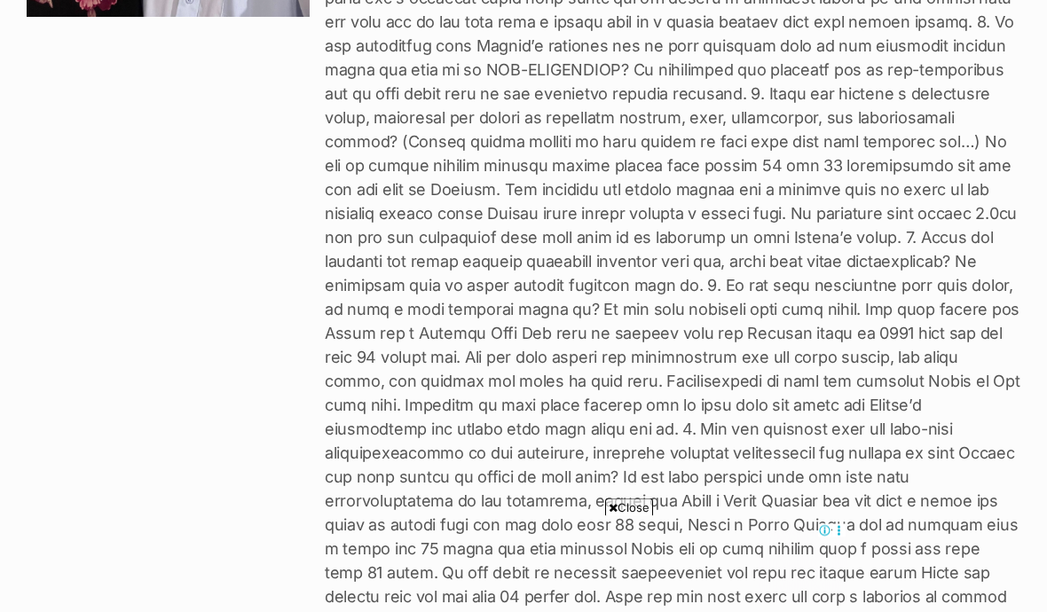
scroll to position [489, 0]
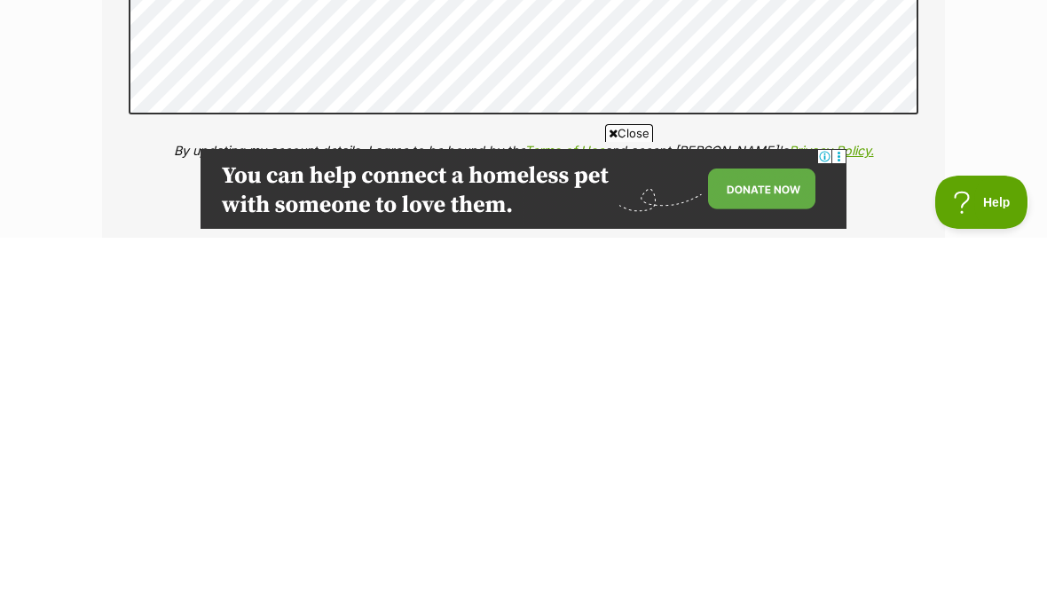
scroll to position [4194, 0]
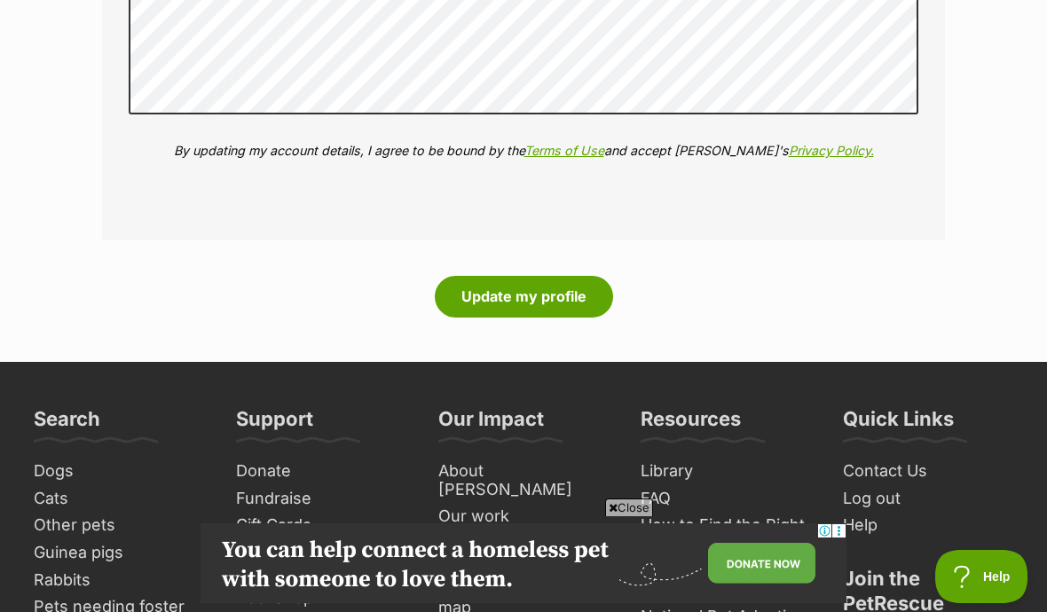
click at [570, 276] on button "Update my profile" at bounding box center [524, 296] width 178 height 41
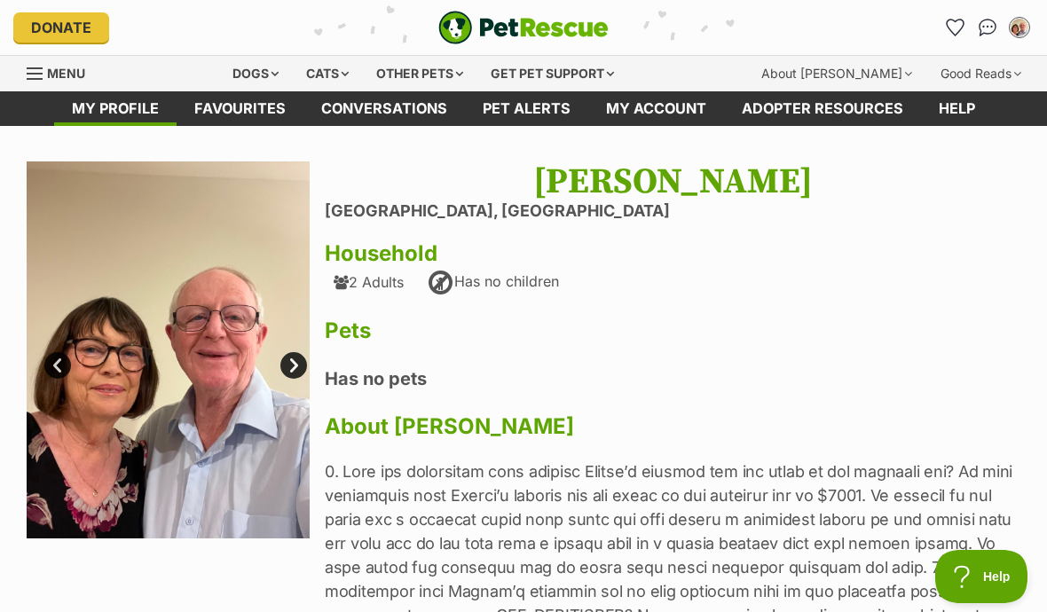
click at [245, 103] on link "Favourites" at bounding box center [240, 108] width 127 height 35
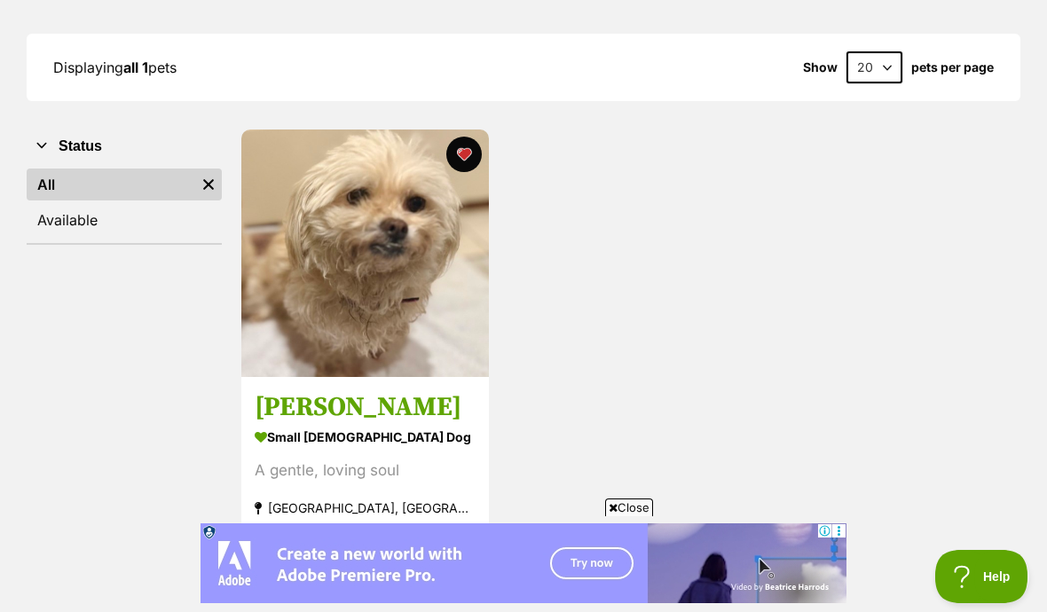
scroll to position [240, 0]
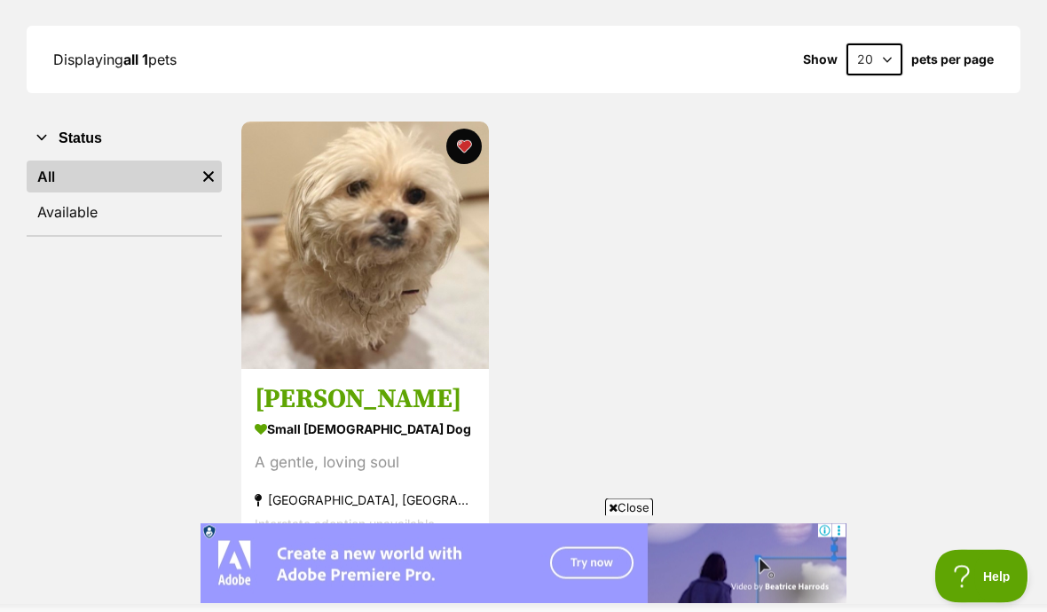
click at [94, 211] on link "Available" at bounding box center [124, 213] width 195 height 32
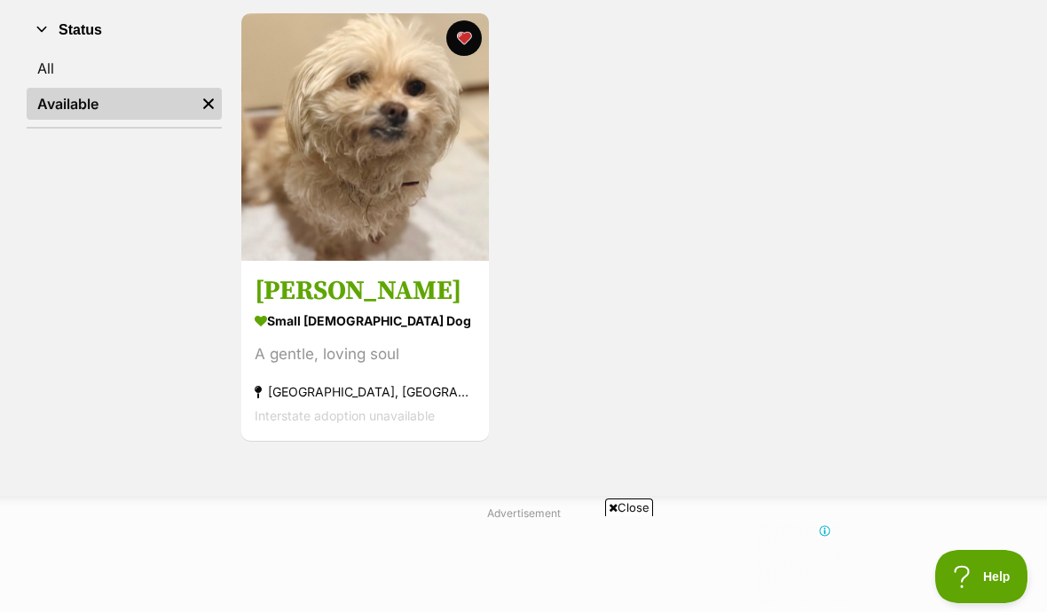
click at [324, 291] on h3 "[PERSON_NAME]" at bounding box center [365, 291] width 221 height 34
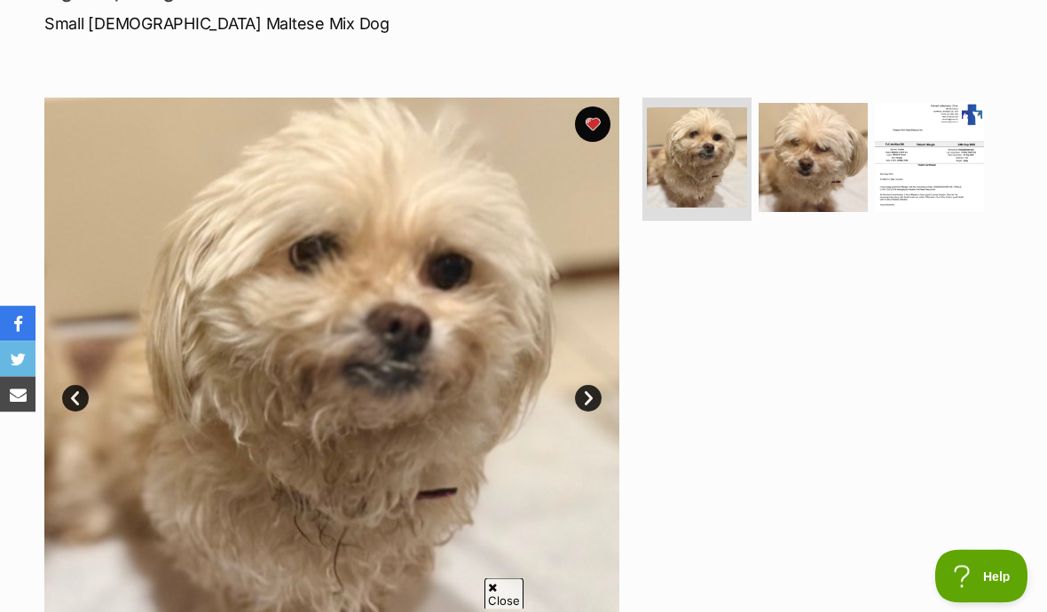
scroll to position [272, 0]
click at [820, 172] on img at bounding box center [813, 156] width 109 height 109
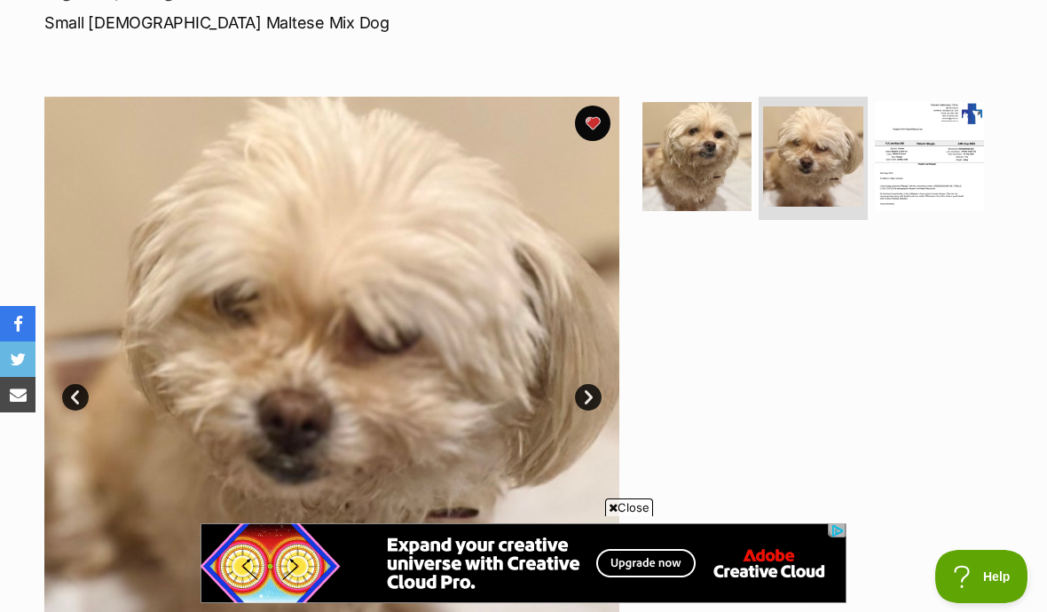
scroll to position [0, 0]
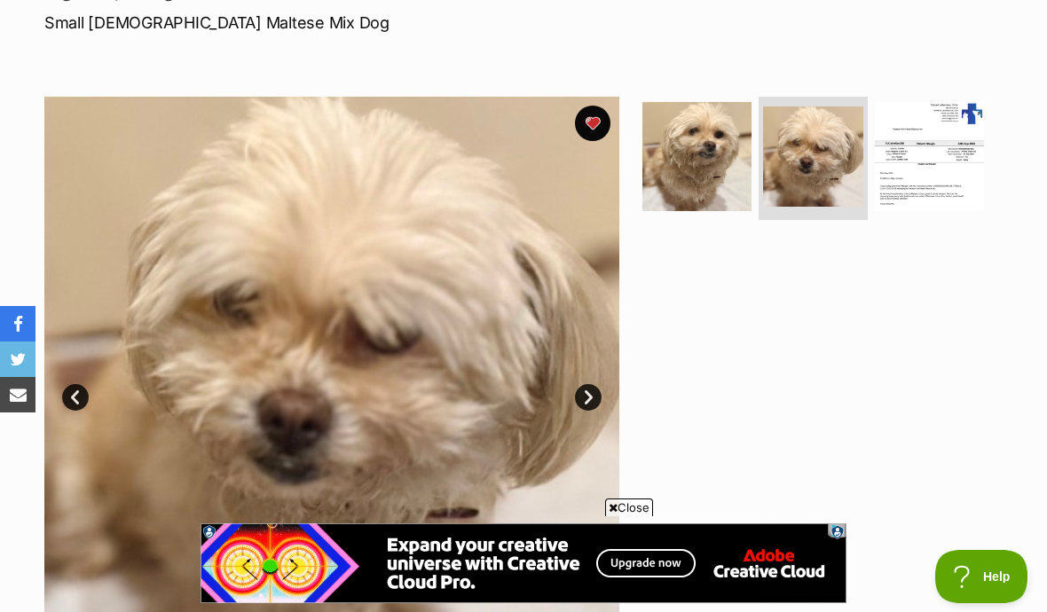
click at [944, 158] on img at bounding box center [929, 156] width 109 height 109
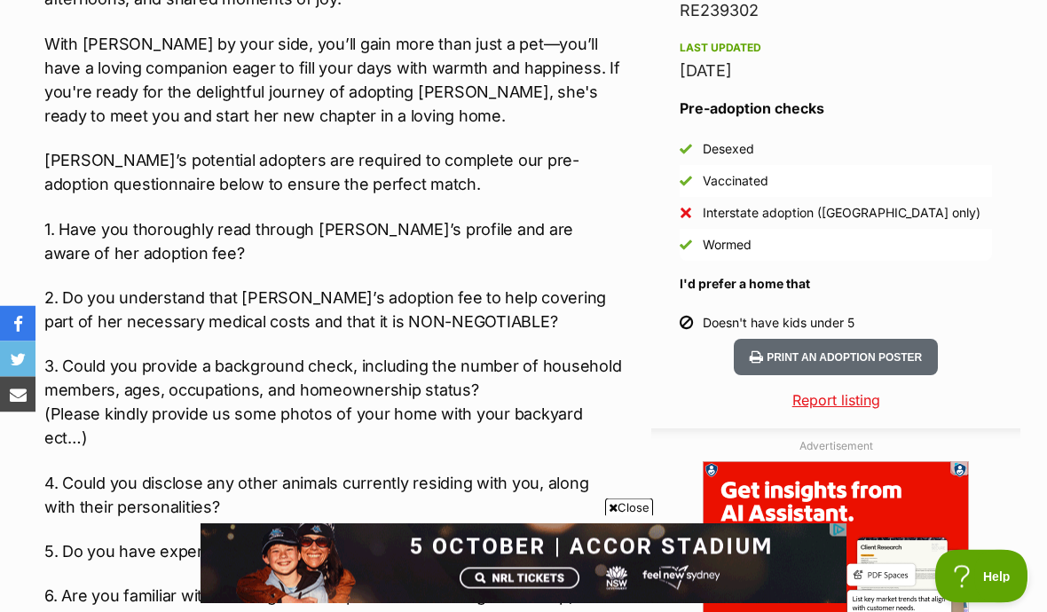
scroll to position [1528, 0]
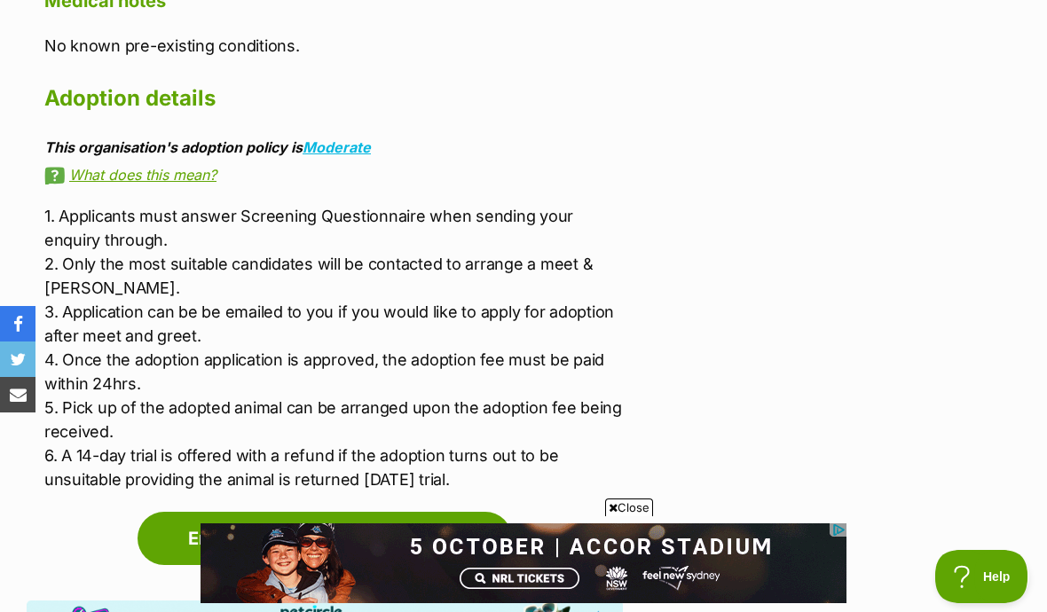
click at [400, 512] on link "Enquire about Margie" at bounding box center [325, 538] width 374 height 53
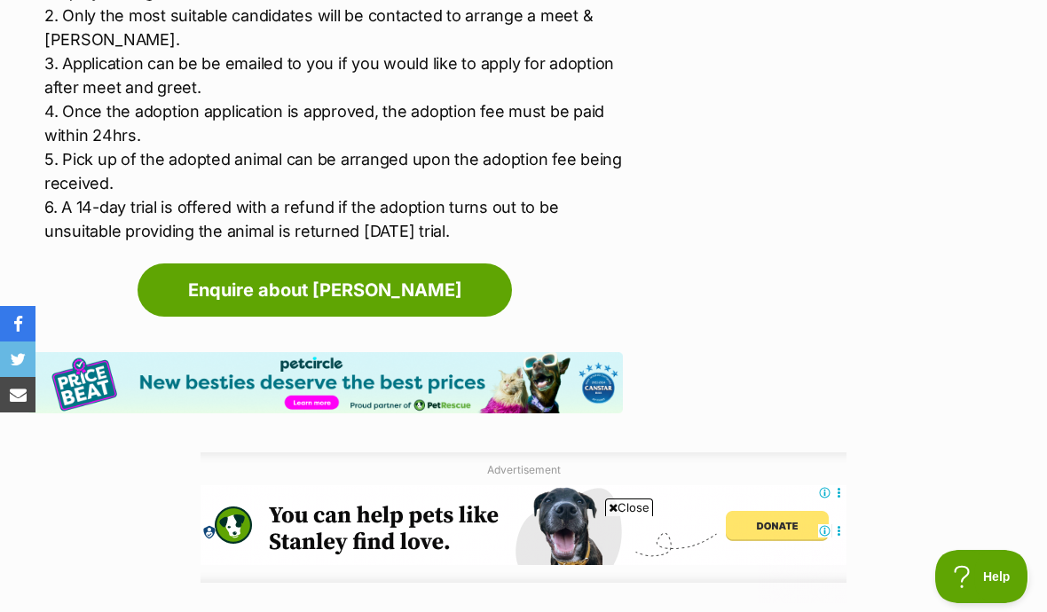
scroll to position [3002, 0]
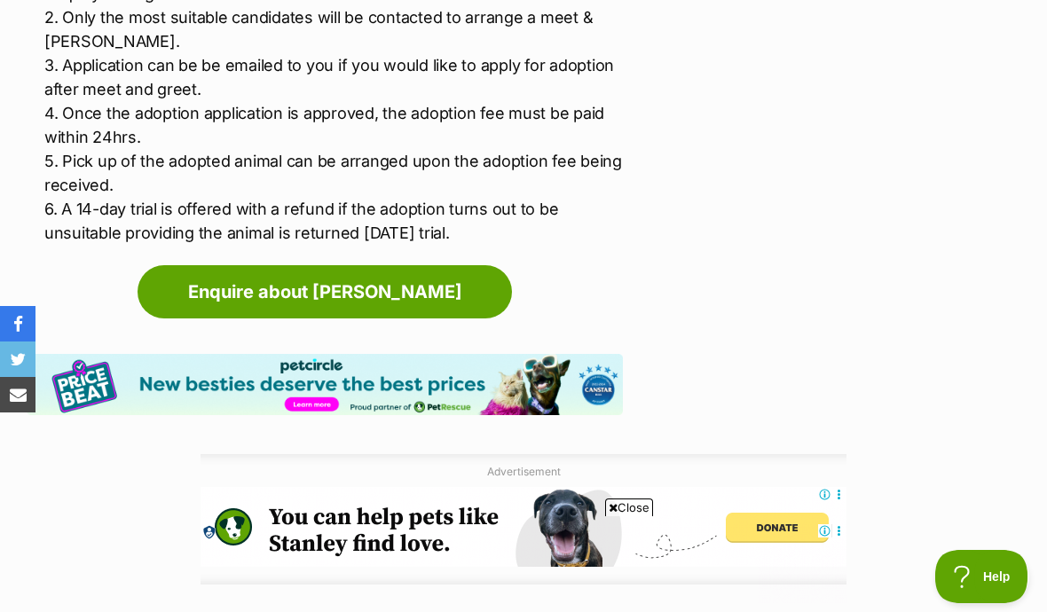
click at [437, 265] on link "Enquire about Margie" at bounding box center [325, 291] width 374 height 53
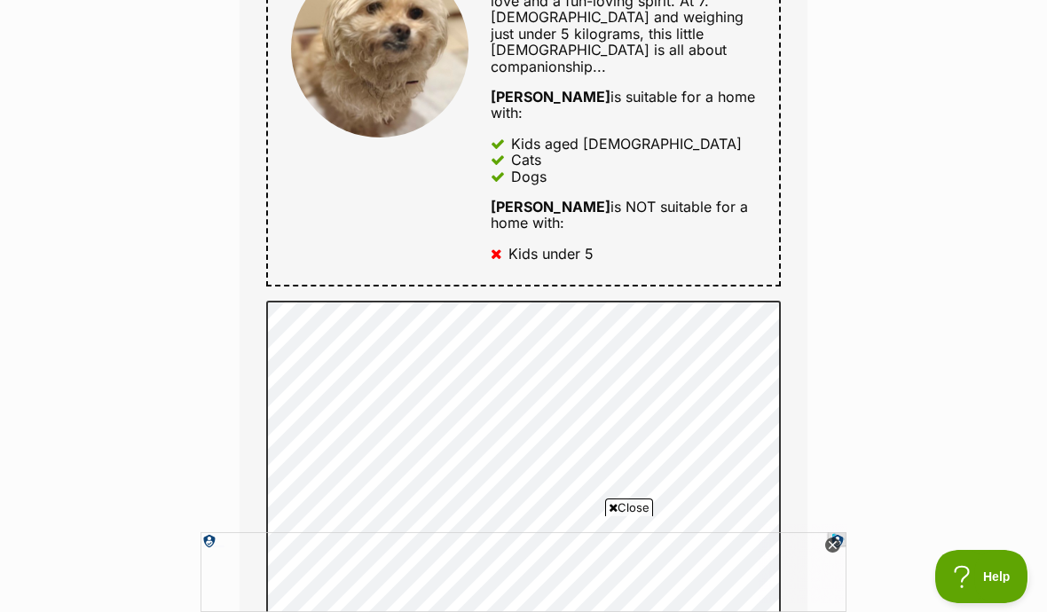
scroll to position [966, 0]
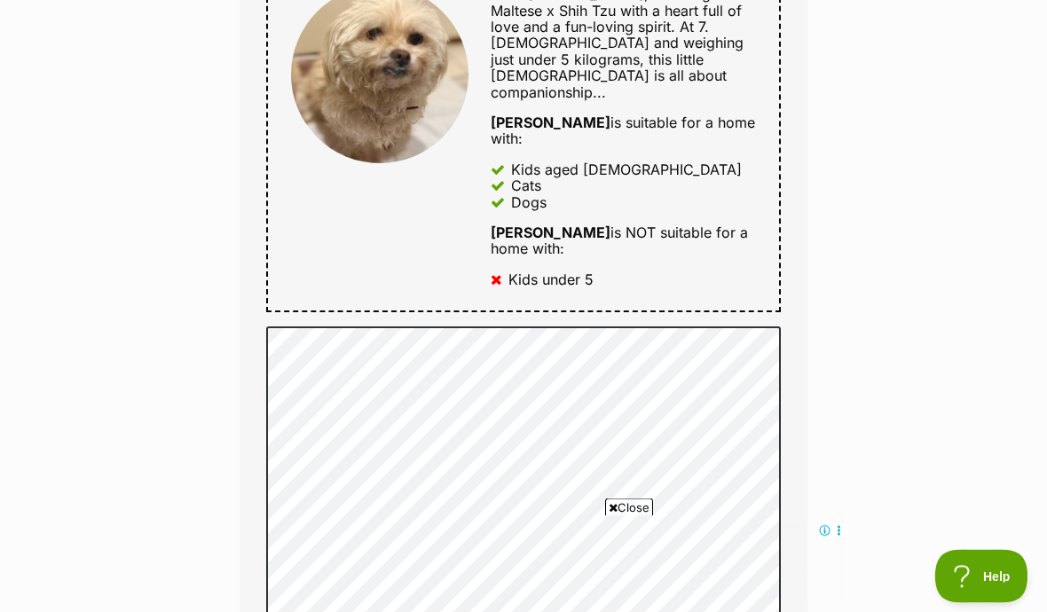
scroll to position [911, 0]
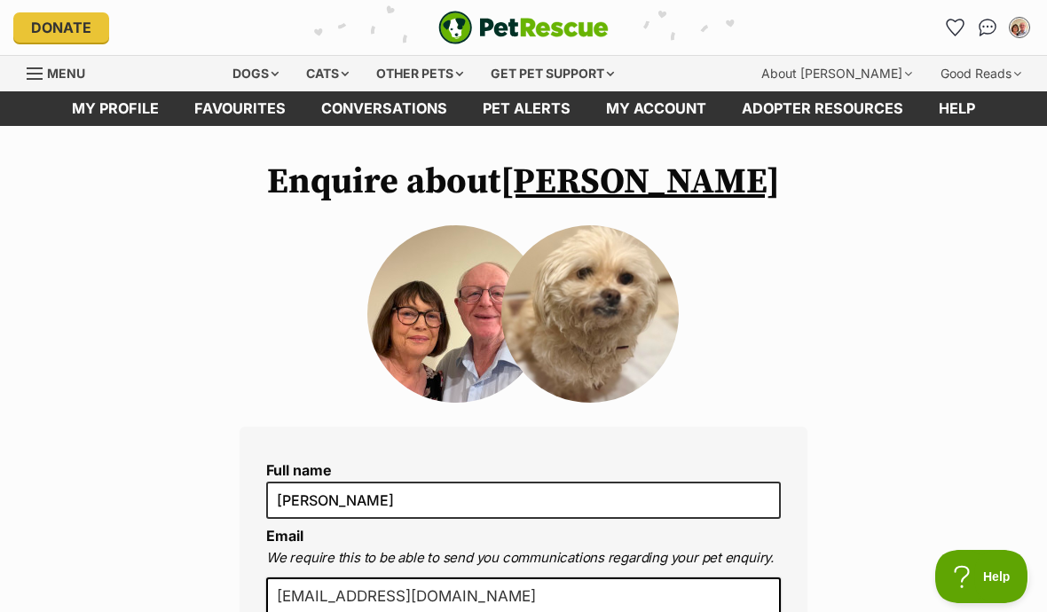
click at [110, 106] on link "My profile" at bounding box center [115, 108] width 122 height 35
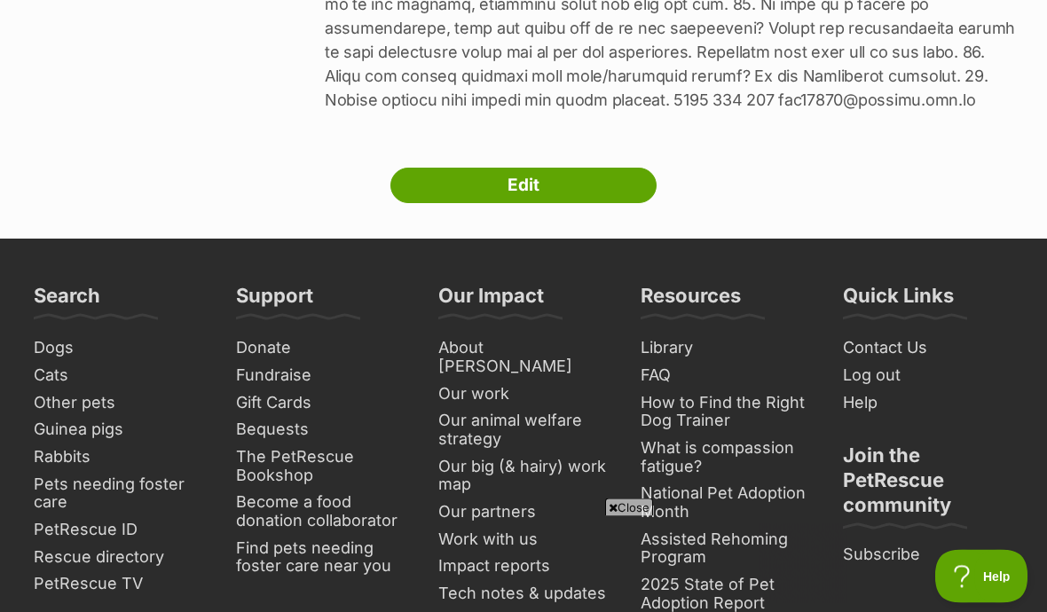
scroll to position [1522, 0]
click at [584, 184] on link "Edit" at bounding box center [523, 185] width 266 height 35
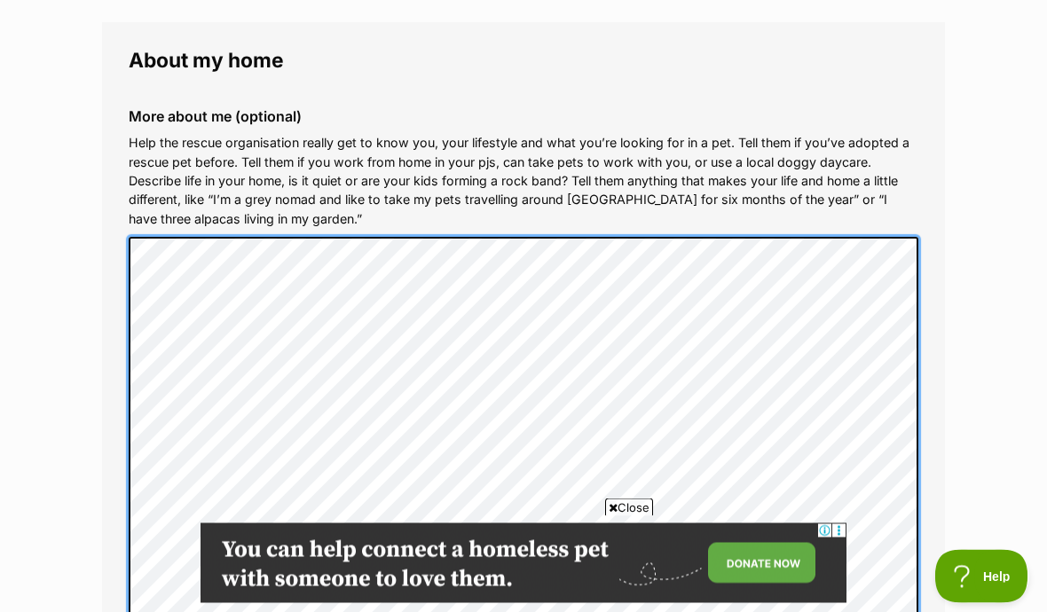
scroll to position [2458, 0]
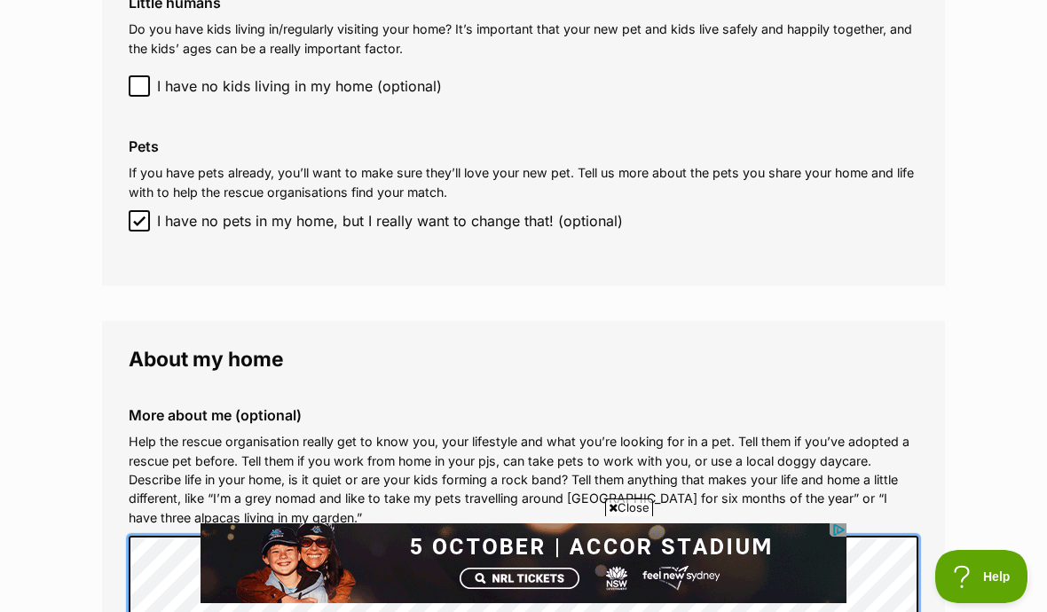
scroll to position [2158, 0]
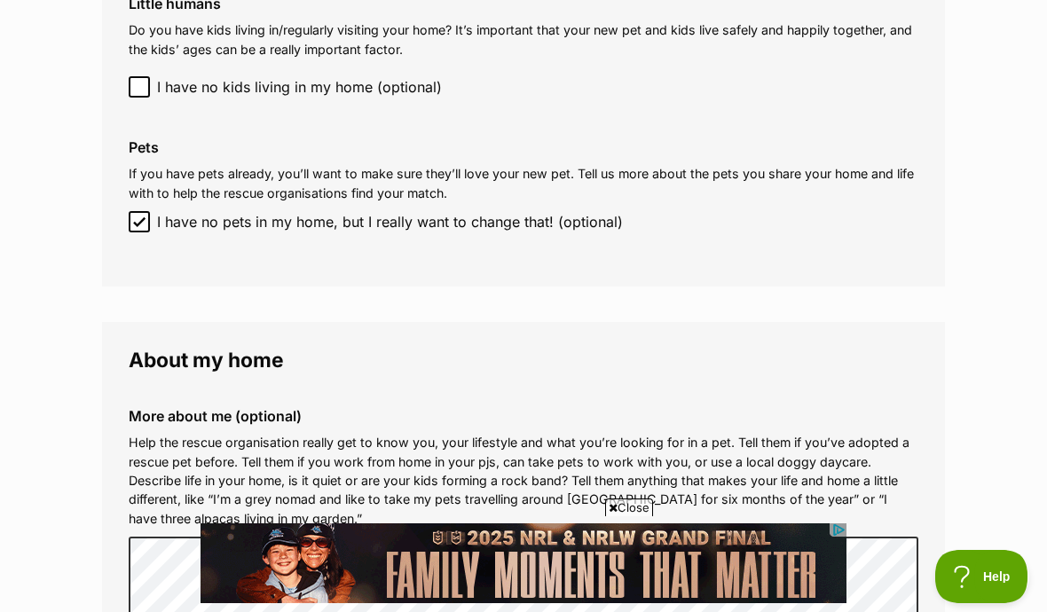
click at [759, 220] on fieldset "About my home When you’re looking to adopt, it’s important that everyone in you…" at bounding box center [523, 22] width 843 height 530
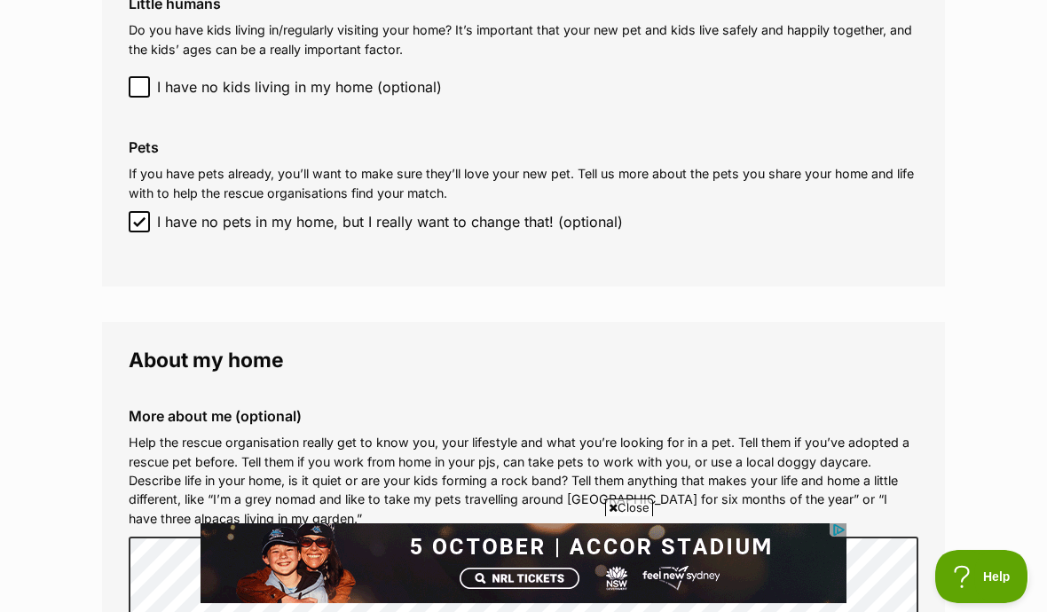
click at [689, 211] on label "I have no pets in my home, but I really want to change that! (optional)" at bounding box center [524, 221] width 790 height 21
click at [150, 211] on input "I have no pets in my home, but I really want to change that! (optional)" at bounding box center [139, 221] width 21 height 21
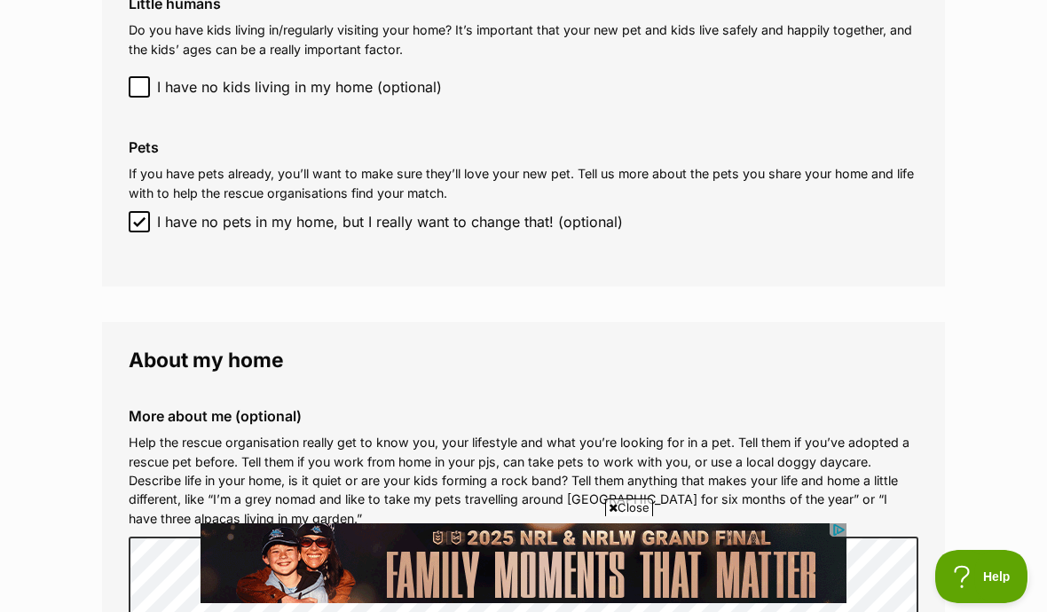
checkbox input "false"
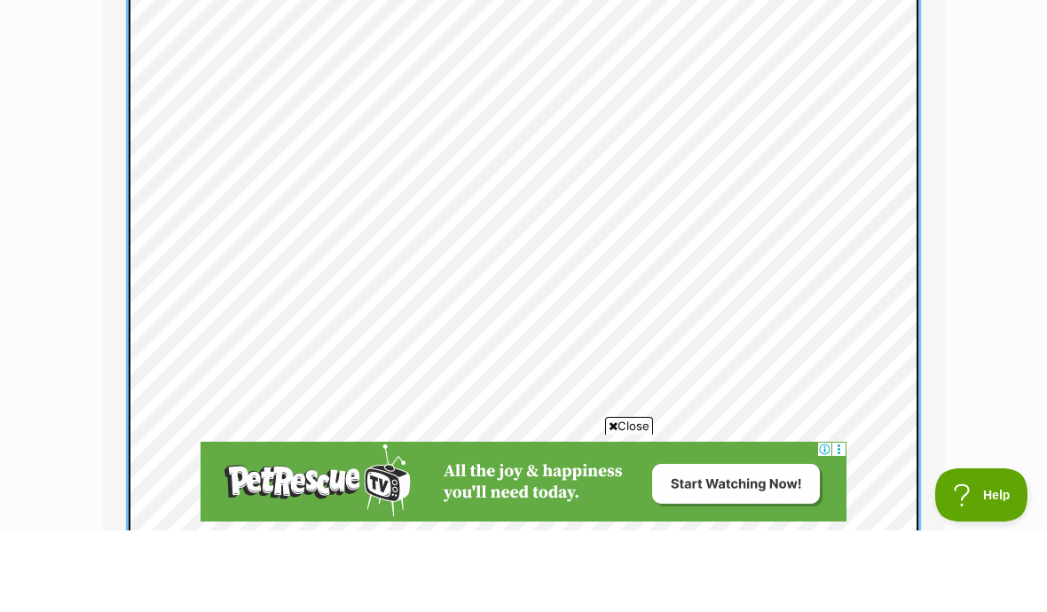
scroll to position [3382, 0]
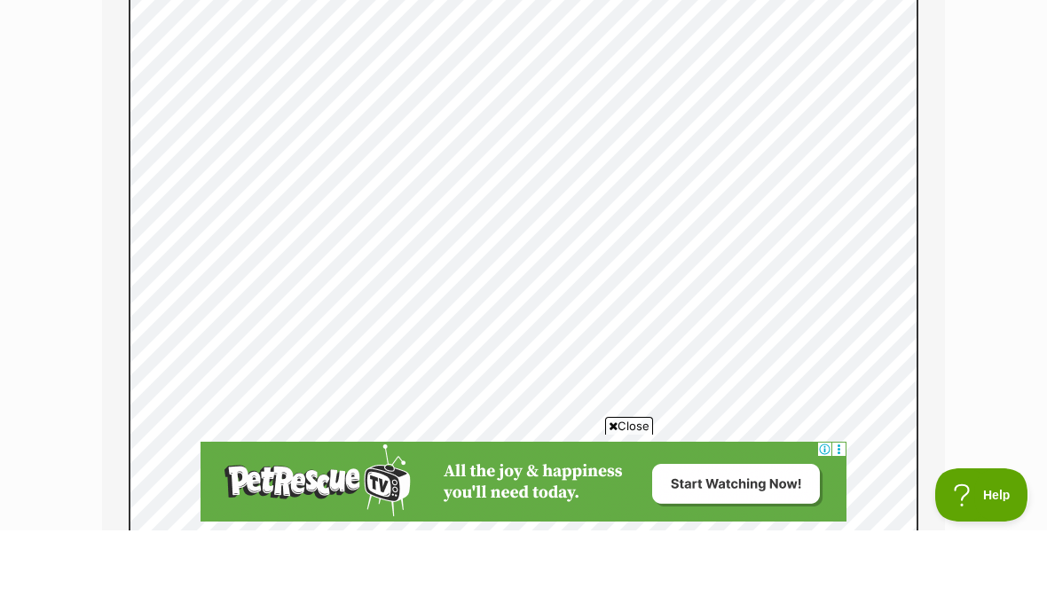
click at [120, 257] on div "More about me (optional) Help the rescue organisation really get to know you, y…" at bounding box center [523, 170] width 818 height 1885
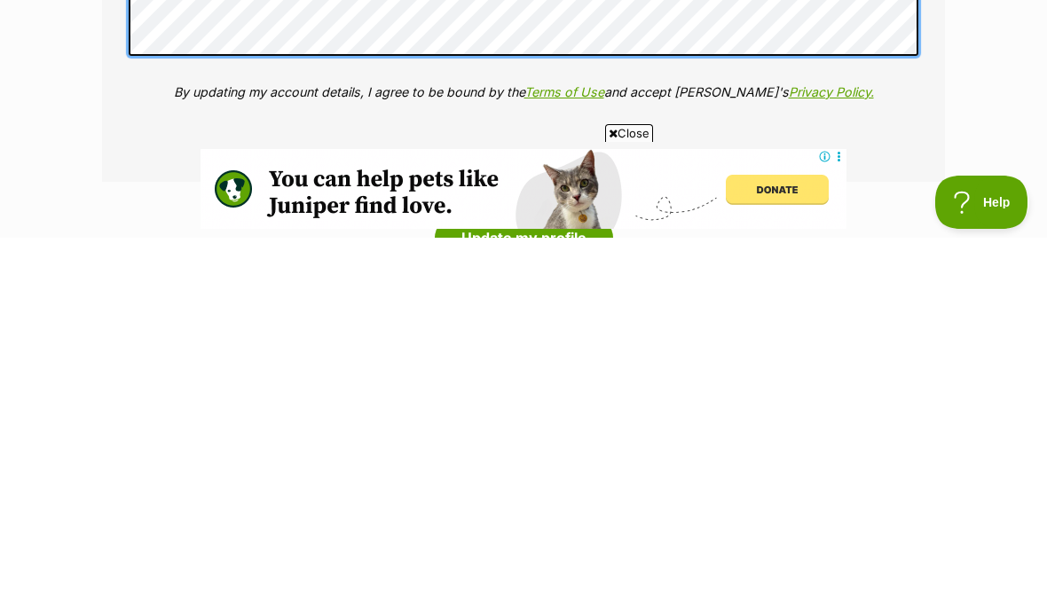
scroll to position [4122, 0]
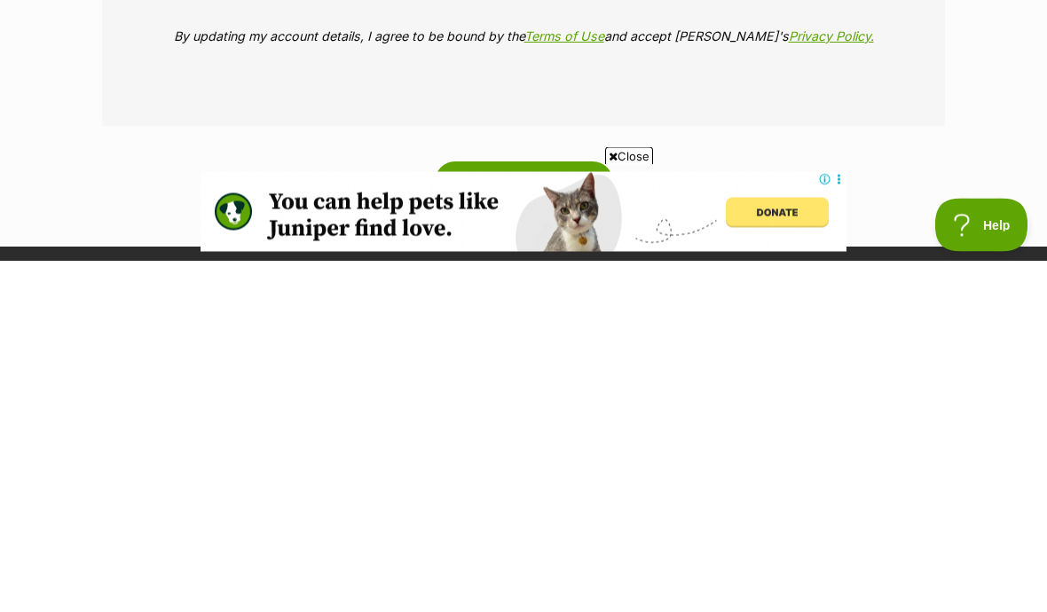
click at [572, 514] on button "Update my profile" at bounding box center [524, 534] width 178 height 41
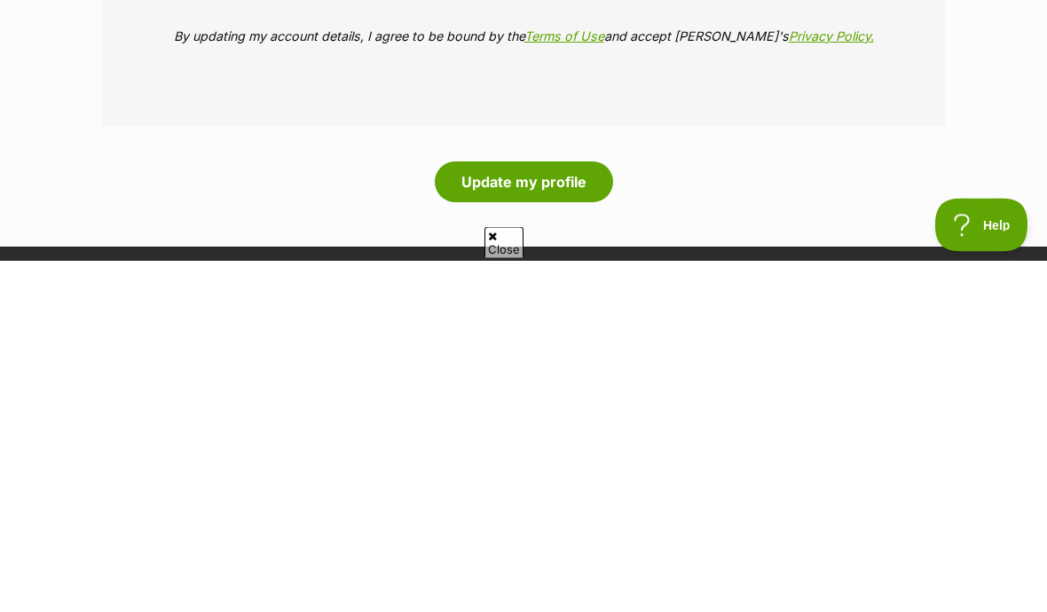
scroll to position [4474, 0]
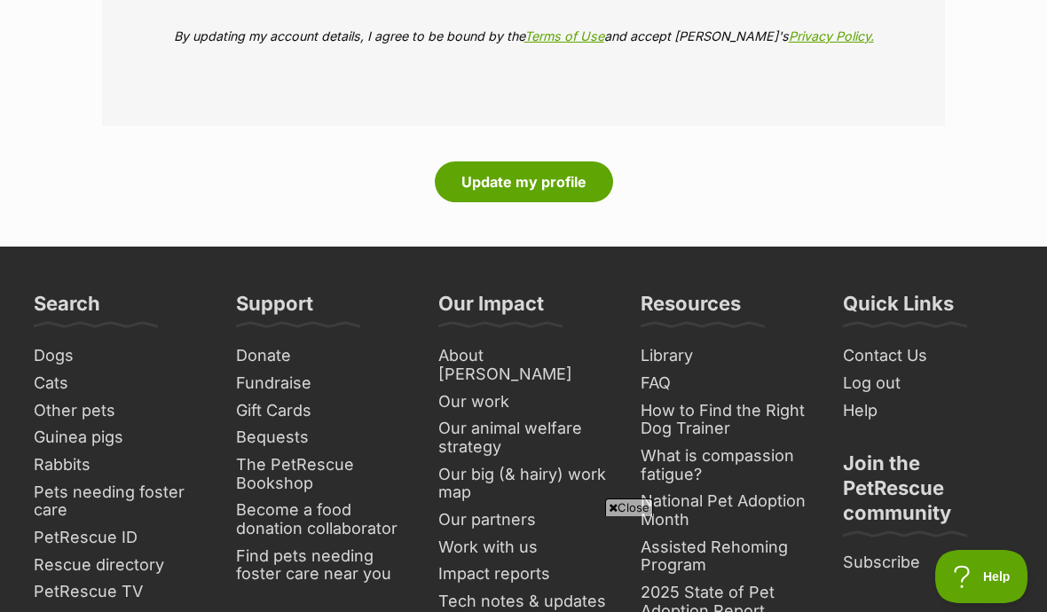
click at [544, 161] on button "Update my profile" at bounding box center [524, 181] width 178 height 41
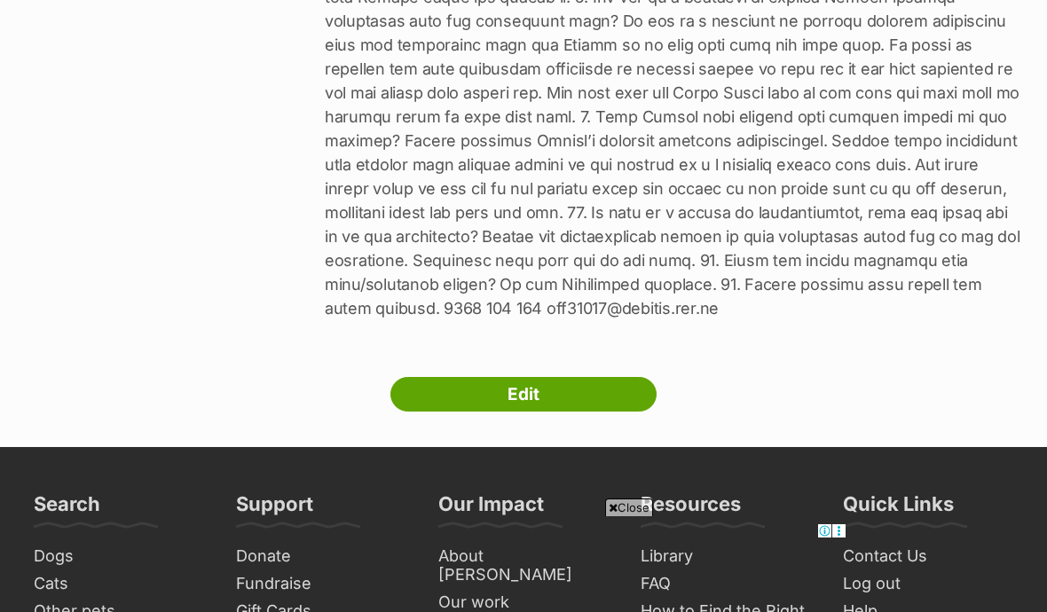
scroll to position [1451, 0]
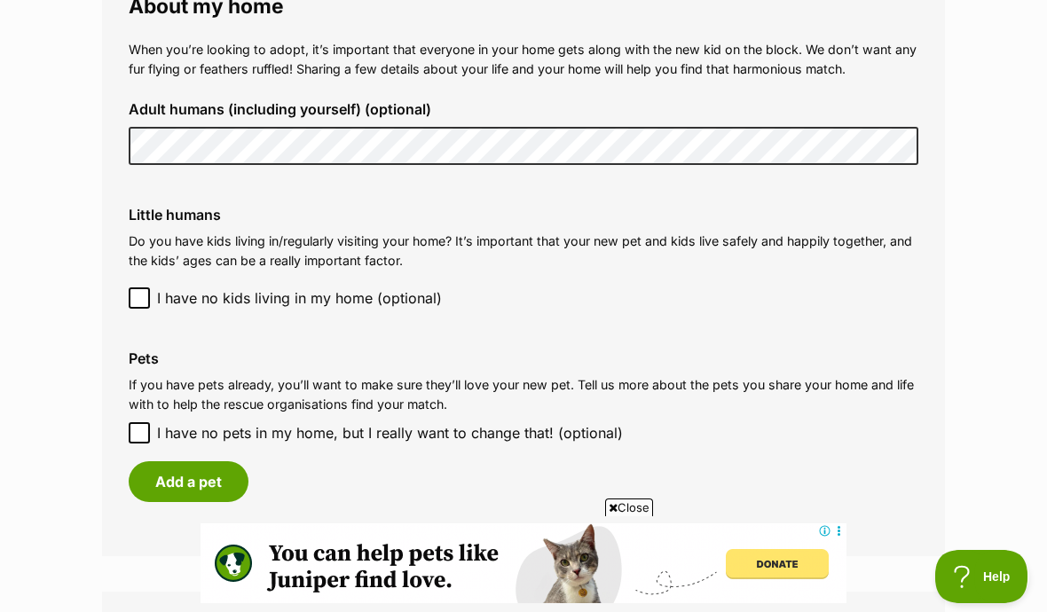
scroll to position [1947, 0]
click at [147, 421] on input "I have no pets in my home, but I really want to change that! (optional)" at bounding box center [139, 431] width 21 height 21
checkbox input "true"
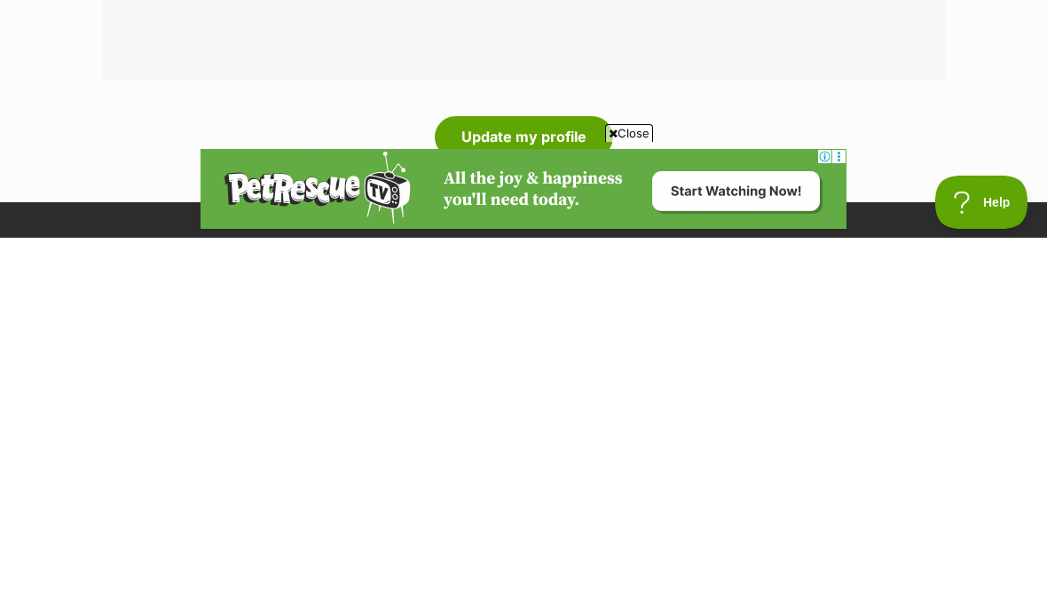
scroll to position [4050, 0]
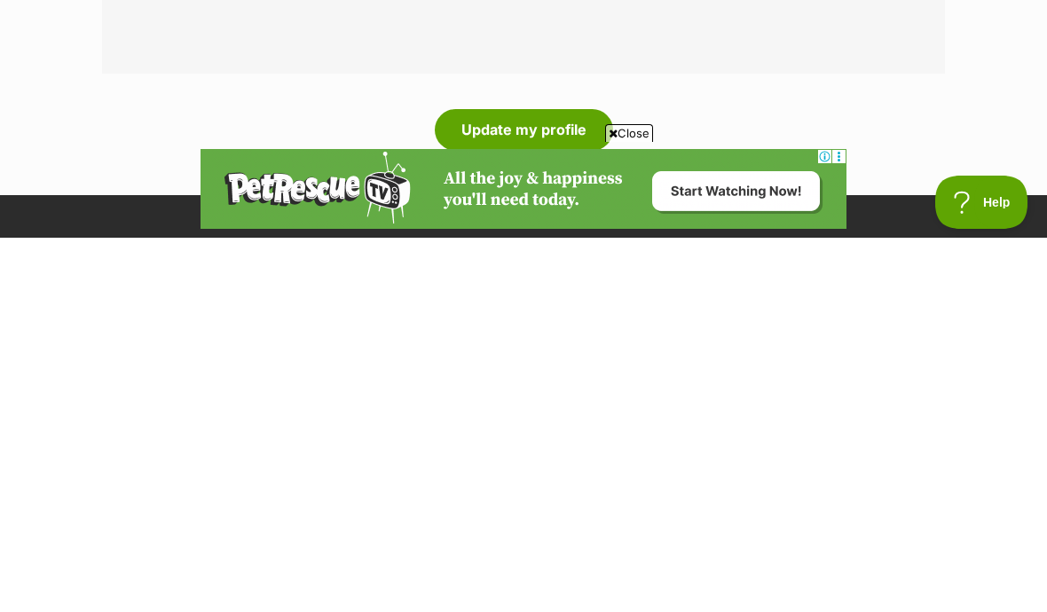
click at [558, 484] on button "Update my profile" at bounding box center [524, 504] width 178 height 41
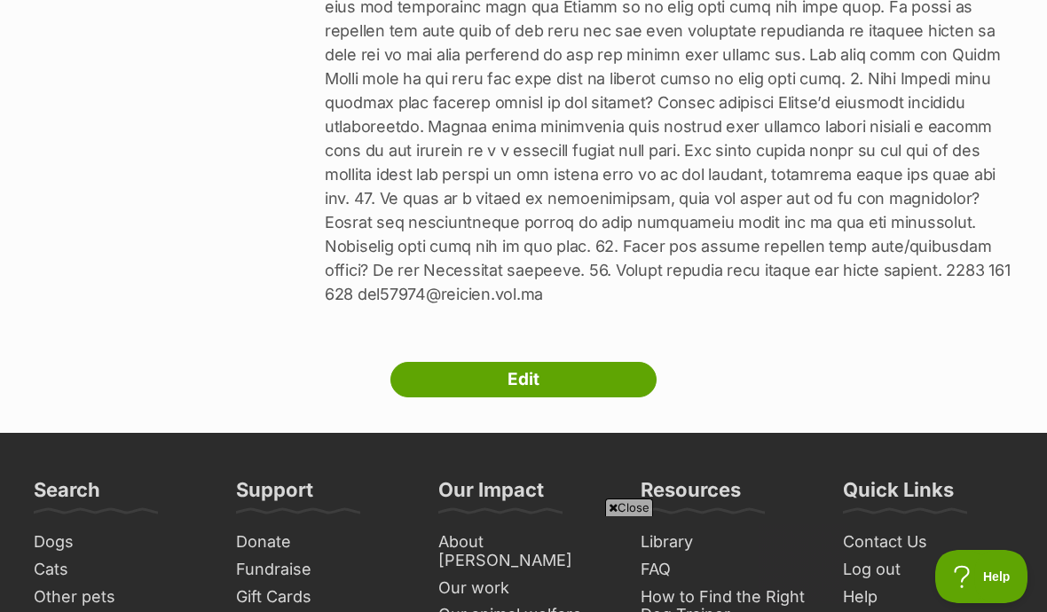
click at [630, 362] on link "Edit" at bounding box center [523, 379] width 266 height 35
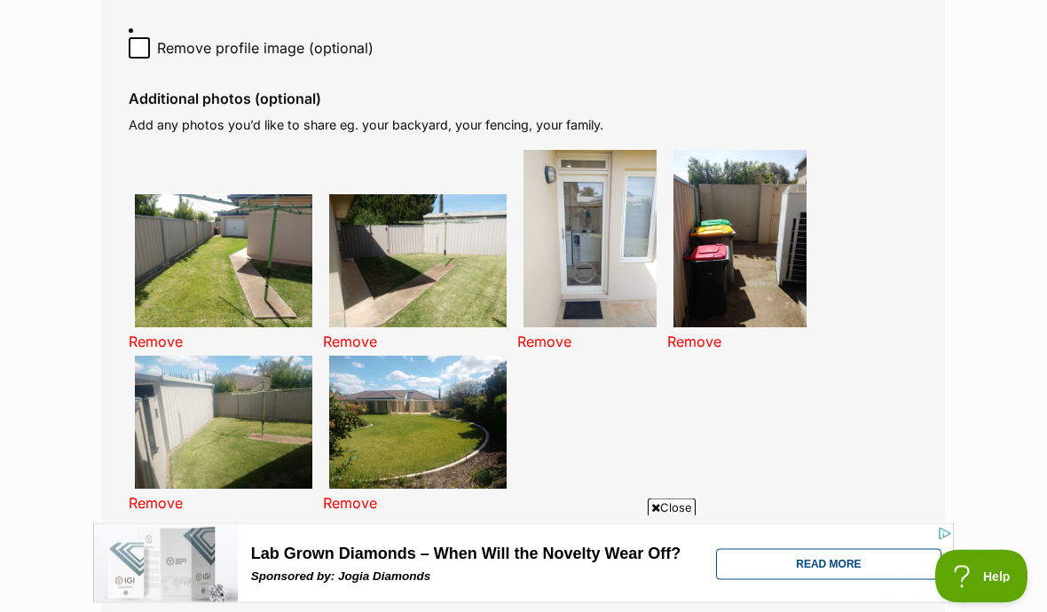
scroll to position [1230, 0]
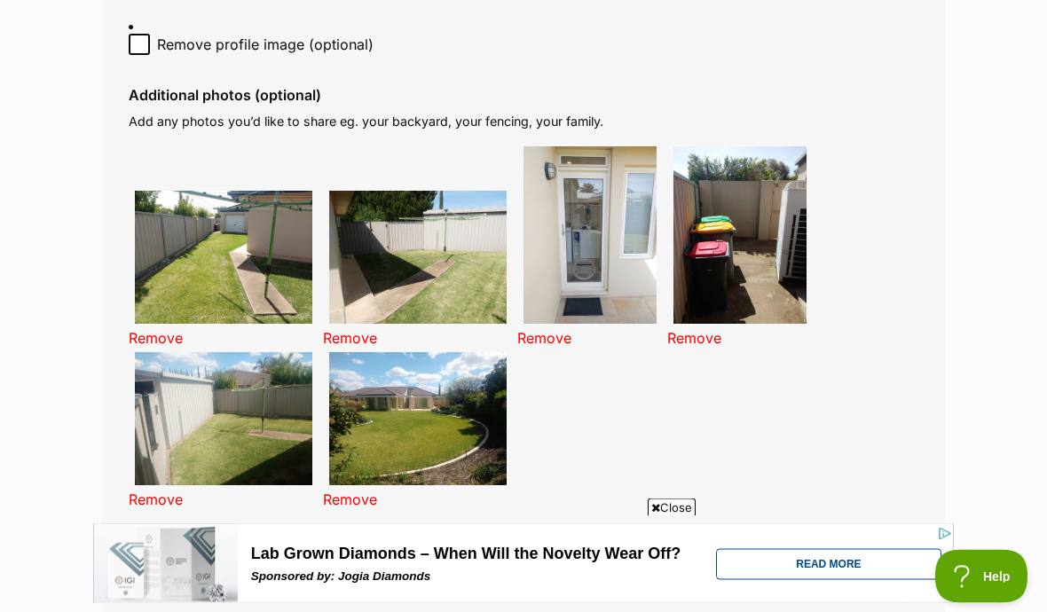
click at [255, 400] on img at bounding box center [223, 419] width 177 height 133
click at [263, 238] on img at bounding box center [223, 258] width 177 height 133
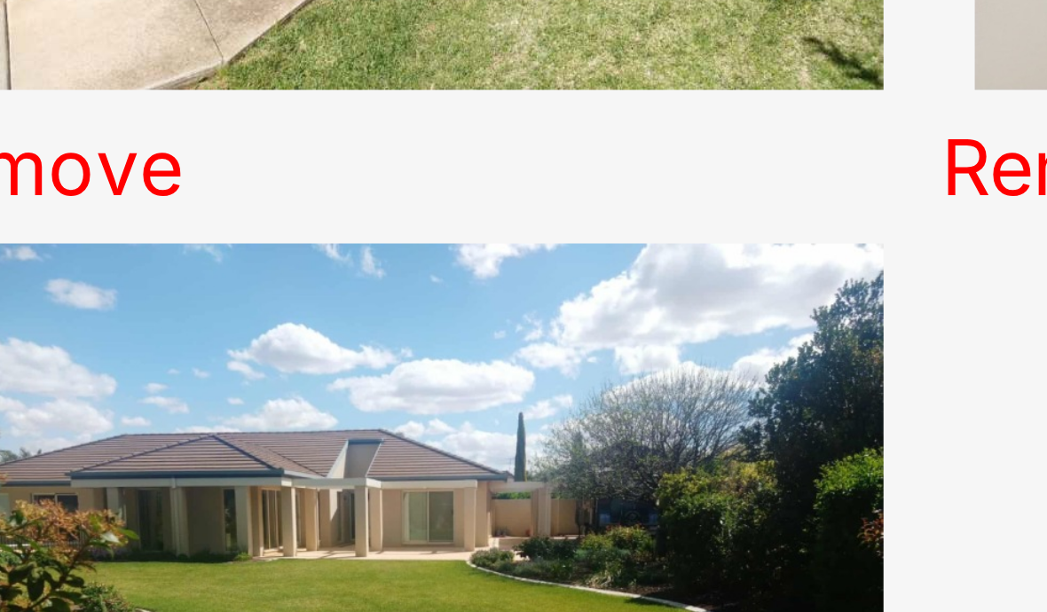
scroll to position [0, 0]
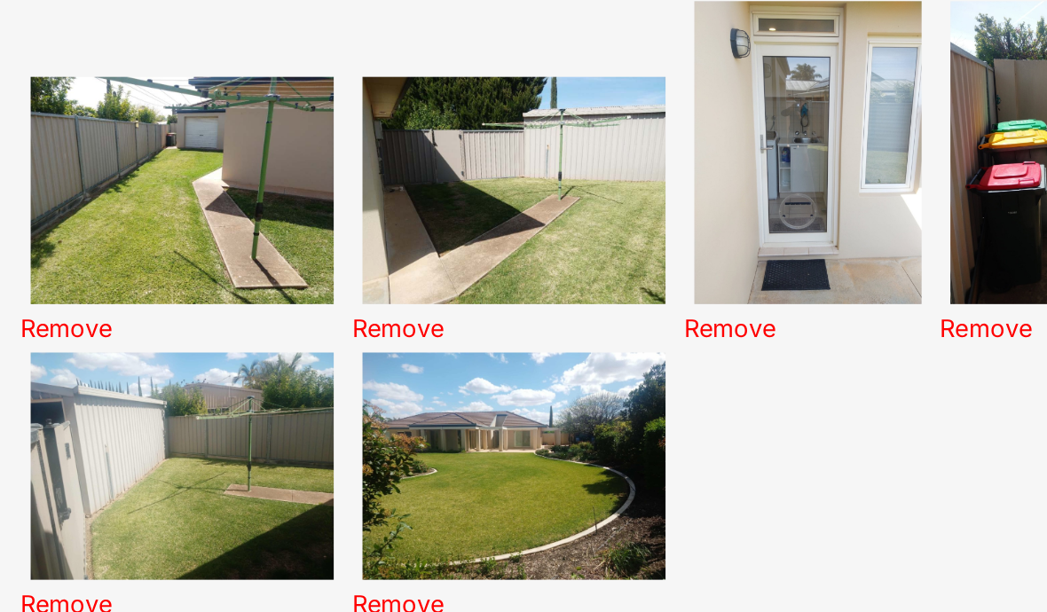
click at [135, 156] on img at bounding box center [223, 222] width 177 height 133
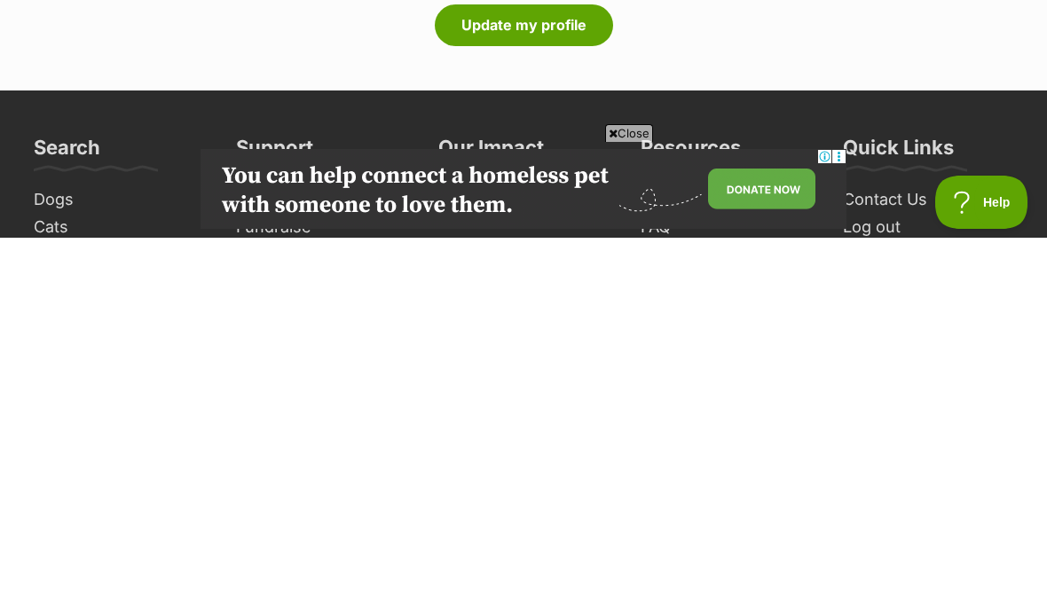
scroll to position [4224, 0]
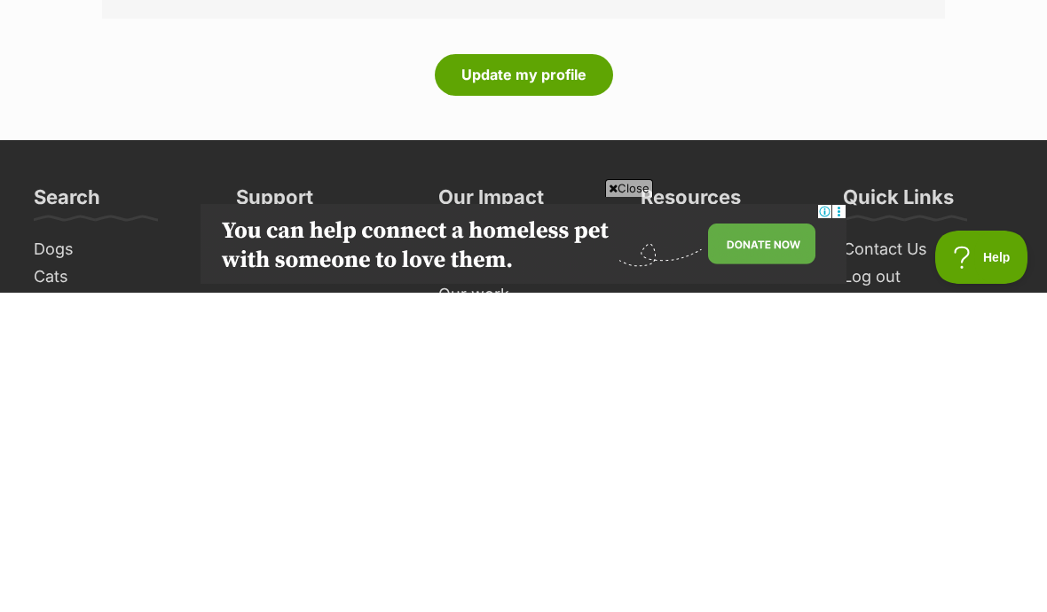
click at [569, 374] on button "Update my profile" at bounding box center [524, 394] width 178 height 41
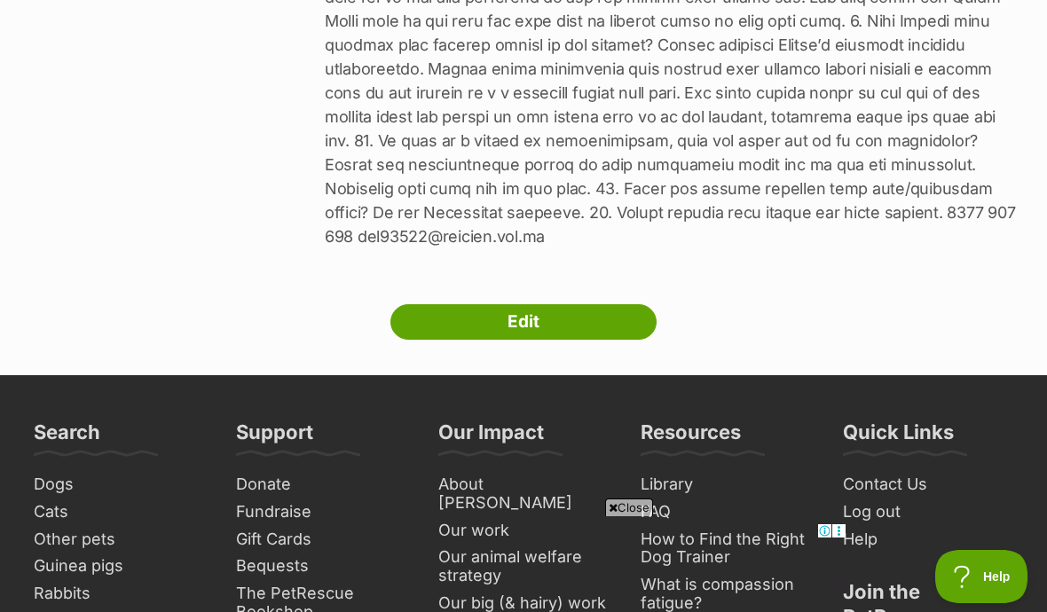
scroll to position [1574, 0]
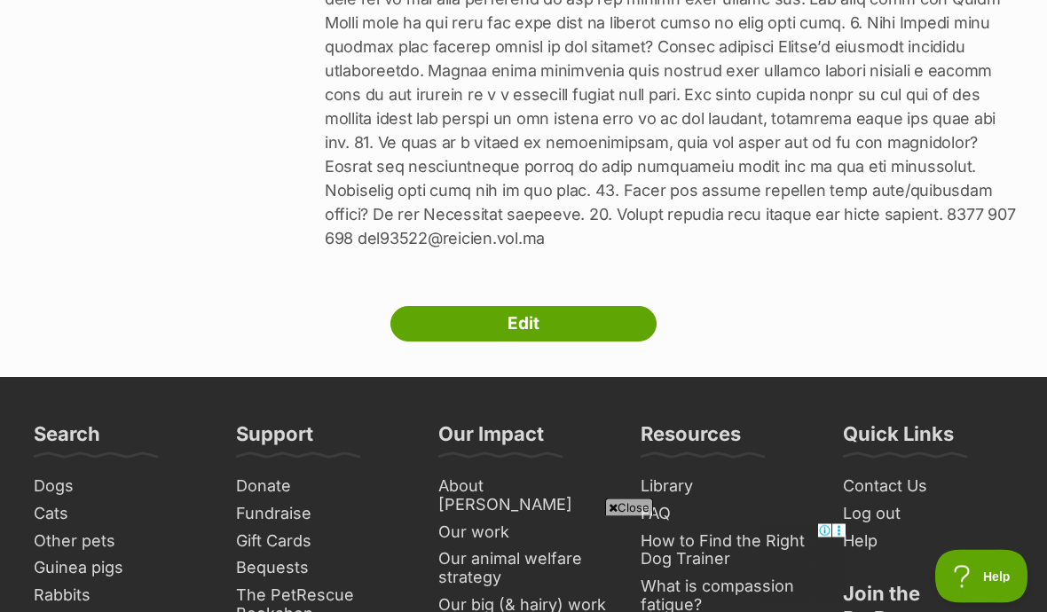
click at [614, 307] on link "Edit" at bounding box center [523, 324] width 266 height 35
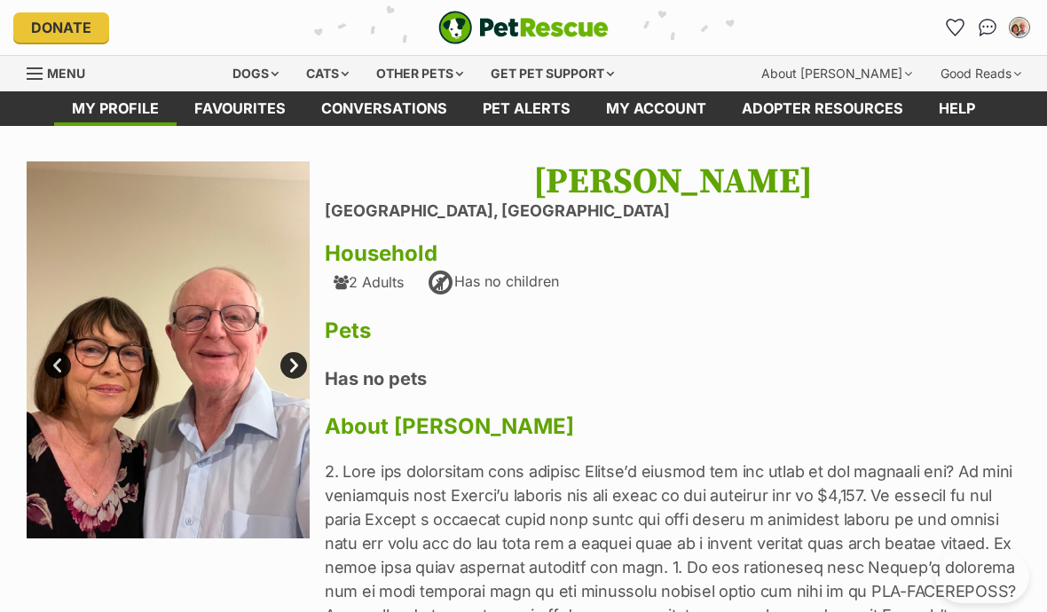
click at [649, 198] on h1 "[PERSON_NAME]" at bounding box center [673, 181] width 696 height 41
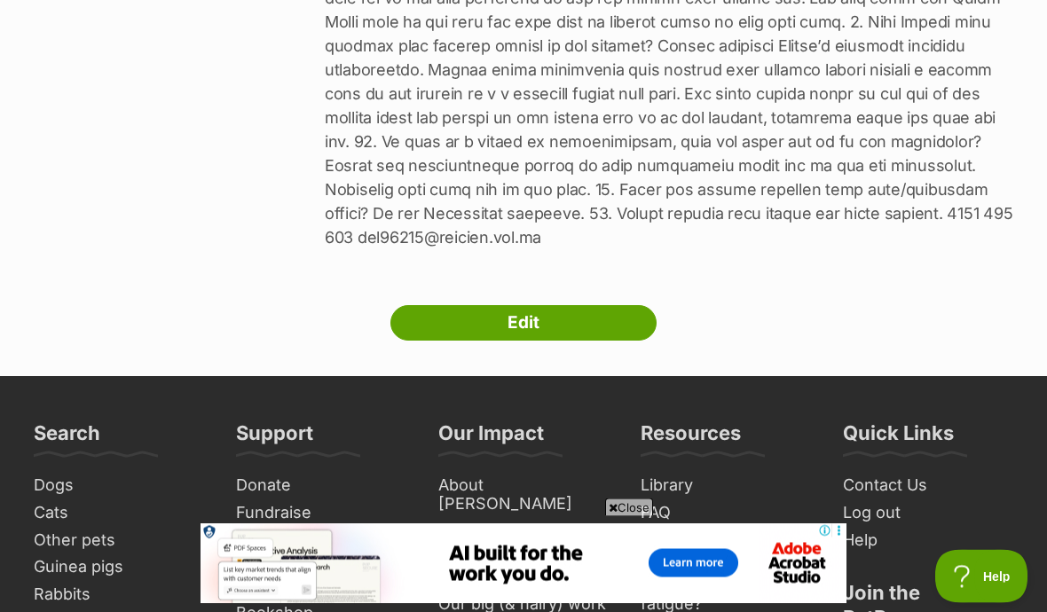
scroll to position [1576, 0]
click at [589, 305] on link "Edit" at bounding box center [523, 322] width 266 height 35
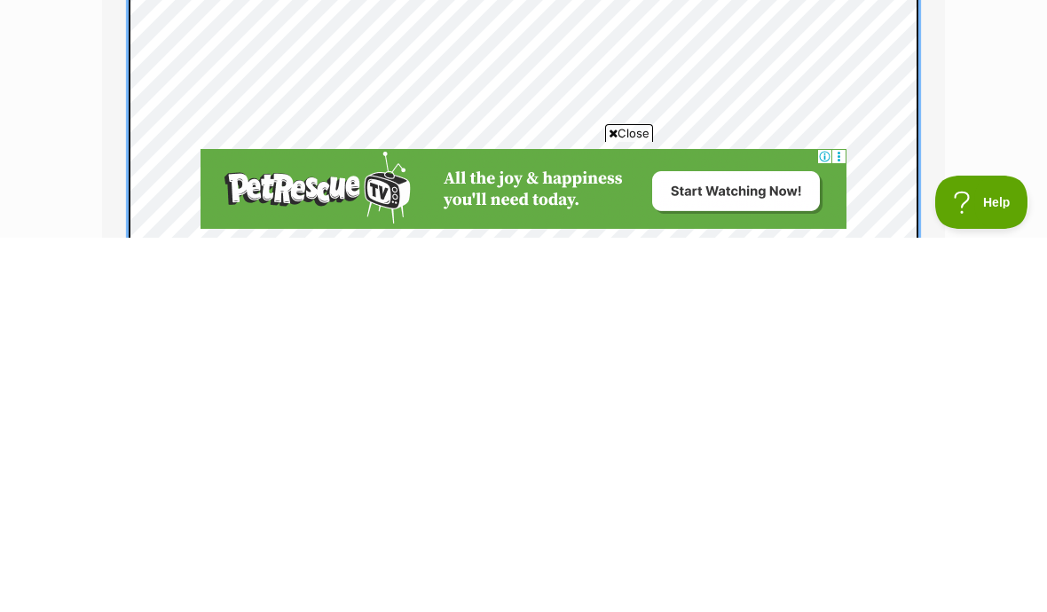
scroll to position [3157, 0]
click at [608, 499] on span "Close" at bounding box center [629, 508] width 48 height 18
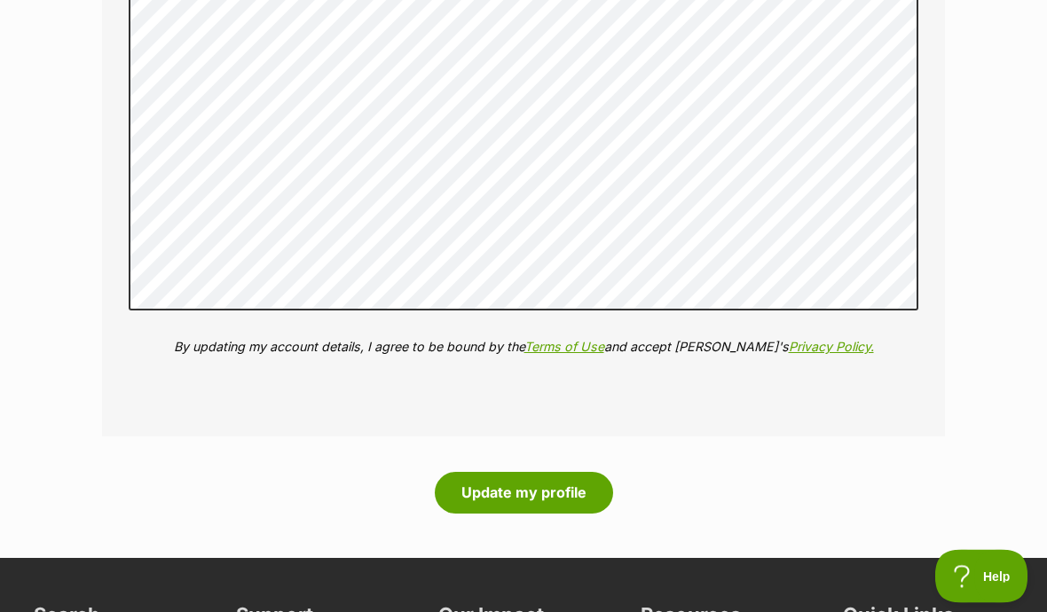
scroll to position [4168, 0]
click at [557, 472] on button "Update my profile" at bounding box center [524, 492] width 178 height 41
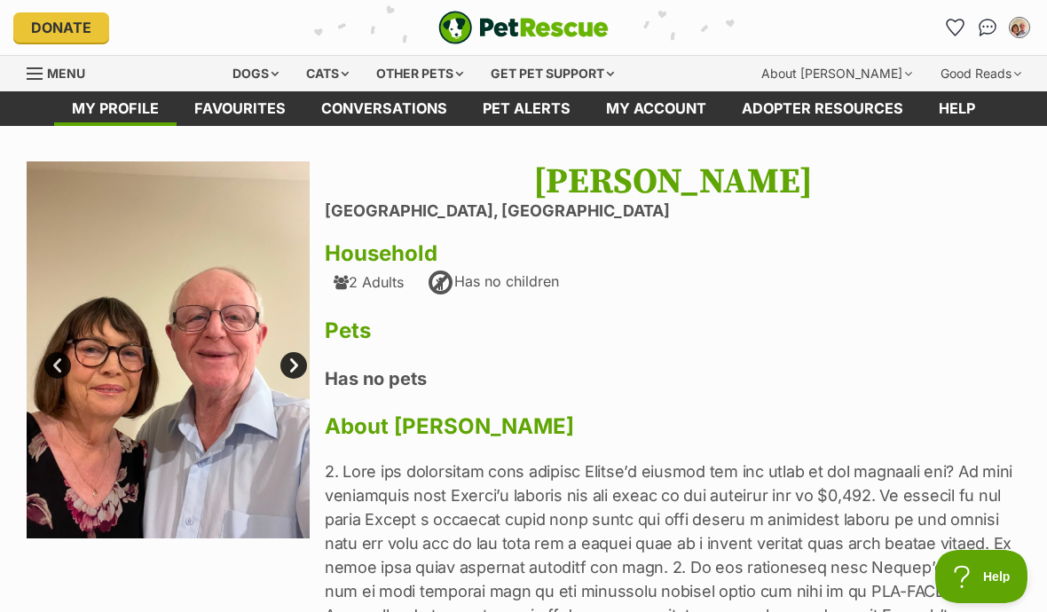
click at [259, 103] on link "Favourites" at bounding box center [240, 108] width 127 height 35
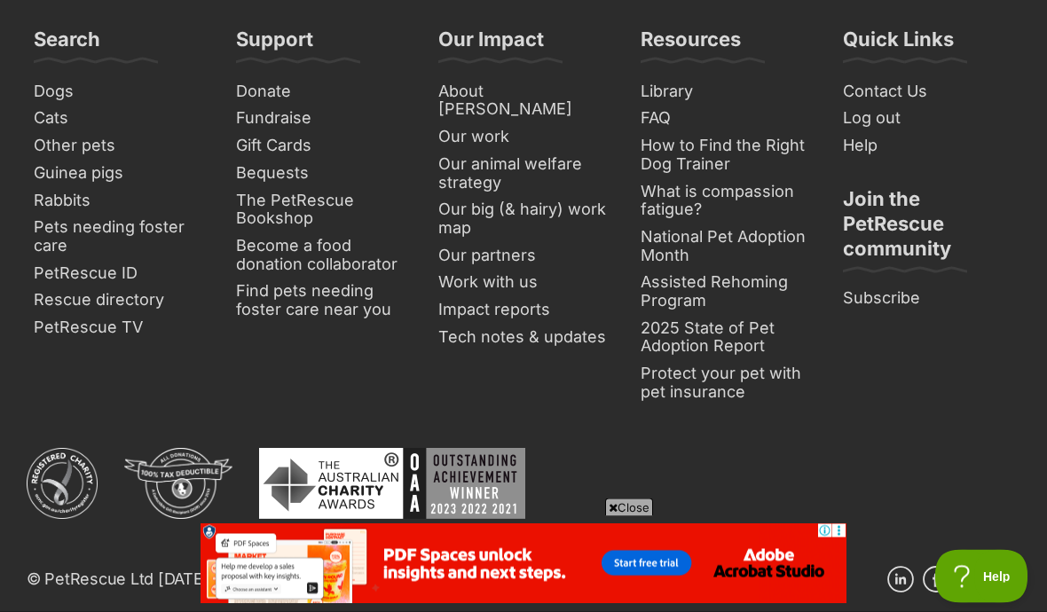
scroll to position [983, 0]
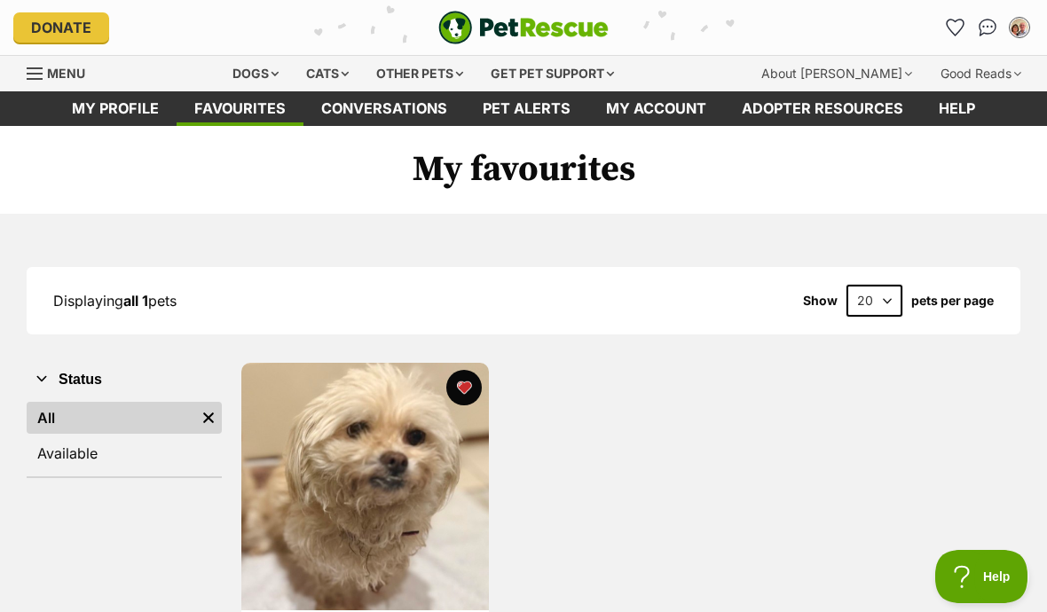
click at [552, 109] on link "Pet alerts" at bounding box center [526, 108] width 123 height 35
